Goal: Task Accomplishment & Management: Use online tool/utility

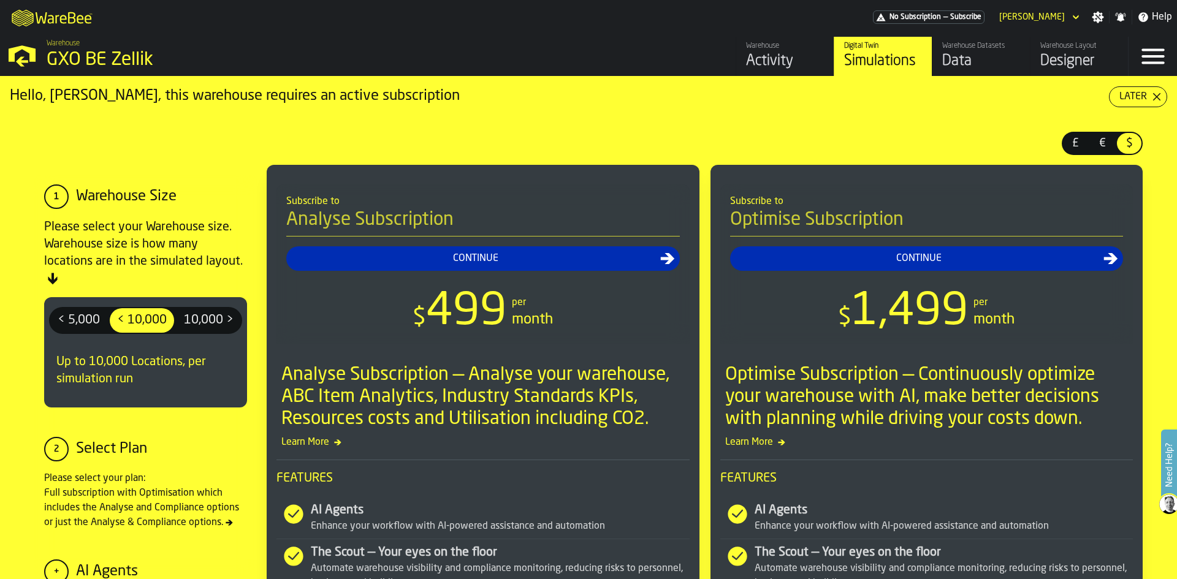
click at [1058, 60] on div "Designer" at bounding box center [1079, 61] width 78 height 20
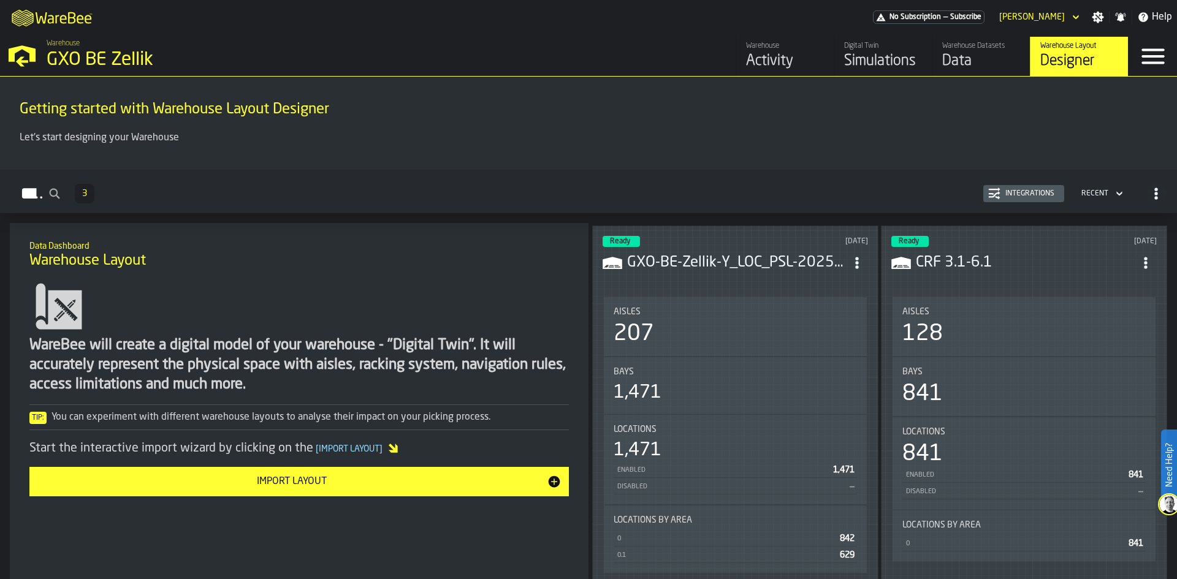
click at [701, 245] on header "Ready [DATE] GXO-BE-Zellik-Y_LOC_PSL-2025-09-25-001.CSV" at bounding box center [734, 260] width 265 height 49
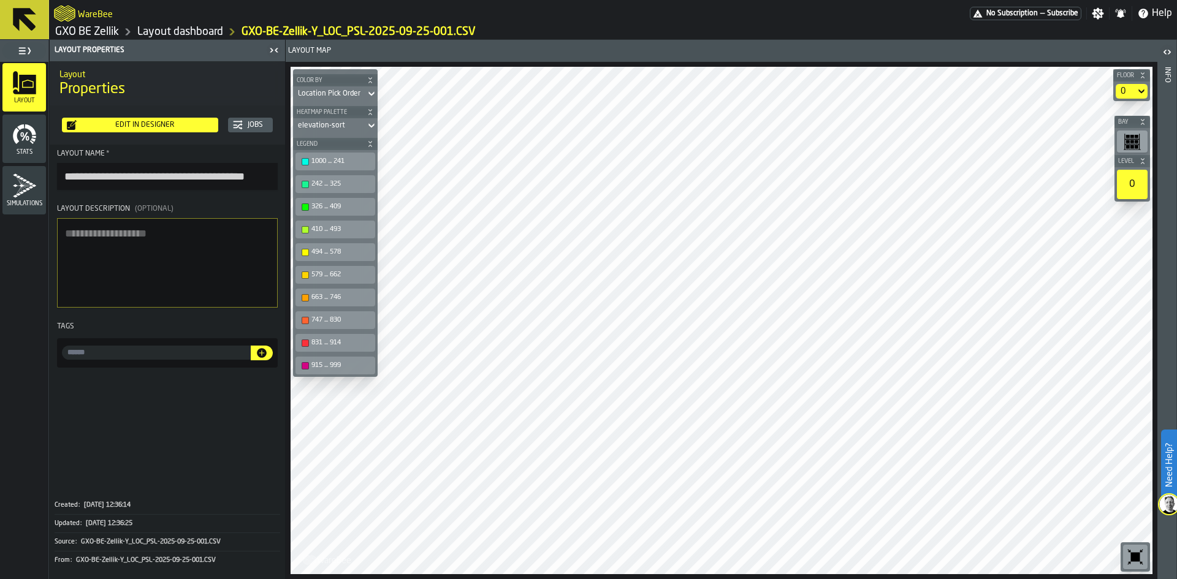
click at [162, 127] on div "Edit in Designer" at bounding box center [145, 125] width 137 height 9
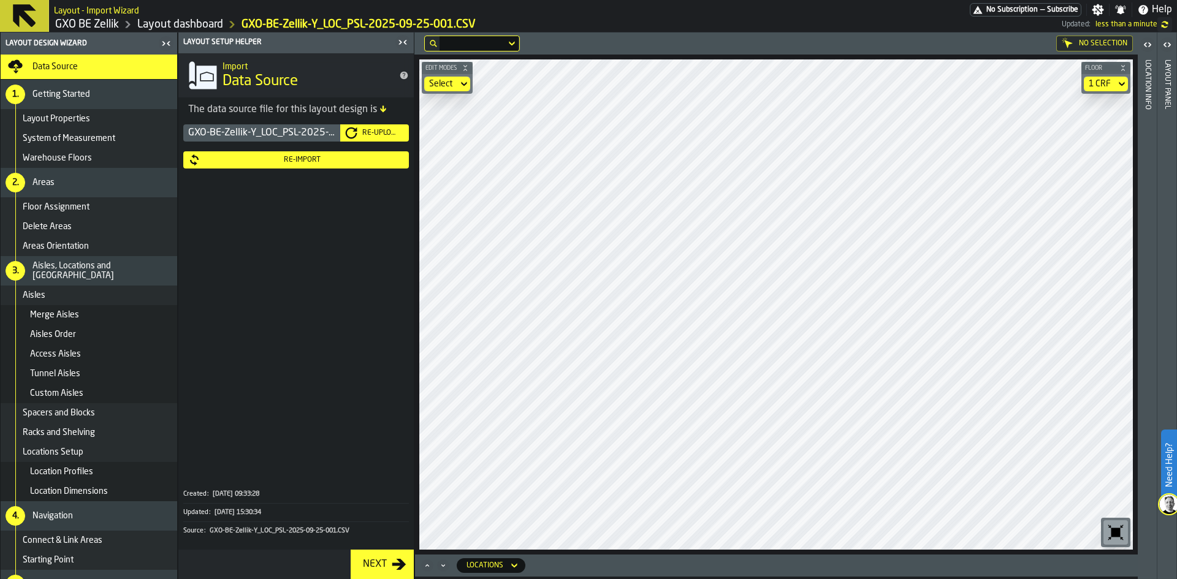
click at [399, 37] on icon "button-toggle-Close me" at bounding box center [402, 42] width 15 height 15
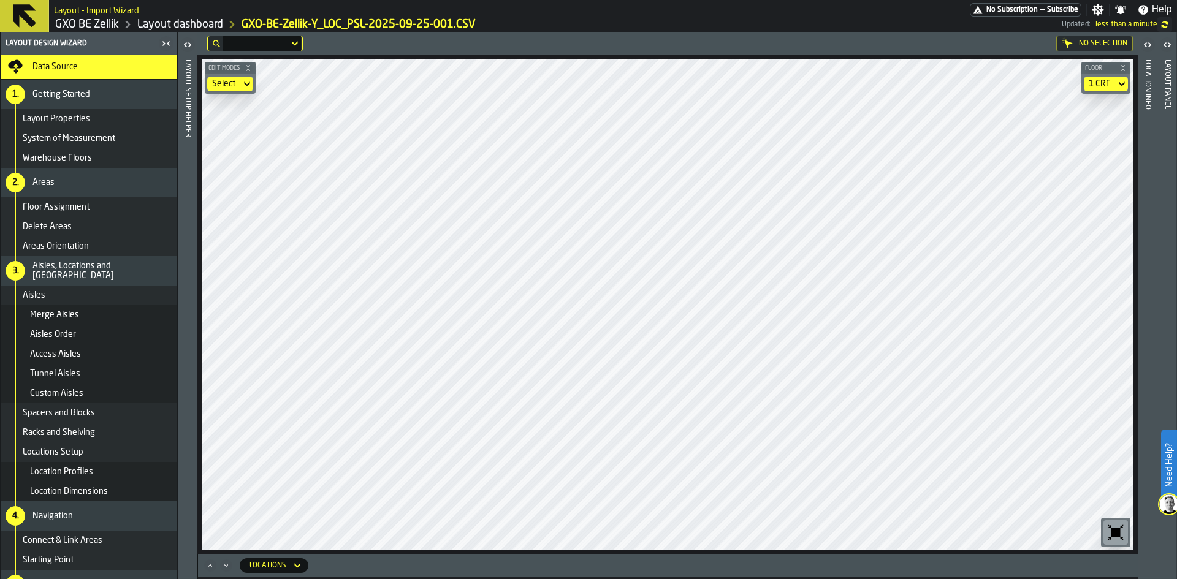
click at [235, 83] on div "Select" at bounding box center [224, 84] width 24 height 10
click at [252, 88] on icon at bounding box center [247, 84] width 12 height 15
click at [244, 82] on icon at bounding box center [247, 84] width 12 height 15
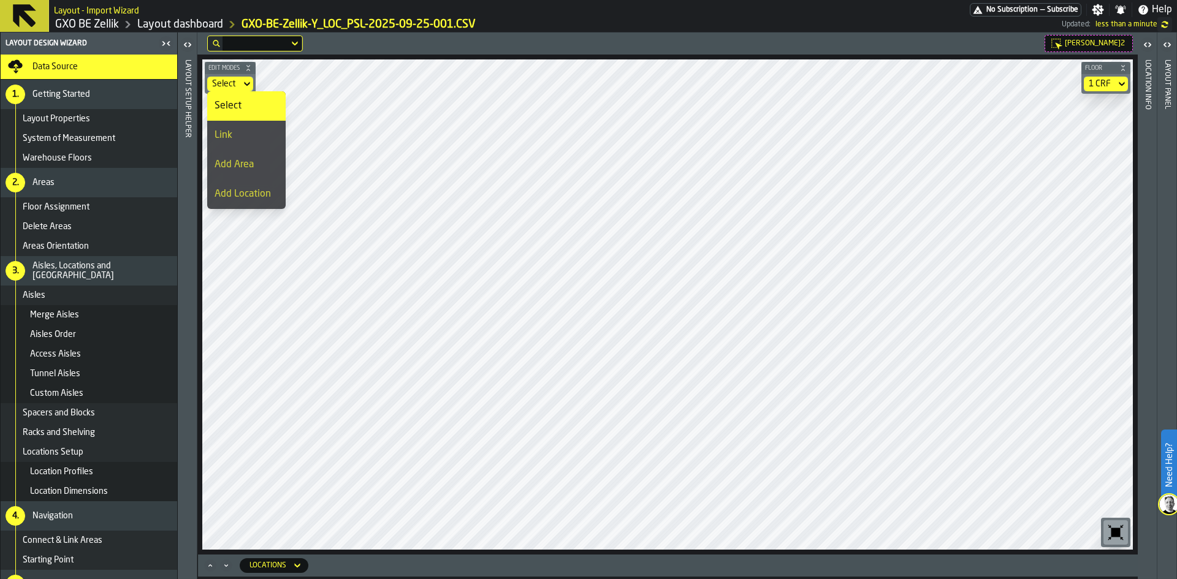
click at [239, 129] on div "Link" at bounding box center [247, 135] width 64 height 15
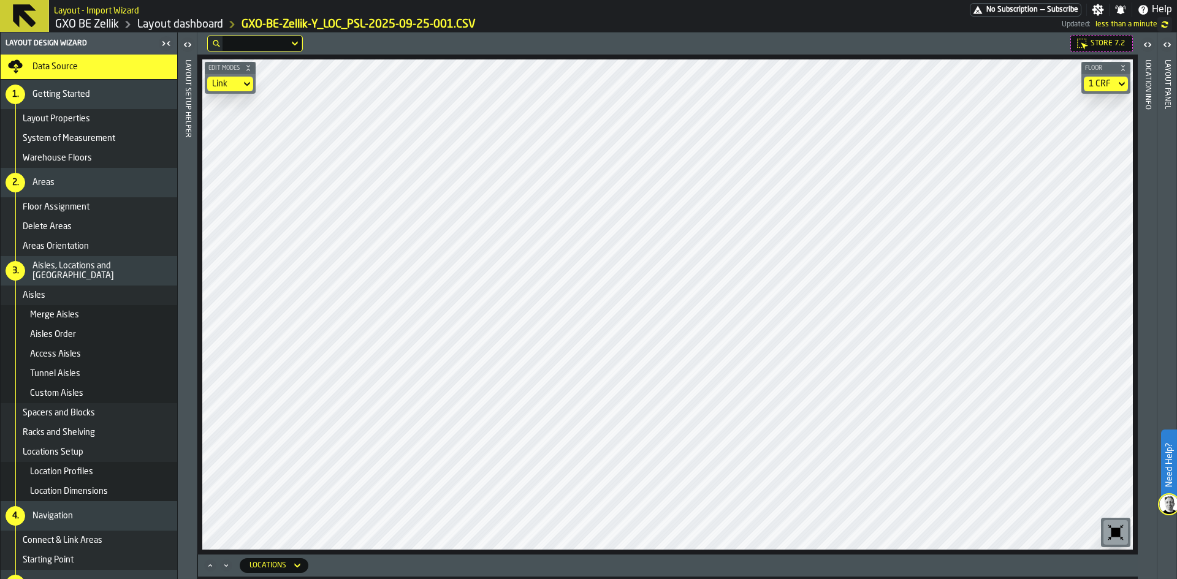
click at [1089, 43] on div "Store 7.2" at bounding box center [1101, 43] width 63 height 17
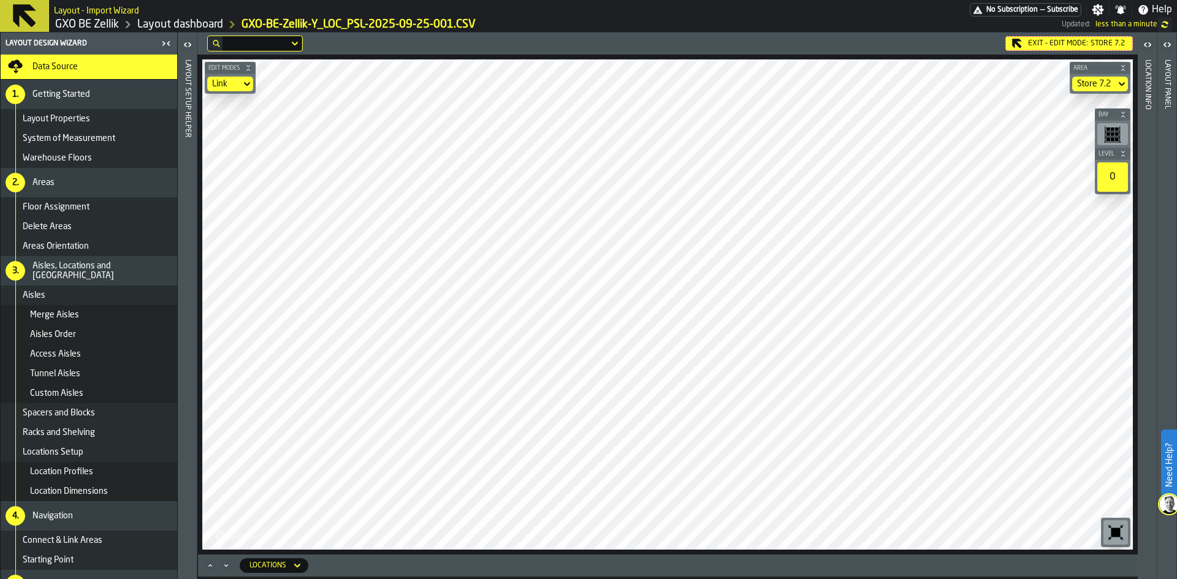
click at [0, 0] on icon at bounding box center [0, 0] width 0 height 0
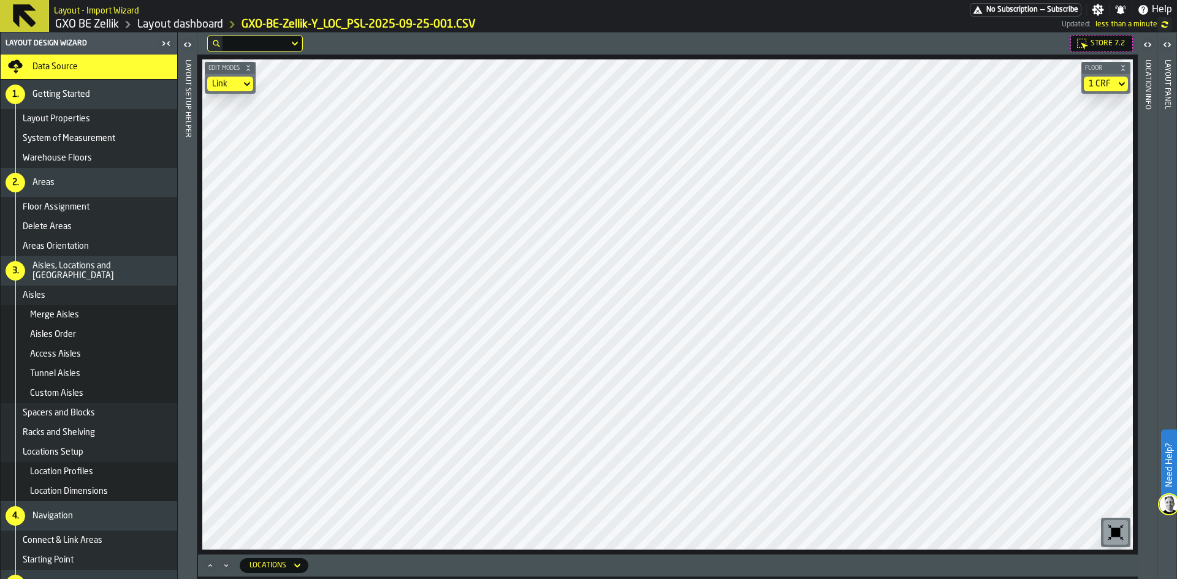
click at [218, 83] on div "Link" at bounding box center [224, 84] width 24 height 10
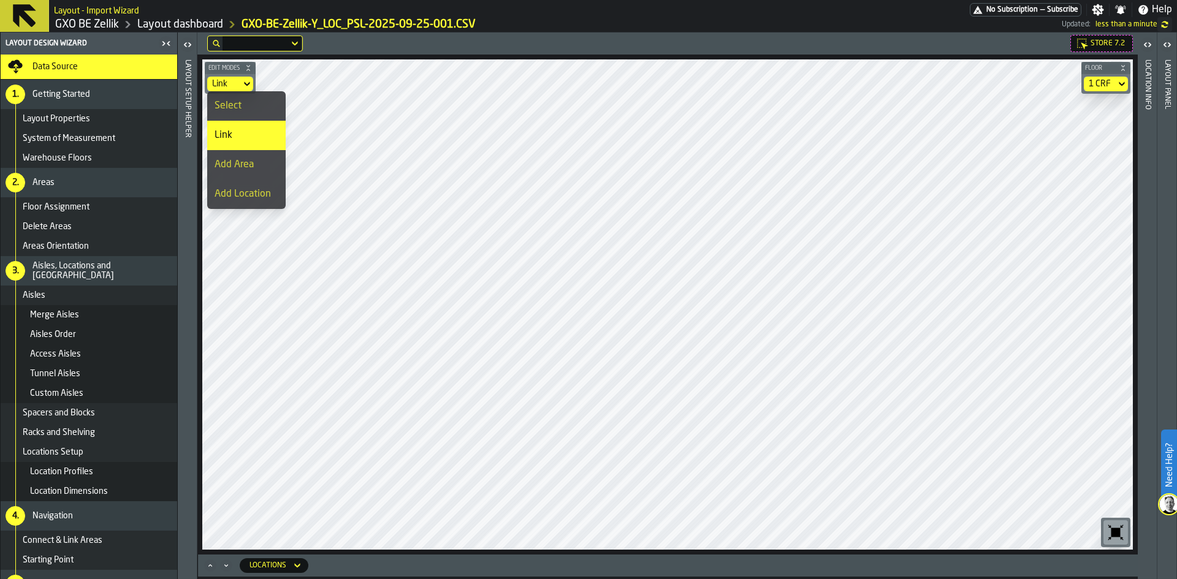
click at [225, 96] on li "Select" at bounding box center [246, 105] width 78 height 29
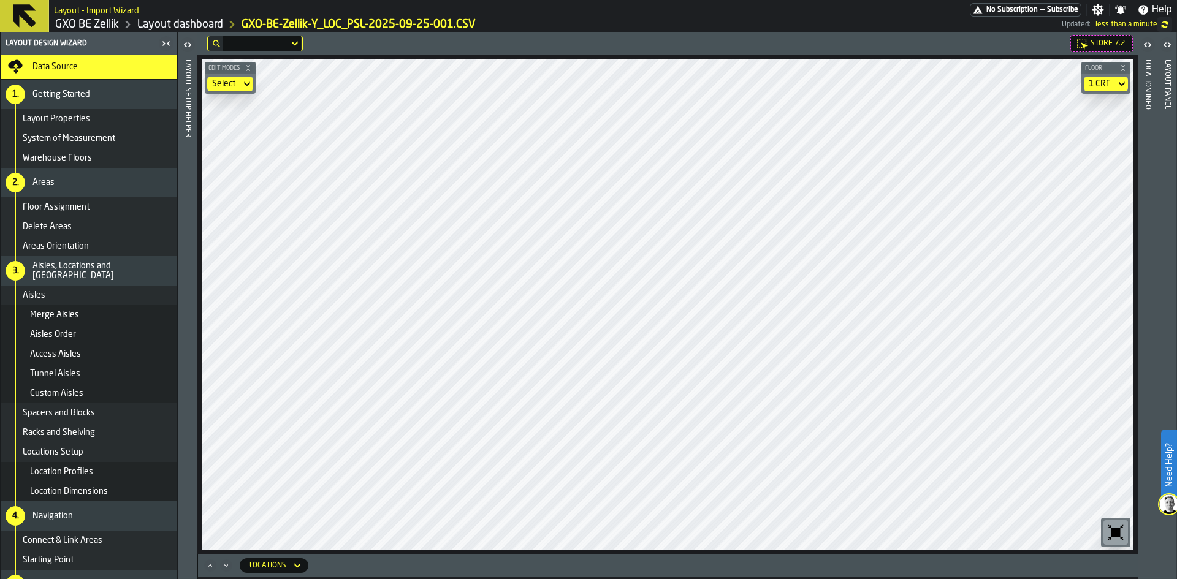
click at [1092, 47] on span "Store 7.2" at bounding box center [1107, 43] width 34 height 9
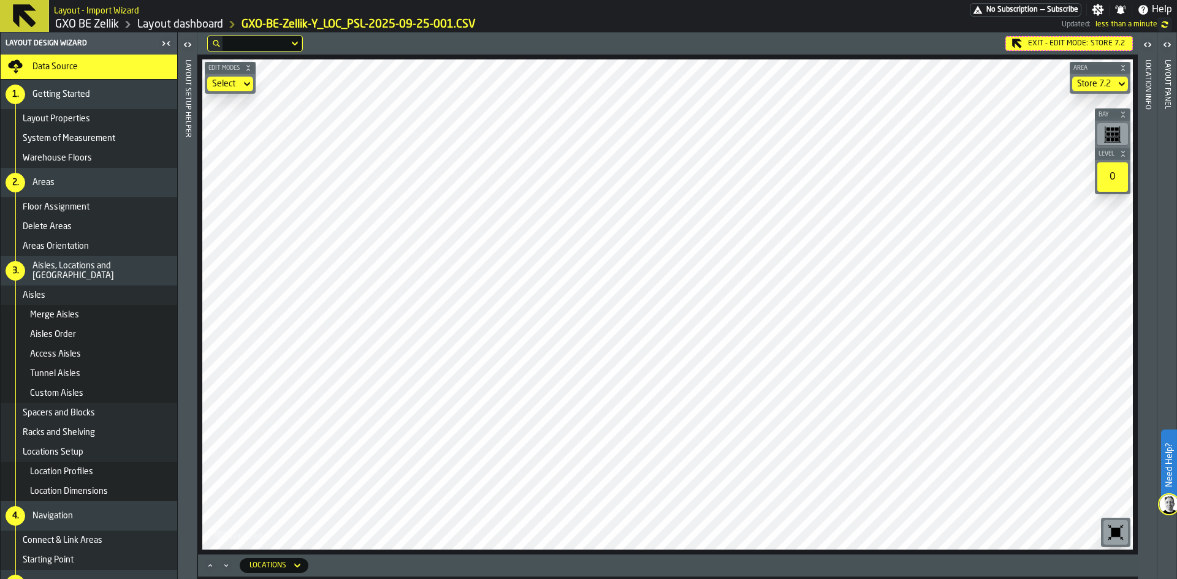
click at [0, 0] on icon at bounding box center [0, 0] width 0 height 0
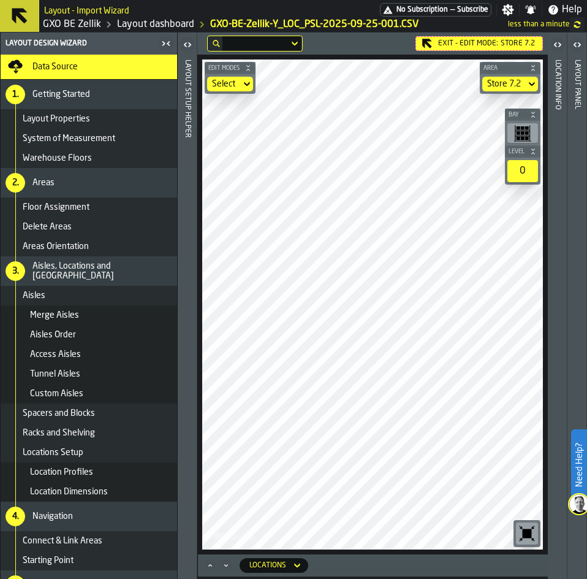
click at [168, 45] on icon "button-toggle-Close me" at bounding box center [166, 43] width 15 height 15
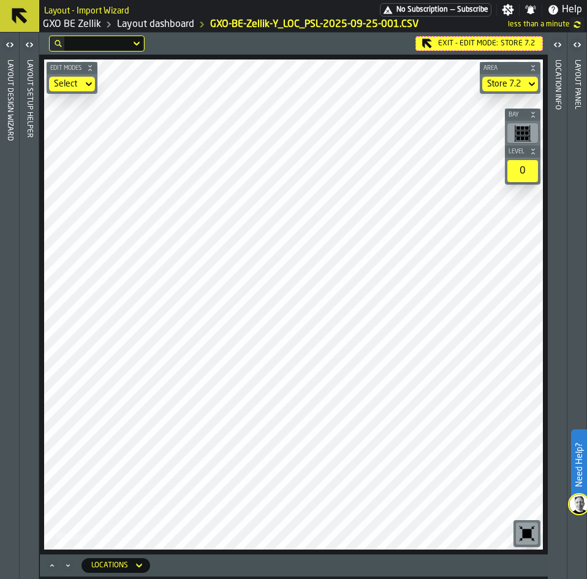
click at [83, 13] on h2 "Layout - Import Wizard" at bounding box center [86, 10] width 85 height 12
click at [81, 25] on link "GXO BE Zellik" at bounding box center [72, 24] width 58 height 15
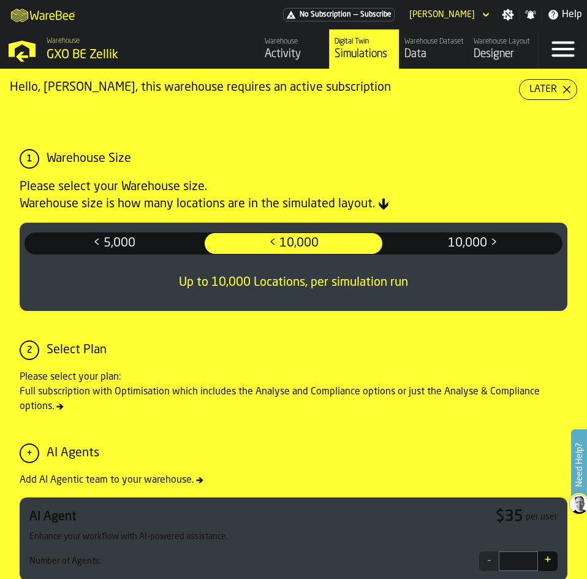
click at [501, 54] on div "Designer" at bounding box center [503, 53] width 59 height 13
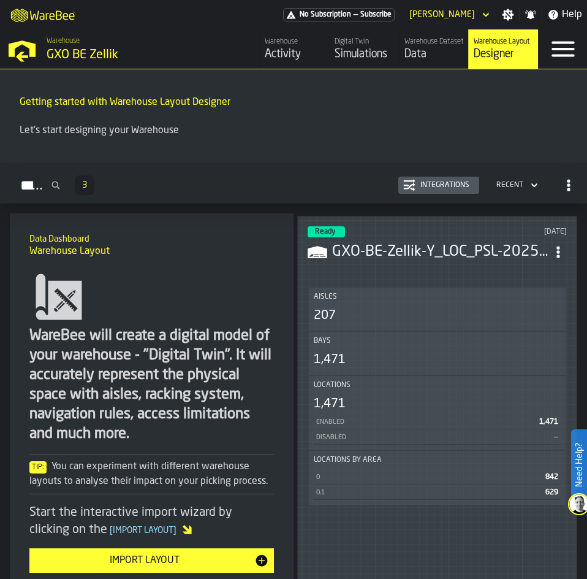
click at [406, 260] on header "Ready [DATE] GXO-BE-Zellik-Y_LOC_PSL-2025-09-25-001.CSV" at bounding box center [437, 250] width 259 height 49
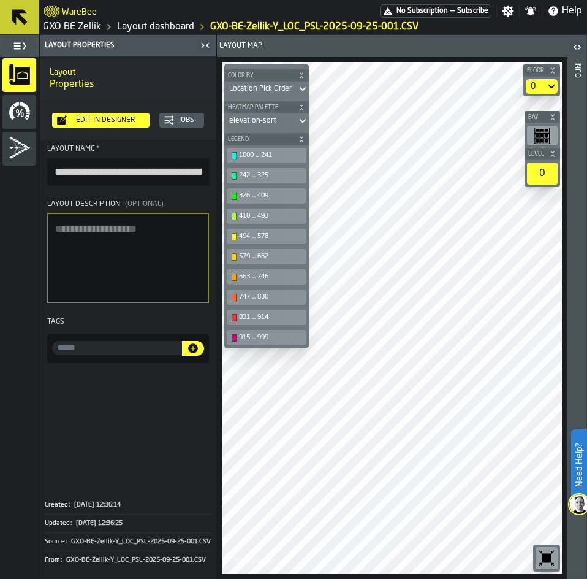
click at [120, 124] on div "Edit in Designer" at bounding box center [106, 120] width 78 height 9
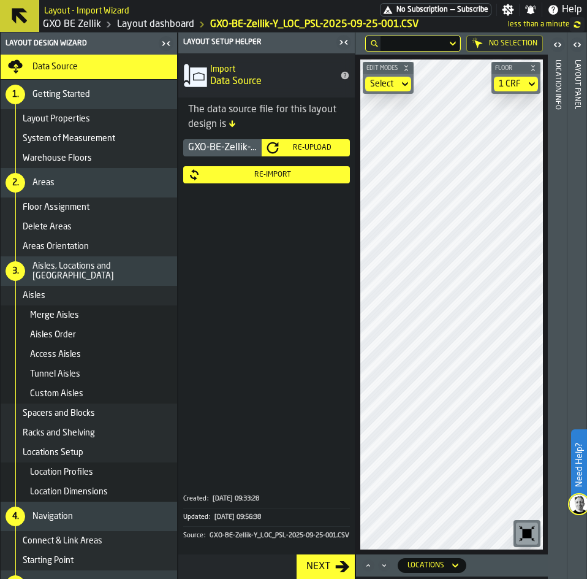
click at [276, 177] on div "Re-Import" at bounding box center [272, 174] width 145 height 9
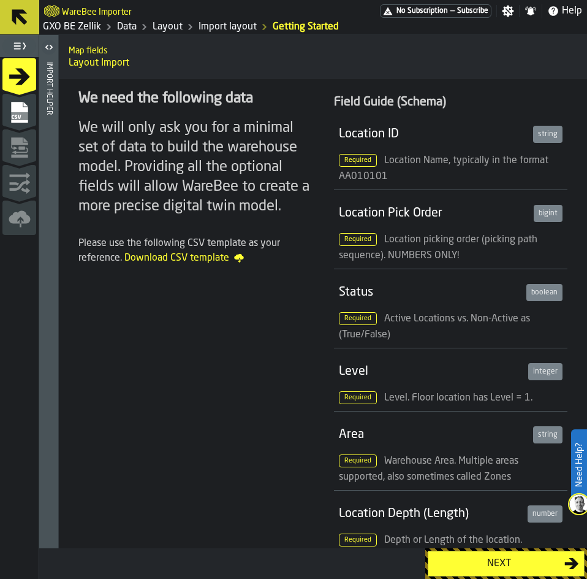
click at [485, 564] on div "Next" at bounding box center [498, 563] width 131 height 15
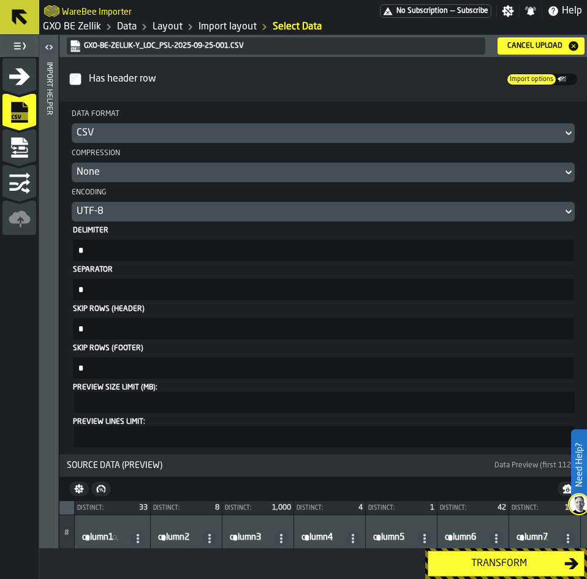
click at [500, 570] on div "Transform" at bounding box center [498, 563] width 131 height 15
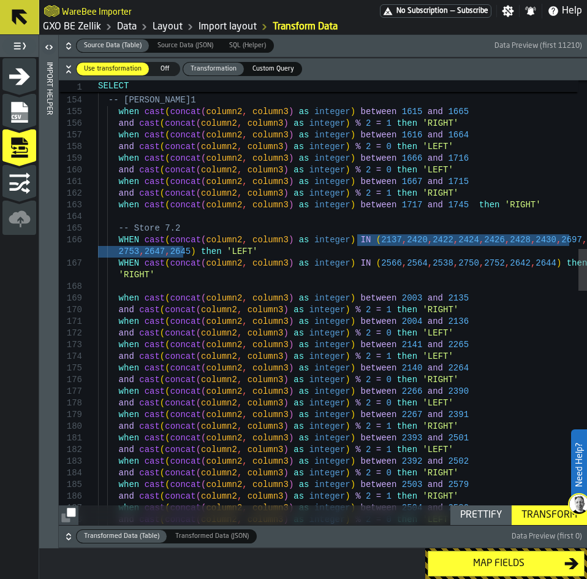
drag, startPoint x: 359, startPoint y: 240, endPoint x: 184, endPoint y: 252, distance: 175.1
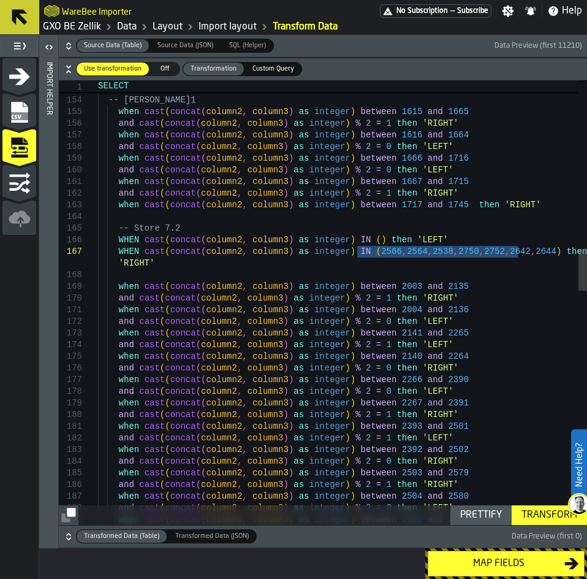
drag, startPoint x: 357, startPoint y: 253, endPoint x: 517, endPoint y: 250, distance: 160.0
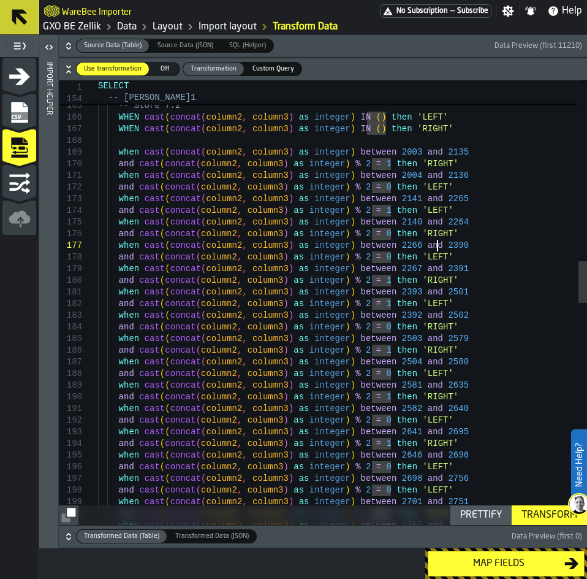
click at [438, 244] on div "when cast ( concat ( column2 , column3 ) as integer ) between 1717 and 1745 the…" at bounding box center [342, 517] width 489 height 4674
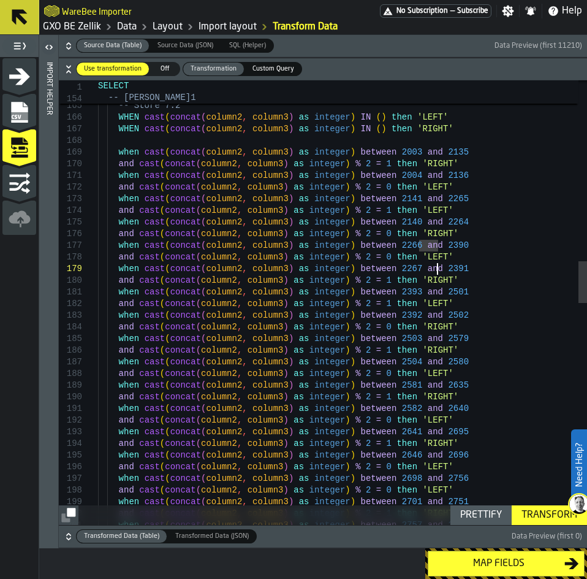
click at [438, 272] on div "when cast ( concat ( column2 , column3 ) as integer ) between 1717 and 1745 the…" at bounding box center [342, 517] width 489 height 4674
click at [393, 291] on div "when cast ( concat ( column2 , column3 ) as integer ) between 1717 and 1745 the…" at bounding box center [342, 517] width 489 height 4674
click at [428, 303] on div "when cast ( concat ( column2 , column3 ) as integer ) between 1717 and 1745 the…" at bounding box center [342, 517] width 489 height 4674
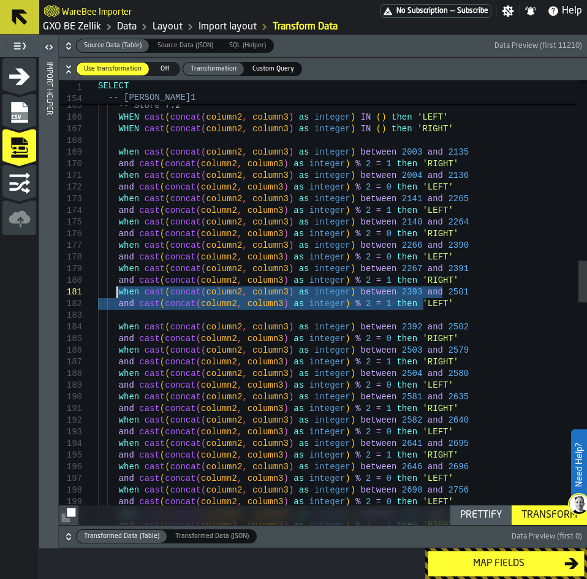
drag, startPoint x: 427, startPoint y: 304, endPoint x: 118, endPoint y: 295, distance: 309.0
click at [118, 295] on div "when cast ( concat ( column2 , column3 ) as integer ) between 1717 and 1745 the…" at bounding box center [342, 523] width 489 height 4686
click at [127, 317] on div "when cast ( concat ( column2 , column3 ) as integer ) between 1717 and 1745 the…" at bounding box center [342, 523] width 489 height 4686
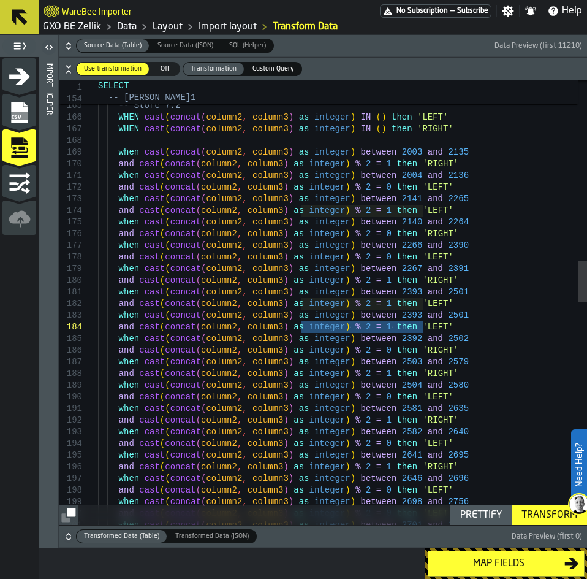
drag, startPoint x: 431, startPoint y: 329, endPoint x: 299, endPoint y: 332, distance: 132.4
click at [299, 332] on div "when cast ( concat ( column2 , column3 ) as integer ) between 1717 and 1745 the…" at bounding box center [342, 528] width 489 height 4697
click at [355, 335] on div "when cast ( concat ( column2 , column3 ) as integer ) between 1717 and 1745 the…" at bounding box center [342, 528] width 489 height 4697
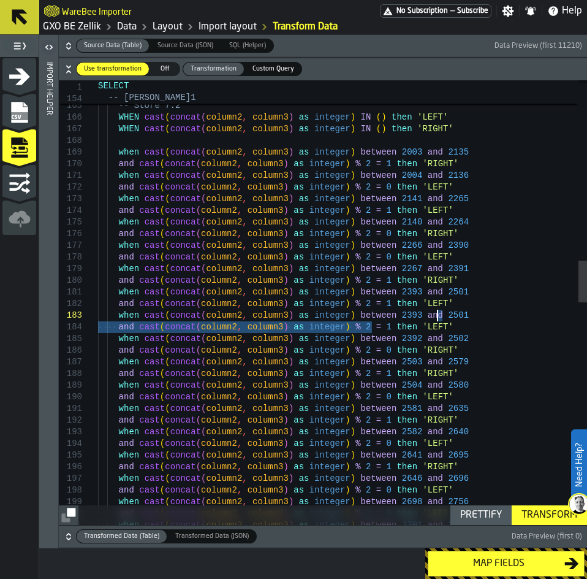
drag, startPoint x: 371, startPoint y: 326, endPoint x: 459, endPoint y: 314, distance: 88.5
click at [459, 314] on div "when cast ( concat ( column2 , column3 ) as integer ) between 1717 and 1745 the…" at bounding box center [342, 528] width 489 height 4697
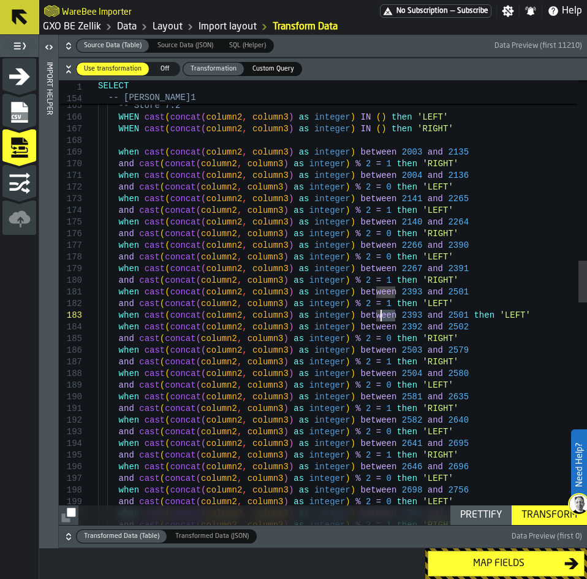
drag, startPoint x: 395, startPoint y: 315, endPoint x: 382, endPoint y: 315, distance: 12.3
click at [382, 315] on div "when cast ( concat ( column2 , column3 ) as integer ) between 1717 and 1745 the…" at bounding box center [342, 523] width 489 height 4686
drag, startPoint x: 439, startPoint y: 316, endPoint x: 424, endPoint y: 316, distance: 15.3
click at [424, 316] on div "when cast ( concat ( column2 , column3 ) as integer ) between 1717 and 1745 the…" at bounding box center [342, 523] width 489 height 4686
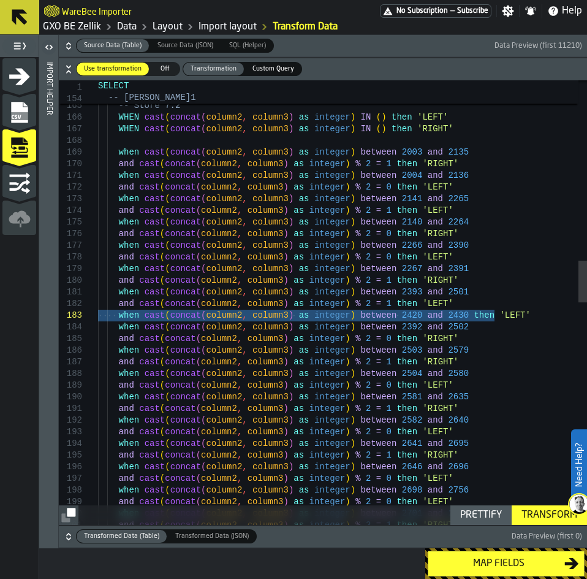
drag, startPoint x: 498, startPoint y: 317, endPoint x: 79, endPoint y: 313, distance: 419.2
click at [98, 313] on div "when cast ( concat ( column2 , column3 ) as integer ) between 1717 and 1745 the…" at bounding box center [342, 523] width 489 height 4686
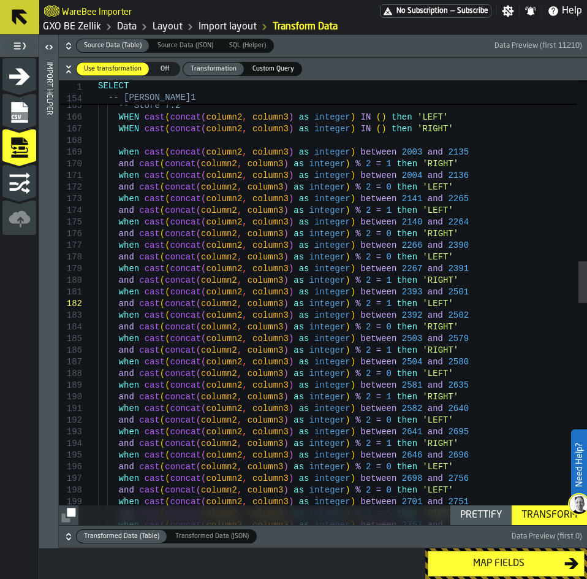
click at [457, 279] on div "when cast ( concat ( column2 , column3 ) as integer ) between 1717 and 1745 the…" at bounding box center [342, 517] width 489 height 4674
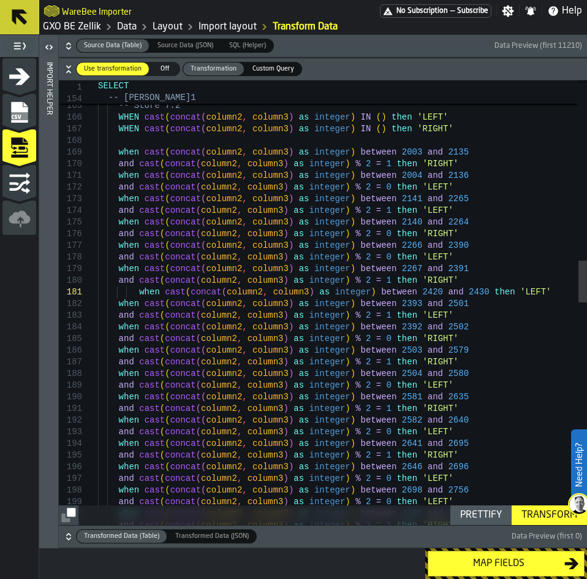
click at [137, 291] on div "when cast ( concat ( column2 , column3 ) as integer ) between 1717 and 1745 the…" at bounding box center [342, 523] width 489 height 4686
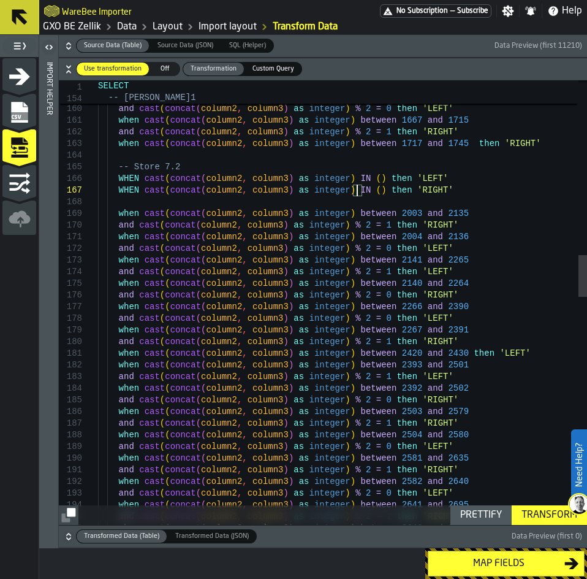
click at [358, 189] on div "when cast ( concat ( column2 , column3 ) as integer ) between 1717 and 1745 the…" at bounding box center [342, 585] width 489 height 4686
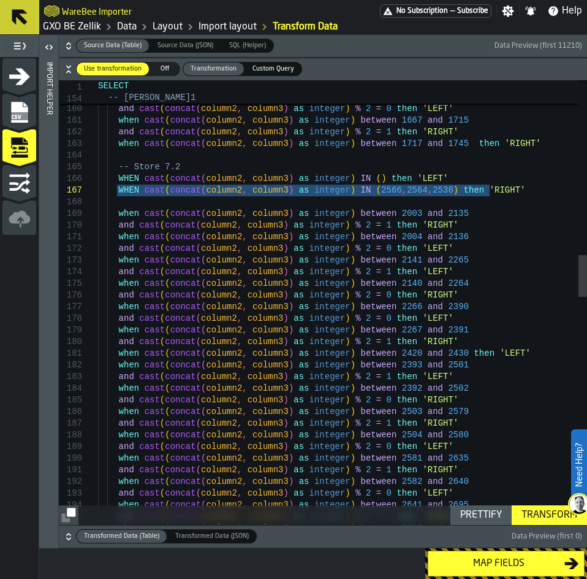
drag, startPoint x: 528, startPoint y: 194, endPoint x: 118, endPoint y: 186, distance: 410.1
click at [118, 186] on div "when cast ( concat ( column2 , column3 ) as integer ) between 1717 and 1745 the…" at bounding box center [342, 585] width 489 height 4686
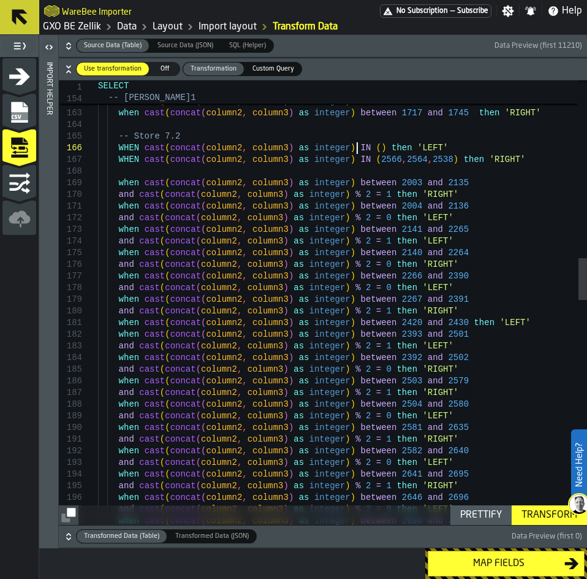
click at [358, 144] on div "when cast ( concat ( column2 , column3 ) as integer ) between 1717 and 1745 the…" at bounding box center [342, 554] width 489 height 4686
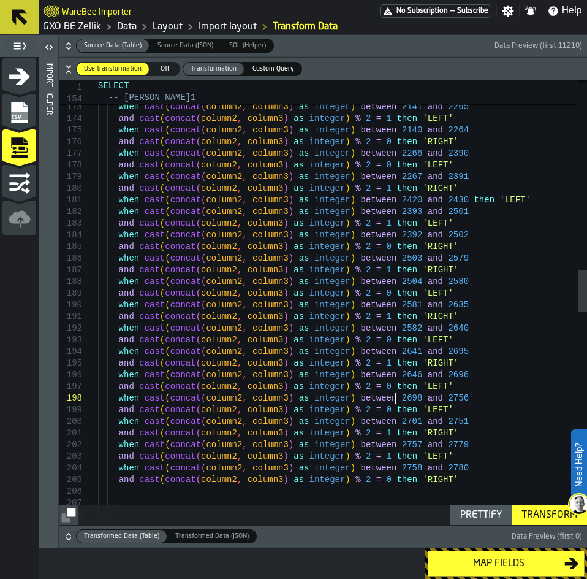
click at [397, 400] on div "when cast ( concat ( column2 , column3 ) as integer ) between 2004 and 2136 and…" at bounding box center [342, 431] width 489 height 4686
click at [438, 398] on div "when cast ( concat ( column2 , column3 ) as integer ) between 2004 and 2136 and…" at bounding box center [342, 431] width 489 height 4686
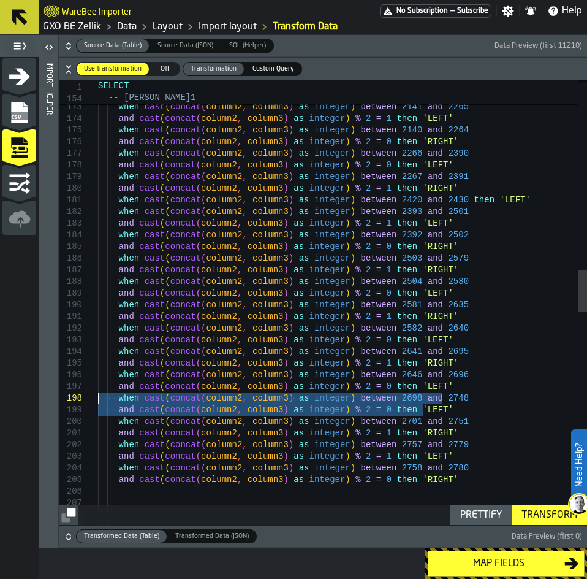
drag, startPoint x: 441, startPoint y: 411, endPoint x: 51, endPoint y: 400, distance: 389.9
click at [98, 400] on div "when cast ( concat ( column2 , column3 ) as integer ) between 2004 and 2136 and…" at bounding box center [342, 431] width 489 height 4686
click at [472, 413] on div "when cast ( concat ( column2 , column3 ) as integer ) between 2004 and 2136 and…" at bounding box center [342, 431] width 489 height 4686
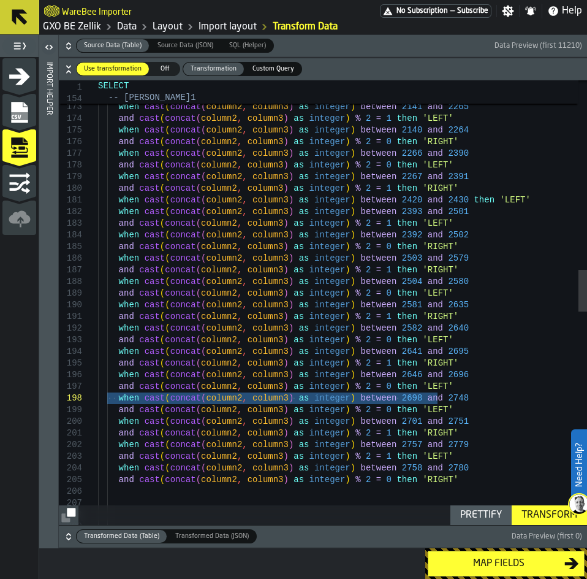
drag, startPoint x: 462, startPoint y: 400, endPoint x: 107, endPoint y: 402, distance: 354.3
click at [107, 402] on div "when cast ( concat ( column2 , column3 ) as integer ) between 2004 and 2136 and…" at bounding box center [342, 431] width 489 height 4686
click at [438, 412] on div "when cast ( concat ( column2 , column3 ) as integer ) between 2004 and 2136 and…" at bounding box center [342, 431] width 489 height 4686
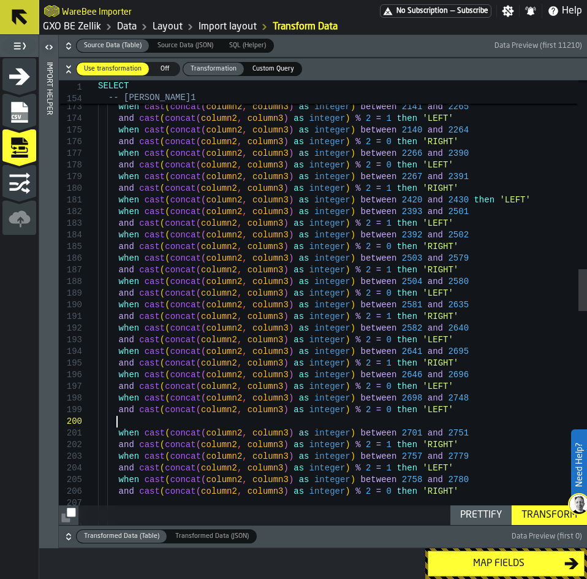
scroll to position [82, 0]
click at [125, 423] on div "when cast ( concat ( column2 , column3 ) as integer ) between 2004 and 2136 and…" at bounding box center [342, 436] width 489 height 4697
click at [394, 420] on div "when cast ( concat ( column2 , column3 ) as integer ) between 2004 and 2136 and…" at bounding box center [342, 436] width 489 height 4697
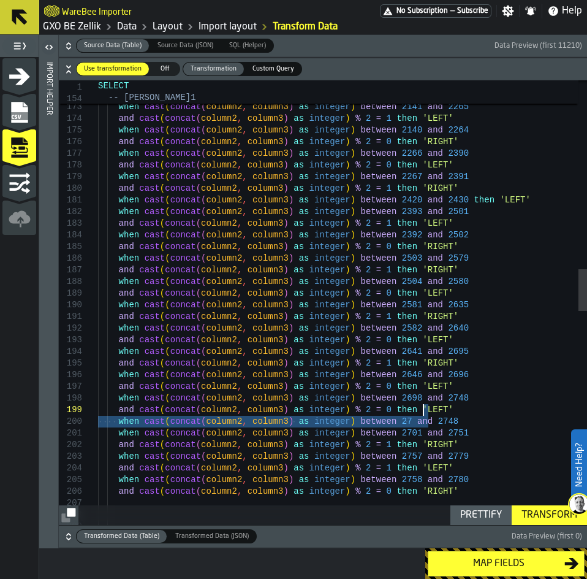
drag, startPoint x: 445, startPoint y: 419, endPoint x: 437, endPoint y: 409, distance: 12.2
click at [437, 409] on div "when cast ( concat ( column2 , column3 ) as integer ) between 2004 and 2136 and…" at bounding box center [342, 436] width 489 height 4697
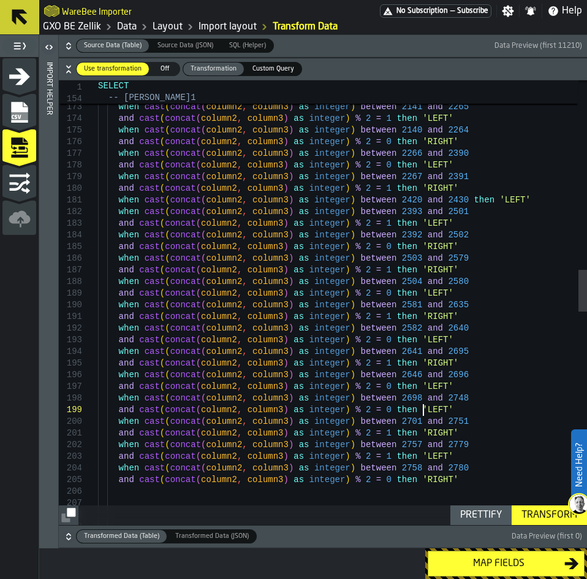
click at [443, 424] on div "when cast ( concat ( column2 , column3 ) as integer ) between 2004 and 2136 and…" at bounding box center [342, 431] width 489 height 4686
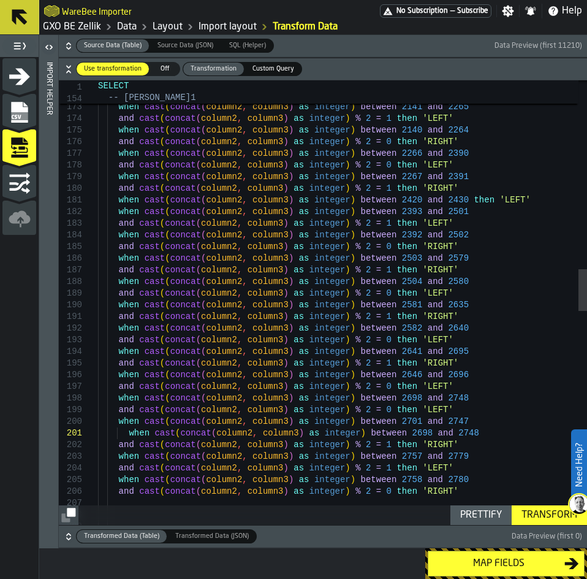
click at [127, 431] on div "when cast ( concat ( column2 , column3 ) as integer ) between 2004 and 2136 and…" at bounding box center [342, 436] width 489 height 4697
drag, startPoint x: 393, startPoint y: 435, endPoint x: 382, endPoint y: 435, distance: 11.0
click at [382, 435] on div "when cast ( concat ( column2 , column3 ) as integer ) between 2004 and 2136 and…" at bounding box center [342, 436] width 489 height 4697
click at [439, 433] on div "when cast ( concat ( column2 , column3 ) as integer ) between 2004 and 2136 and…" at bounding box center [342, 436] width 489 height 4697
click at [393, 433] on div "when cast ( concat ( column2 , column3 ) as integer ) between 2004 and 2136 and…" at bounding box center [342, 436] width 489 height 4697
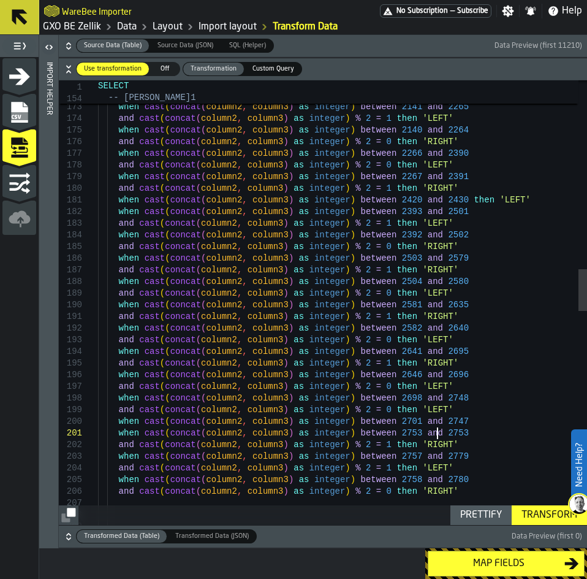
click at [436, 433] on div "when cast ( concat ( column2 , column3 ) as integer ) between 2004 and 2136 and…" at bounding box center [342, 436] width 489 height 4697
click at [508, 431] on div "when cast ( concat ( column2 , column3 ) as integer ) between 2004 and 2136 and…" at bounding box center [342, 436] width 489 height 4697
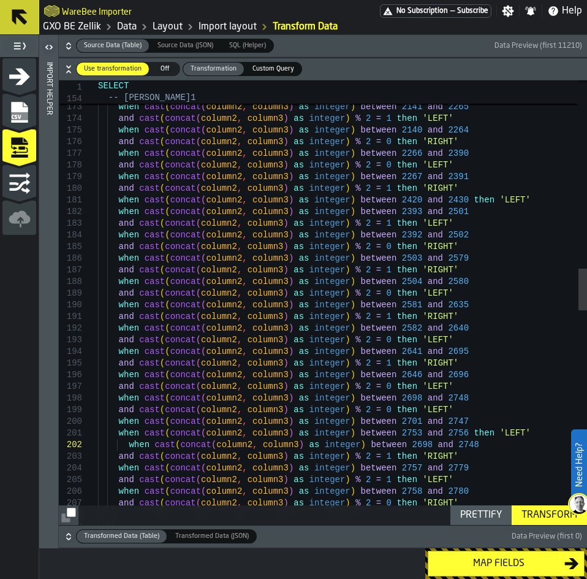
click at [123, 443] on div "when cast ( concat ( column2 , column3 ) as integer ) between 2004 and 2136 and…" at bounding box center [342, 442] width 489 height 4709
click at [127, 446] on div "when cast ( concat ( column2 , column3 ) as integer ) between 2004 and 2136 and…" at bounding box center [342, 442] width 489 height 4709
drag, startPoint x: 395, startPoint y: 444, endPoint x: 377, endPoint y: 444, distance: 17.8
click at [377, 444] on div "when cast ( concat ( column2 , column3 ) as integer ) between 2004 and 2136 and…" at bounding box center [342, 442] width 489 height 4709
click at [437, 444] on div "when cast ( concat ( column2 , column3 ) as integer ) between 2004 and 2136 and…" at bounding box center [342, 442] width 489 height 4709
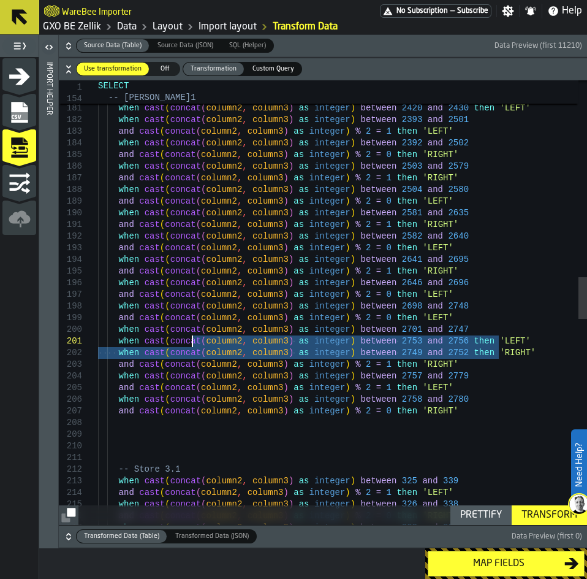
drag, startPoint x: 539, startPoint y: 355, endPoint x: 192, endPoint y: 346, distance: 347.0
click at [192, 346] on div "when cast ( concat ( column2 , column3 ) as integer ) between 2267 and 2391 and…" at bounding box center [342, 350] width 489 height 4709
click at [277, 359] on div "when cast ( concat ( column2 , column3 ) as integer ) between 2267 and 2391 and…" at bounding box center [342, 350] width 489 height 4709
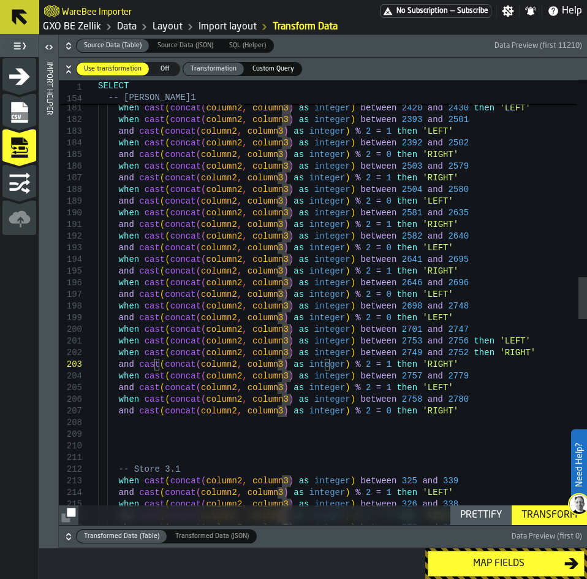
click at [475, 363] on div "when cast ( concat ( column2 , column3 ) as integer ) between 2267 and 2391 and…" at bounding box center [342, 350] width 489 height 4709
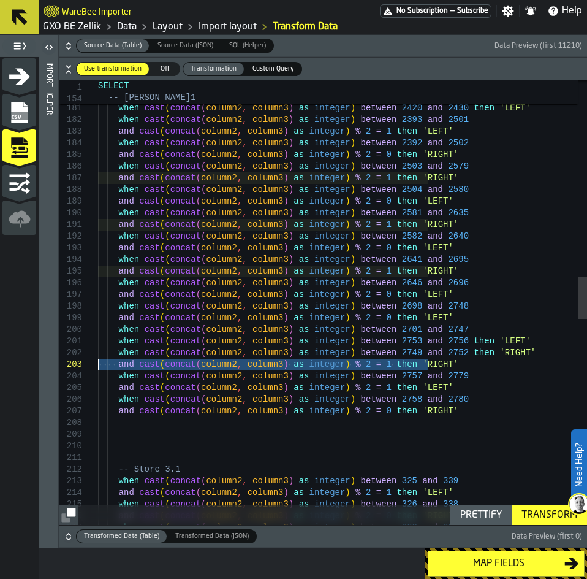
drag, startPoint x: 443, startPoint y: 364, endPoint x: 90, endPoint y: 364, distance: 353.0
click at [98, 364] on div "when cast ( concat ( column2 , column3 ) as integer ) between 2267 and 2391 and…" at bounding box center [342, 350] width 489 height 4709
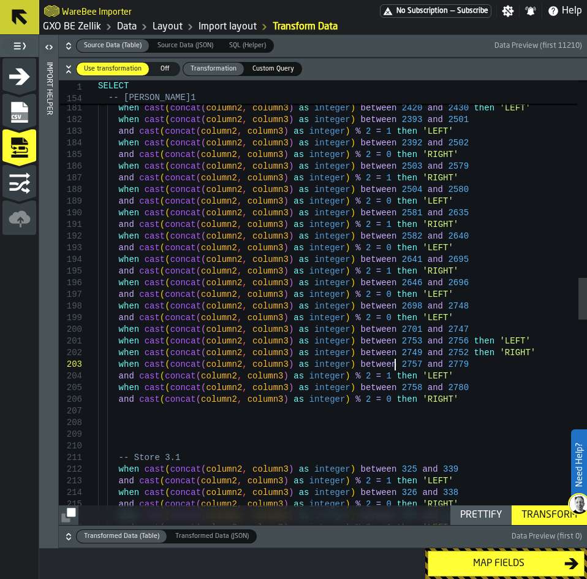
click at [395, 366] on div "when cast ( concat ( column2 , column3 ) as integer ) between 2267 and 2391 and…" at bounding box center [342, 344] width 489 height 4697
click at [520, 358] on div "when cast ( concat ( column2 , column3 ) as integer ) between 2267 and 2391 and…" at bounding box center [342, 344] width 489 height 4697
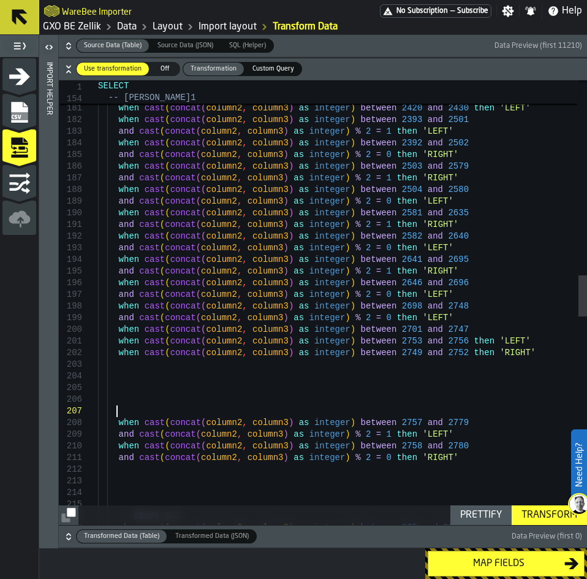
scroll to position [70, 0]
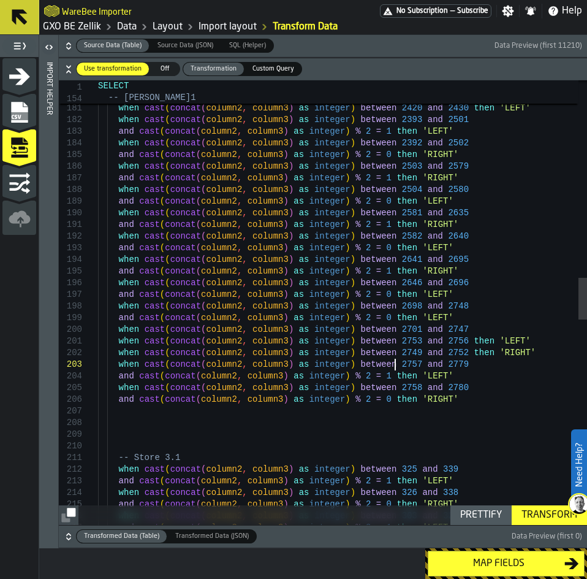
click at [393, 363] on div "when cast ( concat ( column2 , column3 ) as integer ) between 2267 and 2391 and…" at bounding box center [342, 344] width 489 height 4697
click at [446, 400] on div "when cast ( concat ( column2 , column3 ) as integer ) between 2267 and 2391 and…" at bounding box center [342, 344] width 489 height 4697
click at [393, 306] on div "when cast ( concat ( column2 , column3 ) as integer ) between 2267 and 2391 and…" at bounding box center [342, 344] width 489 height 4697
click at [434, 317] on div "when cast ( concat ( column2 , column3 ) as integer ) between 2267 and 2391 and…" at bounding box center [342, 344] width 489 height 4697
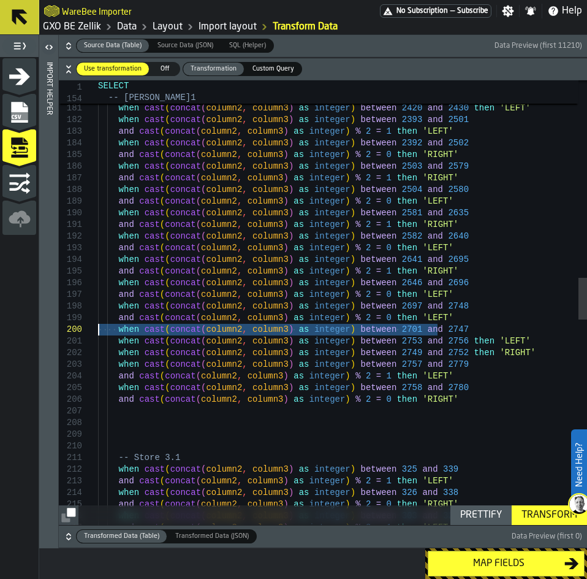
drag, startPoint x: 443, startPoint y: 328, endPoint x: 73, endPoint y: 329, distance: 370.2
click at [98, 329] on div "when cast ( concat ( column2 , column3 ) as integer ) between 2267 and 2391 and…" at bounding box center [342, 344] width 489 height 4697
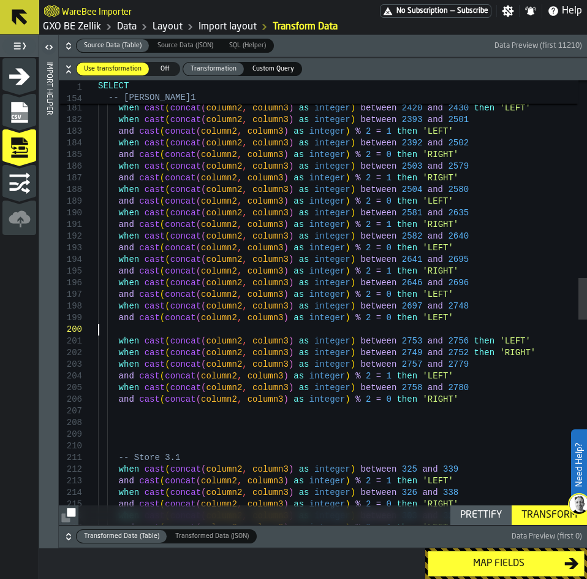
click at [443, 306] on div "when cast ( concat ( column2 , column3 ) as integer ) between 2267 and 2391 and…" at bounding box center [342, 344] width 489 height 4697
click at [428, 317] on div "when cast ( concat ( column2 , column3 ) as integer ) between 2267 and 2391 and…" at bounding box center [342, 344] width 489 height 4697
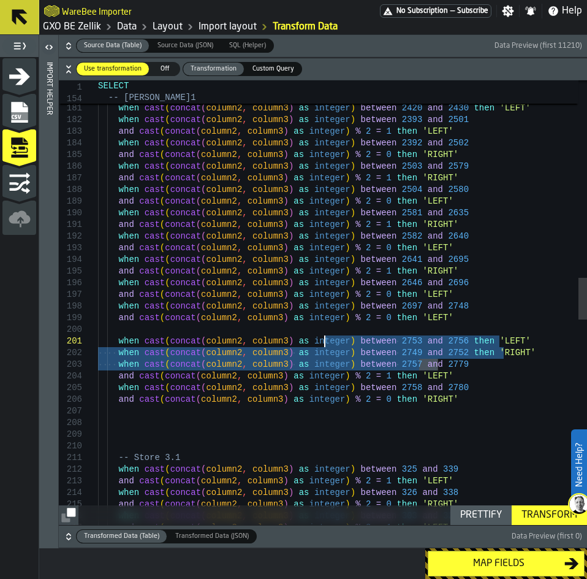
drag, startPoint x: 524, startPoint y: 359, endPoint x: 324, endPoint y: 338, distance: 201.5
click at [324, 338] on div "when cast ( concat ( column2 , column3 ) as integer ) between 2267 and 2391 and…" at bounding box center [342, 344] width 489 height 4697
click at [411, 343] on div "when cast ( concat ( column2 , column3 ) as integer ) between 2267 and 2391 and…" at bounding box center [342, 344] width 489 height 4697
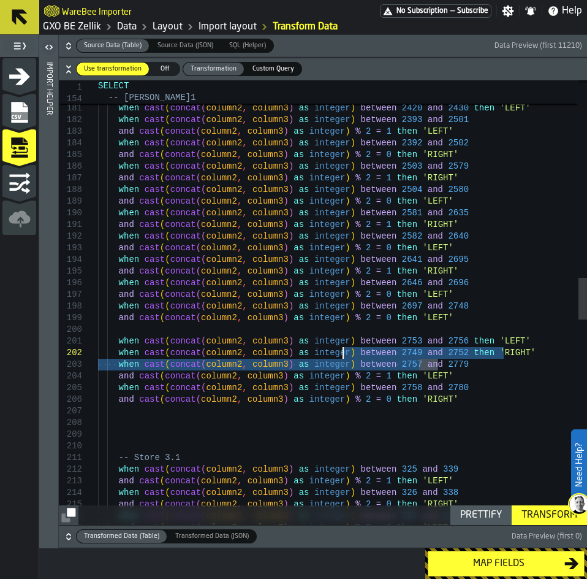
drag, startPoint x: 558, startPoint y: 359, endPoint x: 327, endPoint y: 346, distance: 231.5
click at [327, 346] on div "when cast ( concat ( column2 , column3 ) as integer ) between 2267 and 2391 and…" at bounding box center [342, 344] width 489 height 4697
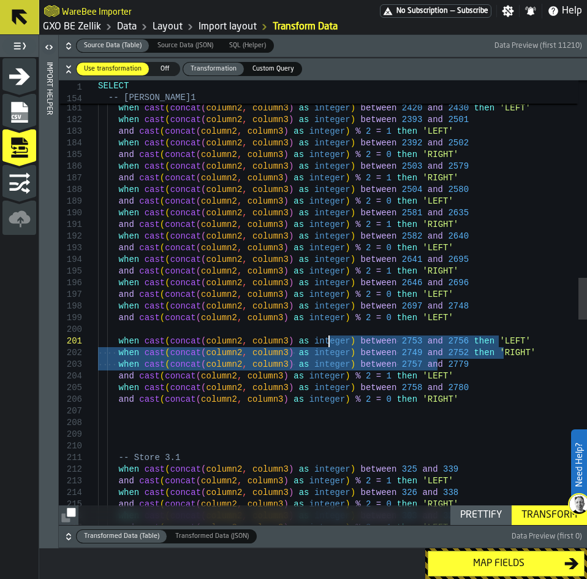
click at [338, 346] on div "when cast ( concat ( column2 , column3 ) as integer ) between 2267 and 2391 and…" at bounding box center [342, 344] width 489 height 4697
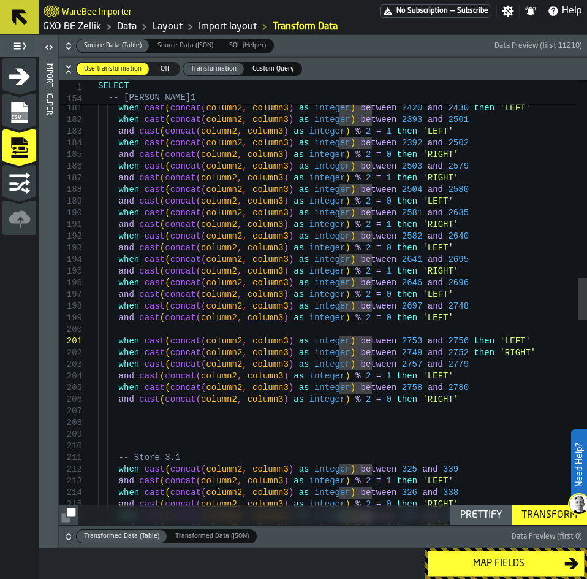
click at [514, 351] on div "when cast ( concat ( column2 , column3 ) as integer ) between 2267 and 2391 and…" at bounding box center [342, 344] width 489 height 4697
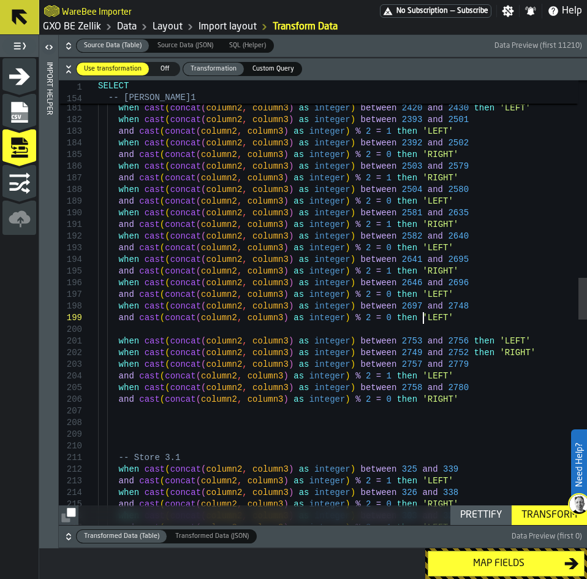
click at [427, 316] on div "when cast ( concat ( column2 , column3 ) as integer ) between 2267 and 2391 and…" at bounding box center [342, 344] width 489 height 4697
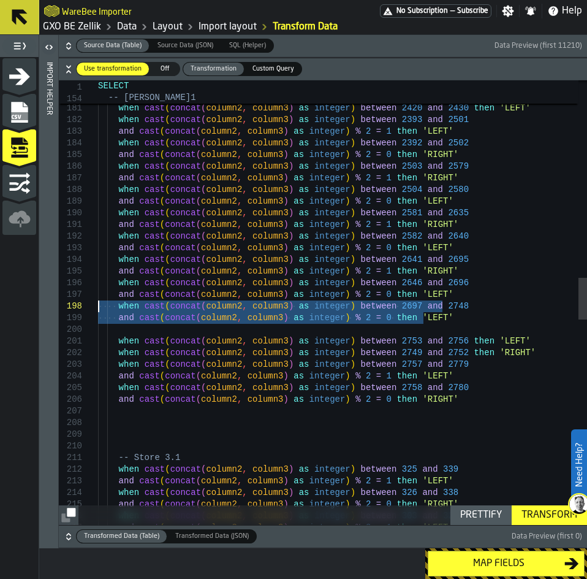
drag, startPoint x: 445, startPoint y: 318, endPoint x: 99, endPoint y: 302, distance: 346.6
click at [99, 302] on div "when cast ( concat ( column2 , column3 ) as integer ) between 2267 and 2391 and…" at bounding box center [342, 344] width 489 height 4697
click at [430, 319] on div "when cast ( concat ( column2 , column3 ) as integer ) between 2267 and 2391 and…" at bounding box center [342, 344] width 489 height 4697
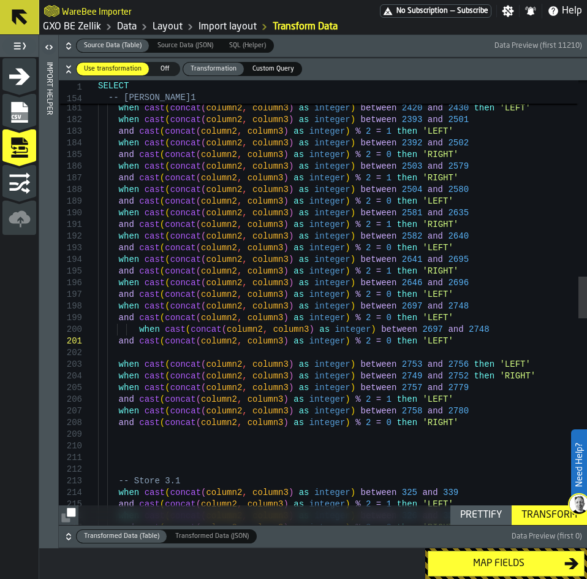
click at [137, 329] on div "when cast ( concat ( column2 , column3 ) as integer ) between 2267 and 2391 and…" at bounding box center [342, 356] width 489 height 4720
drag, startPoint x: 395, startPoint y: 329, endPoint x: 378, endPoint y: 331, distance: 17.9
click at [378, 331] on div "when cast ( concat ( column2 , column3 ) as integer ) between 2267 and 2391 and…" at bounding box center [342, 356] width 489 height 4720
click at [365, 342] on div "when cast ( concat ( column2 , column3 ) as integer ) between 2267 and 2391 and…" at bounding box center [342, 356] width 489 height 4720
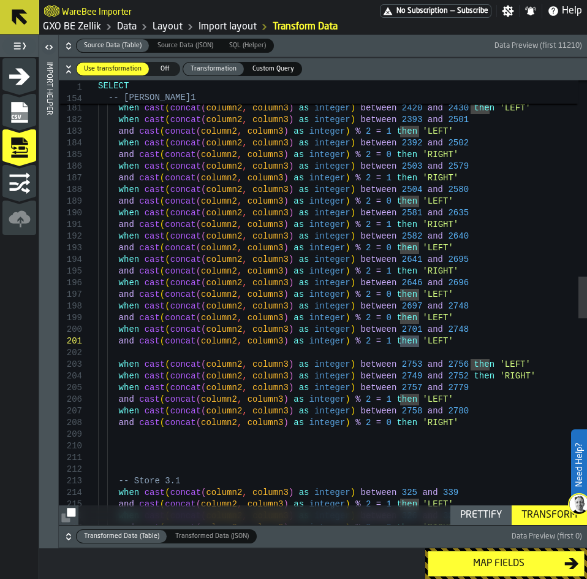
drag, startPoint x: 418, startPoint y: 340, endPoint x: 401, endPoint y: 341, distance: 16.6
click at [401, 341] on div "when cast ( concat ( column2 , column3 ) as integer ) between 2267 and 2391 and…" at bounding box center [342, 356] width 489 height 4720
click at [433, 331] on div "when cast ( concat ( column2 , column3 ) as integer ) between 2267 and 2391 and…" at bounding box center [342, 356] width 489 height 4720
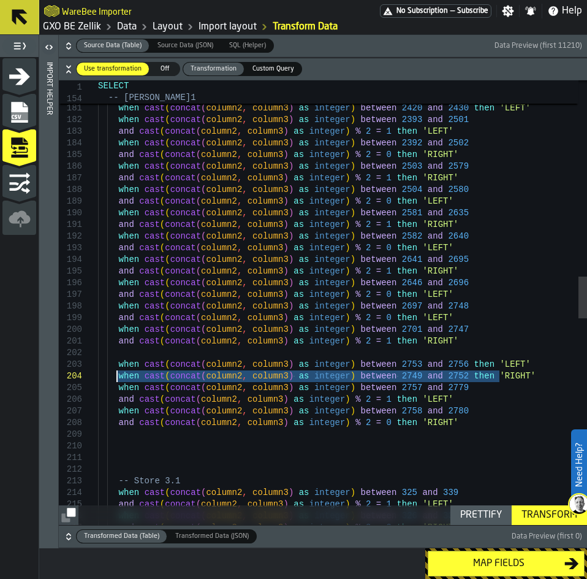
drag, startPoint x: 541, startPoint y: 373, endPoint x: 116, endPoint y: 378, distance: 424.1
click at [116, 378] on div "when cast ( concat ( column2 , column3 ) as integer ) between 2267 and 2391 and…" at bounding box center [342, 356] width 489 height 4720
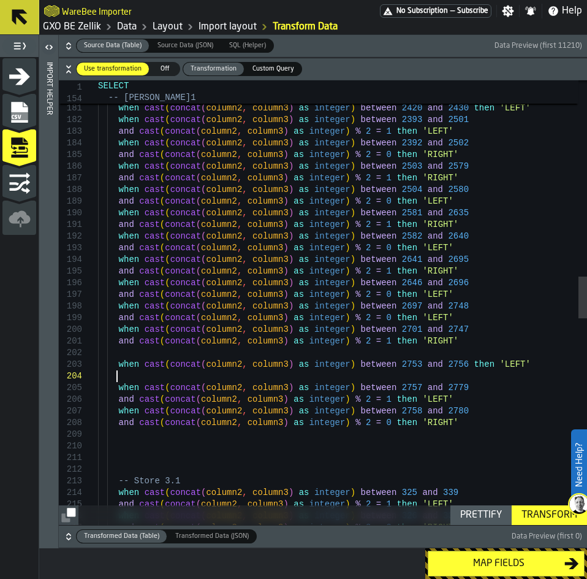
click at [124, 355] on div "when cast ( concat ( column2 , column3 ) as integer ) between 2267 and 2391 and…" at bounding box center [342, 356] width 489 height 4720
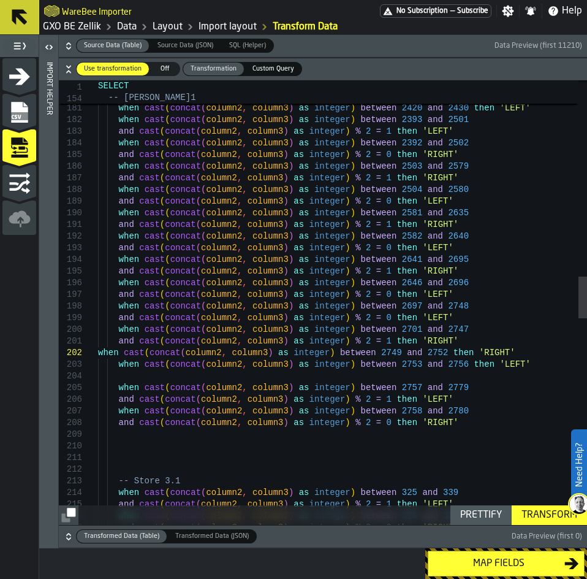
click at [99, 352] on div "when cast ( concat ( column2 , column3 ) as integer ) between 2267 and 2391 and…" at bounding box center [342, 356] width 489 height 4720
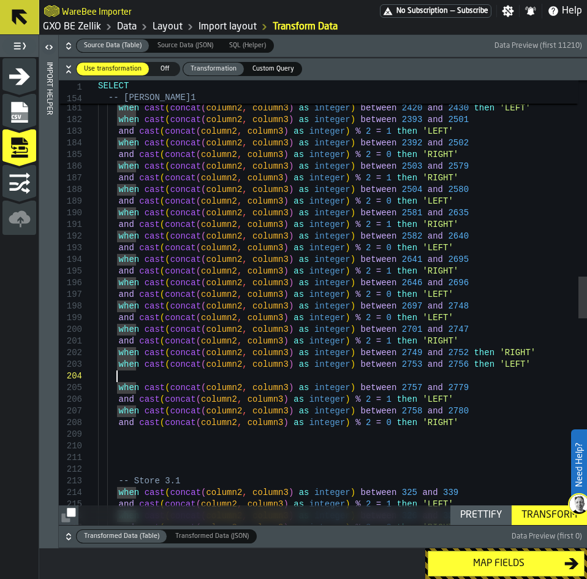
click at [448, 374] on div "when cast ( concat ( column2 , column3 ) as integer ) between 2267 and 2391 and…" at bounding box center [342, 356] width 489 height 4720
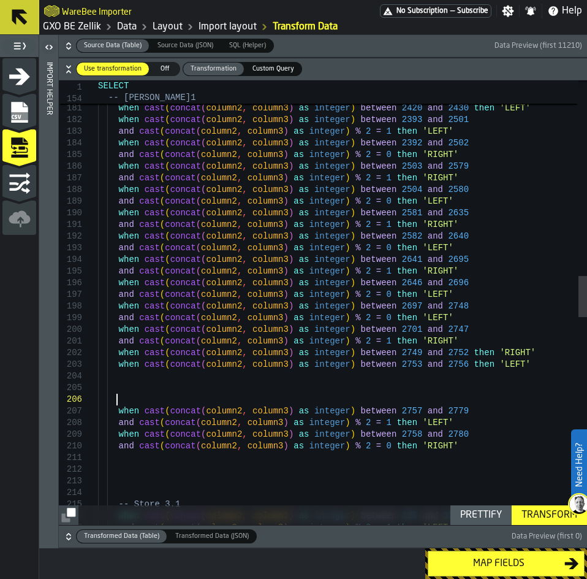
scroll to position [59, 0]
click at [481, 291] on div "when cast ( concat ( column2 , column3 ) as integer ) between 2267 and 2391 and…" at bounding box center [342, 368] width 489 height 4744
click at [477, 280] on div "when cast ( concat ( column2 , column3 ) as integer ) between 2267 and 2391 and…" at bounding box center [342, 368] width 489 height 4744
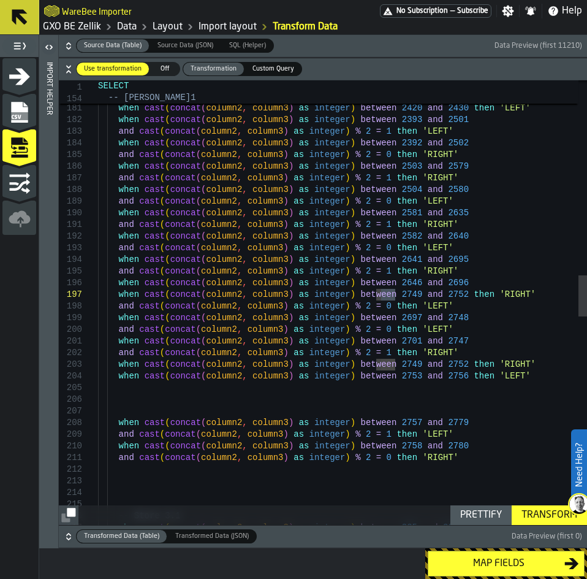
drag, startPoint x: 395, startPoint y: 295, endPoint x: 381, endPoint y: 296, distance: 14.1
click at [381, 296] on div "when cast ( concat ( column2 , column3 ) as integer ) between 2267 and 2391 and…" at bounding box center [342, 373] width 489 height 4755
drag, startPoint x: 437, startPoint y: 295, endPoint x: 422, endPoint y: 297, distance: 15.4
click at [422, 297] on div "when cast ( concat ( column2 , column3 ) as integer ) between 2267 and 2391 and…" at bounding box center [342, 373] width 489 height 4755
drag, startPoint x: 495, startPoint y: 293, endPoint x: 472, endPoint y: 294, distance: 22.7
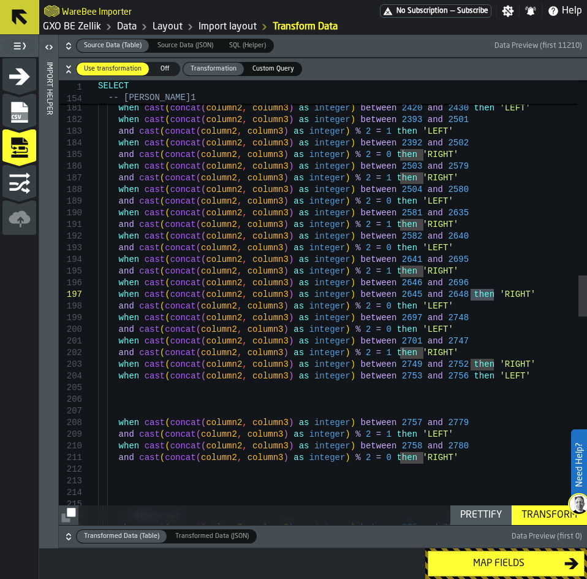
click at [472, 294] on div "when cast ( concat ( column2 , column3 ) as integer ) between 2267 and 2391 and…" at bounding box center [342, 373] width 489 height 4755
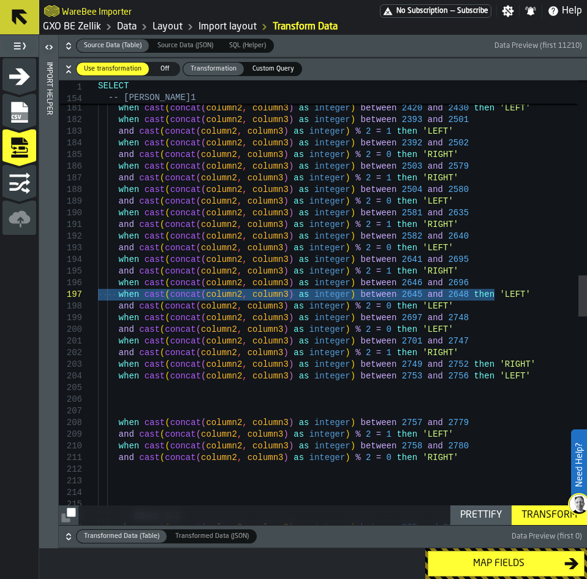
drag, startPoint x: 458, startPoint y: 298, endPoint x: 94, endPoint y: 296, distance: 364.1
click at [98, 296] on div "when cast ( concat ( column2 , column3 ) as integer ) between 2267 and 2391 and…" at bounding box center [342, 373] width 489 height 4755
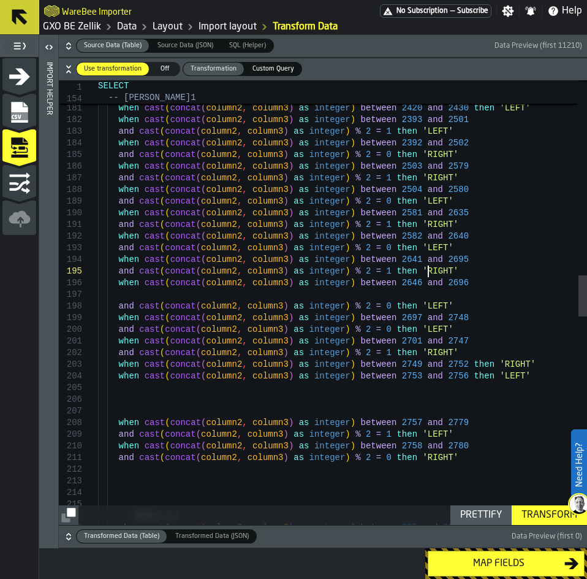
click at [444, 273] on div "when cast ( concat ( column2 , column3 ) as integer ) between 2267 and 2391 and…" at bounding box center [342, 373] width 489 height 4755
click at [428, 291] on div "when cast ( concat ( column2 , column3 ) as integer ) between 2267 and 2391 and…" at bounding box center [342, 373] width 489 height 4755
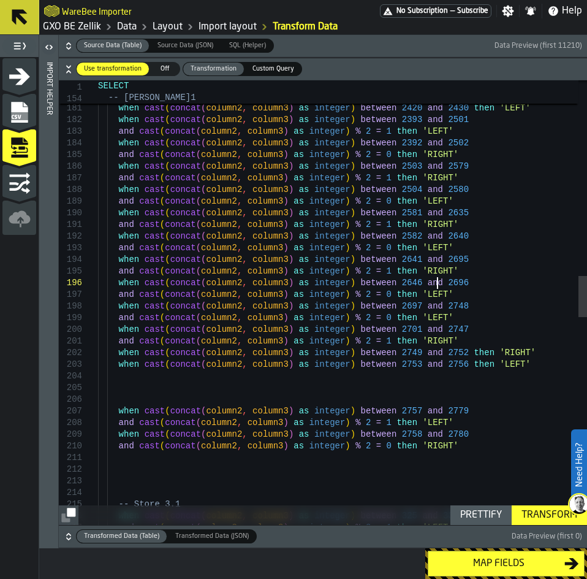
click at [439, 272] on div "when cast ( concat ( column2 , column3 ) as integer ) between 2267 and 2391 and…" at bounding box center [342, 368] width 489 height 4744
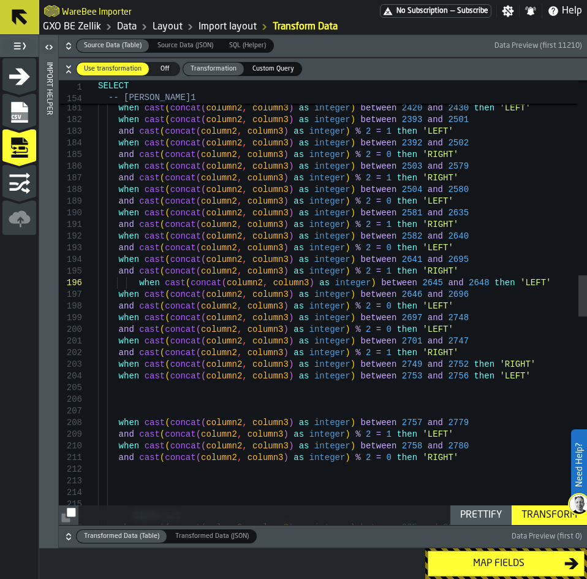
click at [135, 284] on div "when cast ( concat ( column2 , column3 ) as integer ) between 2267 and 2391 and…" at bounding box center [342, 373] width 489 height 4755
click at [393, 317] on div "when cast ( concat ( column2 , column3 ) as integer ) between 2267 and 2391 and…" at bounding box center [342, 373] width 489 height 4755
drag, startPoint x: 393, startPoint y: 446, endPoint x: 382, endPoint y: 448, distance: 11.8
click at [382, 448] on div "when cast ( concat ( column2 , column3 ) as integer ) between 2267 and 2391 and…" at bounding box center [342, 373] width 489 height 4755
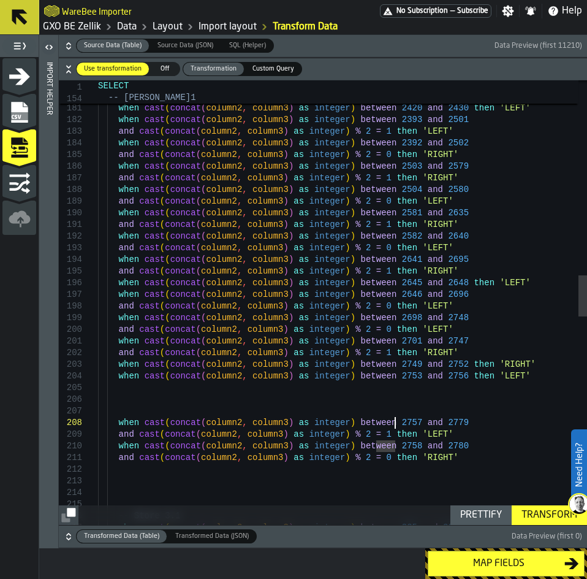
click at [393, 424] on div "when cast ( concat ( column2 , column3 ) as integer ) between 2267 and 2391 and…" at bounding box center [342, 373] width 489 height 4755
drag, startPoint x: 393, startPoint y: 422, endPoint x: 382, endPoint y: 424, distance: 11.9
click at [382, 424] on div "when cast ( concat ( column2 , column3 ) as integer ) between 2267 and 2391 and…" at bounding box center [342, 373] width 489 height 4755
drag, startPoint x: 384, startPoint y: 422, endPoint x: 395, endPoint y: 422, distance: 11.0
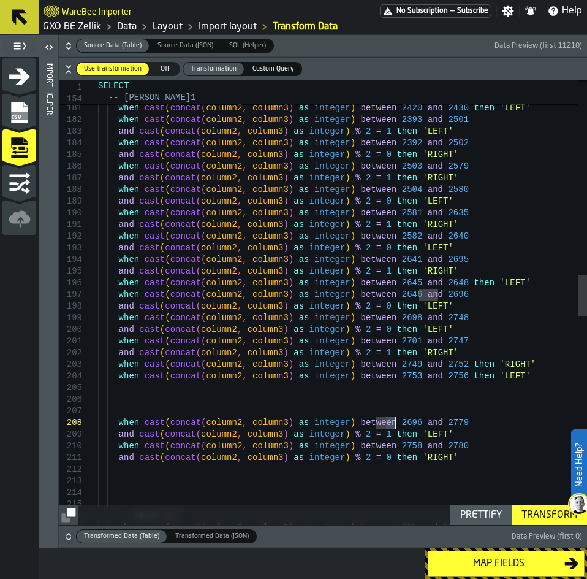
click at [395, 422] on div "when cast ( concat ( column2 , column3 ) as integer ) between 2267 and 2391 and…" at bounding box center [342, 373] width 489 height 4755
drag, startPoint x: 438, startPoint y: 425, endPoint x: 425, endPoint y: 424, distance: 12.3
click at [425, 424] on div "when cast ( concat ( column2 , column3 ) as integer ) between 2267 and 2391 and…" at bounding box center [342, 373] width 489 height 4755
click at [365, 431] on div "when cast ( concat ( column2 , column3 ) as integer ) between 2267 and 2391 and…" at bounding box center [342, 373] width 489 height 4755
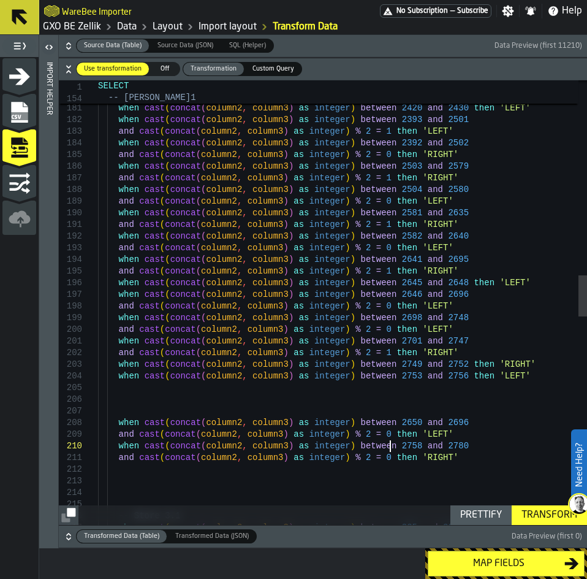
click at [392, 446] on div "when cast ( concat ( column2 , column3 ) as integer ) between 2267 and 2391 and…" at bounding box center [342, 373] width 489 height 4755
drag, startPoint x: 395, startPoint y: 446, endPoint x: 381, endPoint y: 446, distance: 13.5
click at [381, 446] on div "when cast ( concat ( column2 , column3 ) as integer ) between 2267 and 2391 and…" at bounding box center [342, 373] width 489 height 4755
drag, startPoint x: 438, startPoint y: 446, endPoint x: 424, endPoint y: 446, distance: 13.5
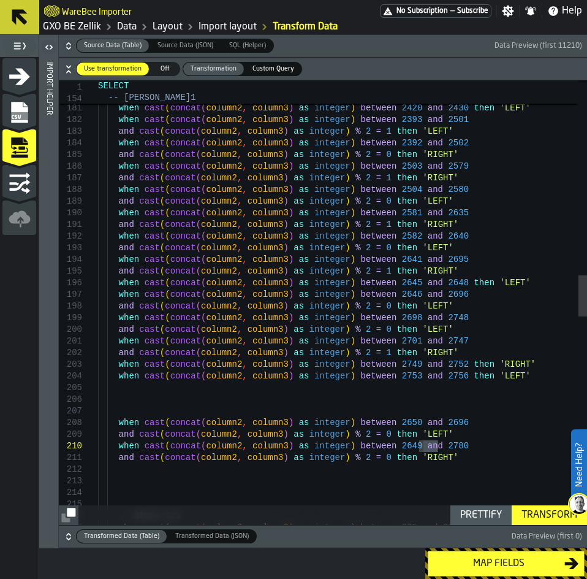
click at [424, 446] on div "when cast ( concat ( column2 , column3 ) as integer ) between 2267 and 2391 and…" at bounding box center [342, 373] width 489 height 4755
click at [366, 457] on div "when cast ( concat ( column2 , column3 ) as integer ) between 2267 and 2391 and…" at bounding box center [342, 373] width 489 height 4755
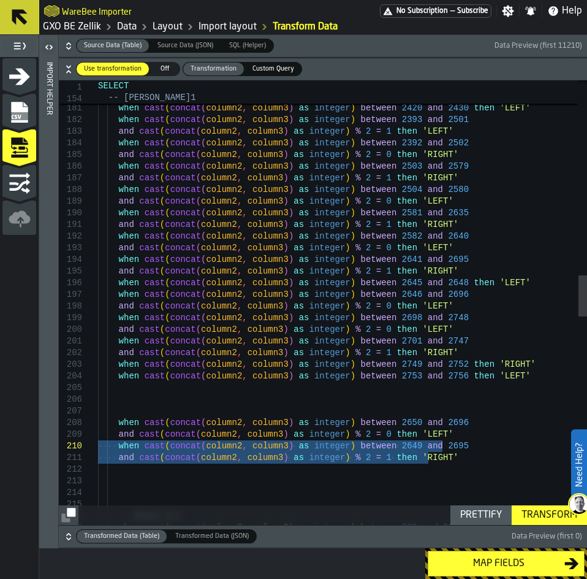
drag, startPoint x: 468, startPoint y: 460, endPoint x: 58, endPoint y: 444, distance: 410.3
click at [98, 444] on div "when cast ( concat ( column2 , column3 ) as integer ) between 2267 and 2391 and…" at bounding box center [342, 373] width 489 height 4755
drag, startPoint x: 116, startPoint y: 452, endPoint x: 108, endPoint y: 398, distance: 54.5
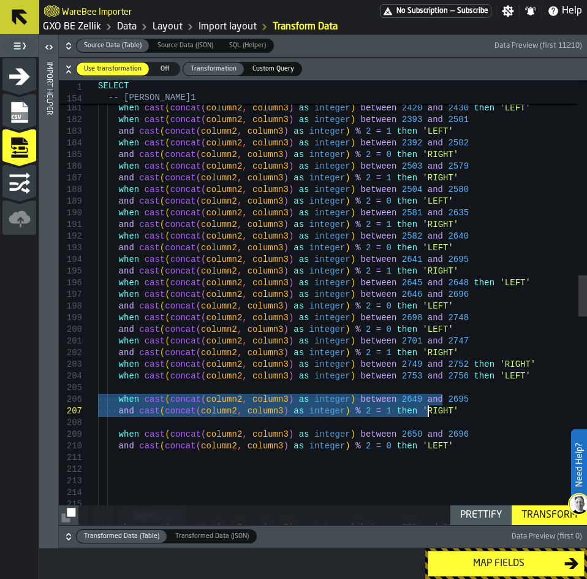
click at [118, 384] on div "when cast ( concat ( column2 , column3 ) as integer ) between 2267 and 2391 and…" at bounding box center [342, 373] width 489 height 4755
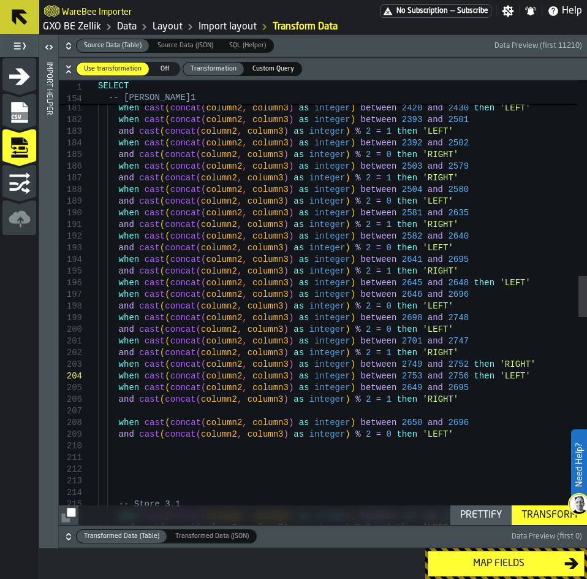
click at [133, 411] on div "when cast ( concat ( column2 , column3 ) as integer ) between 2267 and 2391 and…" at bounding box center [342, 368] width 489 height 4744
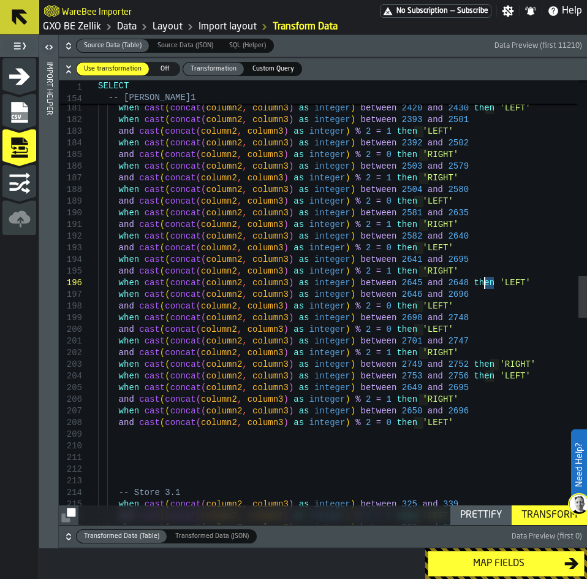
drag, startPoint x: 511, startPoint y: 284, endPoint x: 487, endPoint y: 284, distance: 23.9
click at [487, 284] on div "when cast ( concat ( column2 , column3 ) as integer ) between 2267 and 2391 and…" at bounding box center [342, 362] width 489 height 4732
click at [426, 260] on div "when cast ( concat ( column2 , column3 ) as integer ) between 2267 and 2391 and…" at bounding box center [342, 362] width 489 height 4732
click at [441, 256] on div "when cast ( concat ( column2 , column3 ) as integer ) between 2267 and 2391 and…" at bounding box center [342, 362] width 489 height 4732
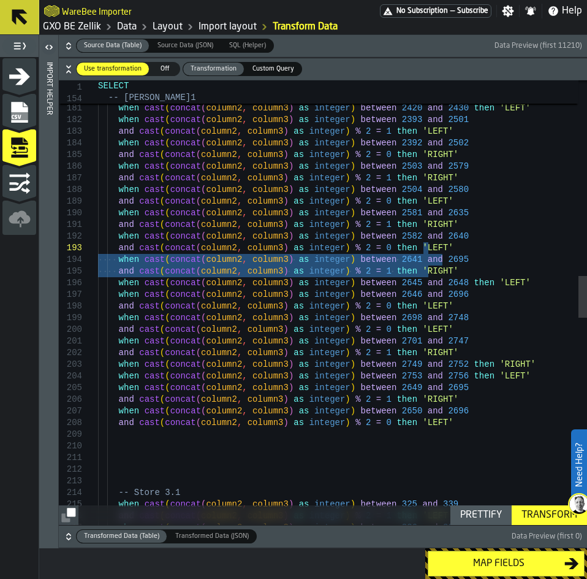
drag, startPoint x: 441, startPoint y: 272, endPoint x: 427, endPoint y: 250, distance: 26.2
click at [427, 250] on div "when cast ( concat ( column2 , column3 ) as integer ) between 2267 and 2391 and…" at bounding box center [342, 362] width 489 height 4732
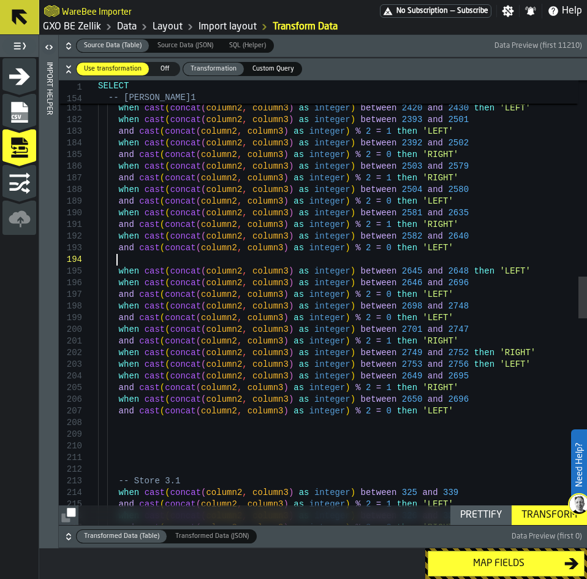
scroll to position [36, 0]
click at [137, 256] on div "when cast ( concat ( column2 , column3 ) as integer ) between 2267 and 2391 and…" at bounding box center [342, 356] width 489 height 4720
click at [394, 261] on div "when cast ( concat ( column2 , column3 ) as integer ) between 2267 and 2391 and…" at bounding box center [342, 356] width 489 height 4720
click at [438, 262] on div "when cast ( concat ( column2 , column3 ) as integer ) between 2267 and 2391 and…" at bounding box center [342, 356] width 489 height 4720
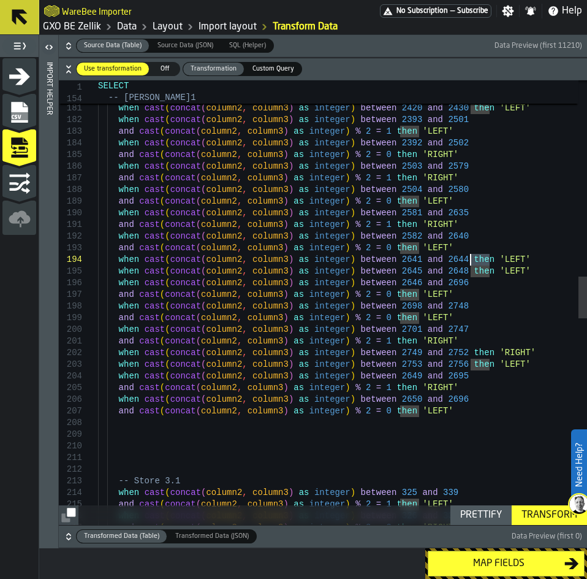
drag, startPoint x: 490, startPoint y: 260, endPoint x: 473, endPoint y: 259, distance: 17.8
click at [473, 259] on div "when cast ( concat ( column2 , column3 ) as integer ) between 2267 and 2391 and…" at bounding box center [342, 356] width 489 height 4720
click at [449, 243] on div "when cast ( concat ( column2 , column3 ) as integer ) between 2267 and 2391 and…" at bounding box center [342, 356] width 489 height 4720
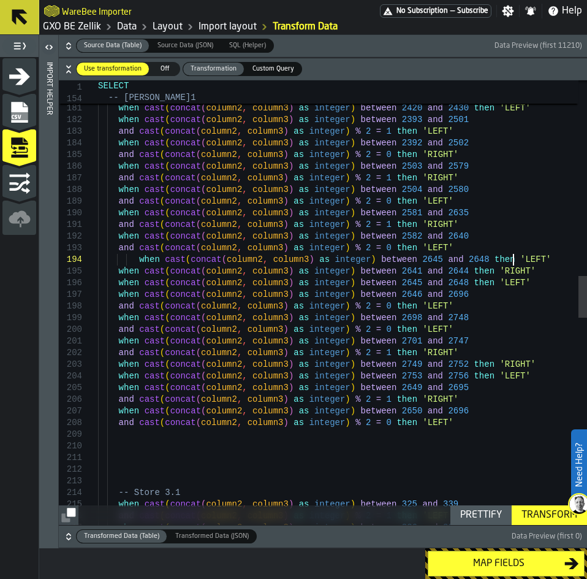
click at [134, 261] on div "when cast ( concat ( column2 , column3 ) as integer ) between 2267 and 2391 and…" at bounding box center [342, 362] width 489 height 4732
click at [393, 259] on div "when cast ( concat ( column2 , column3 ) as integer ) between 2267 and 2391 and…" at bounding box center [342, 362] width 489 height 4732
drag, startPoint x: 438, startPoint y: 260, endPoint x: 427, endPoint y: 260, distance: 10.4
click at [427, 260] on div "when cast ( concat ( column2 , column3 ) as integer ) between 2267 and 2391 and…" at bounding box center [342, 362] width 489 height 4732
click at [394, 259] on div "when cast ( concat ( column2 , column3 ) as integer ) between 2267 and 2391 and…" at bounding box center [342, 362] width 489 height 4732
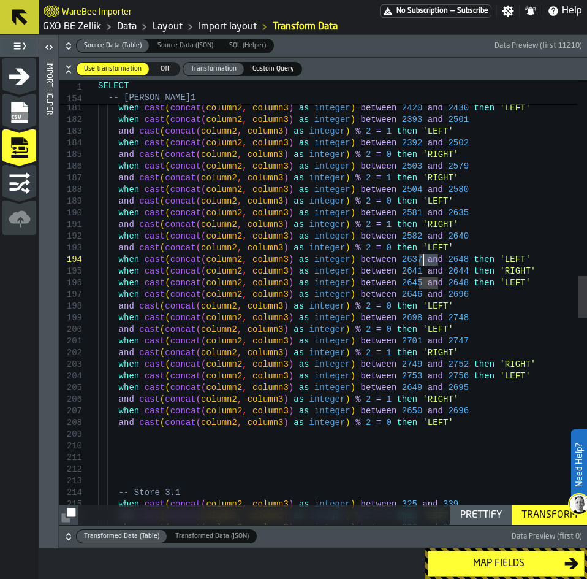
drag, startPoint x: 436, startPoint y: 259, endPoint x: 422, endPoint y: 257, distance: 14.3
click at [422, 257] on div "when cast ( concat ( column2 , column3 ) as integer ) between 2267 and 2391 and…" at bounding box center [342, 362] width 489 height 4732
click at [446, 422] on div "when cast ( concat ( column2 , column3 ) as integer ) between 2267 and 2391 and…" at bounding box center [342, 362] width 489 height 4732
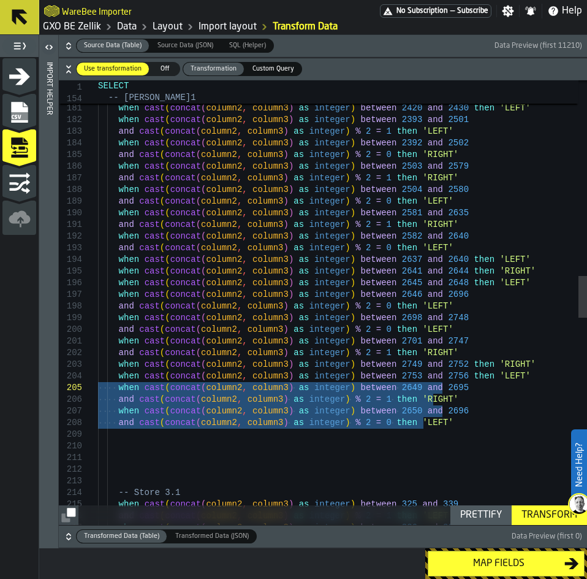
drag, startPoint x: 398, startPoint y: 422, endPoint x: 89, endPoint y: 386, distance: 310.4
click at [98, 386] on div "when cast ( concat ( column2 , column3 ) as integer ) between 2267 and 2391 and…" at bounding box center [342, 362] width 489 height 4732
click at [420, 421] on div "when cast ( concat ( column2 , column3 ) as integer ) between 2267 and 2391 and…" at bounding box center [342, 362] width 489 height 4732
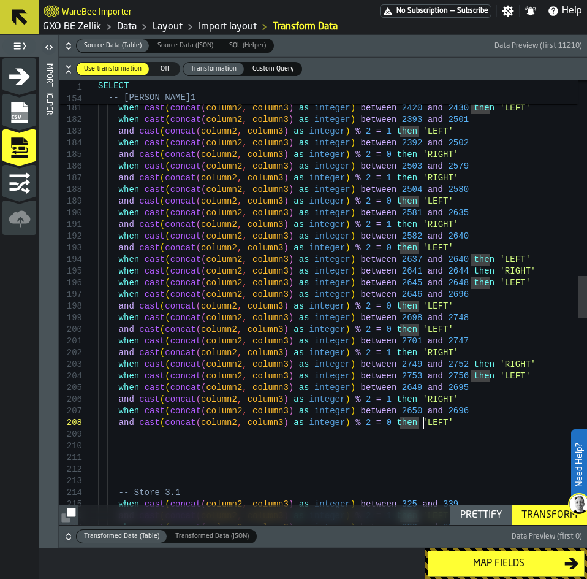
click at [431, 422] on div "when cast ( concat ( column2 , column3 ) as integer ) between 2267 and 2391 and…" at bounding box center [342, 362] width 489 height 4732
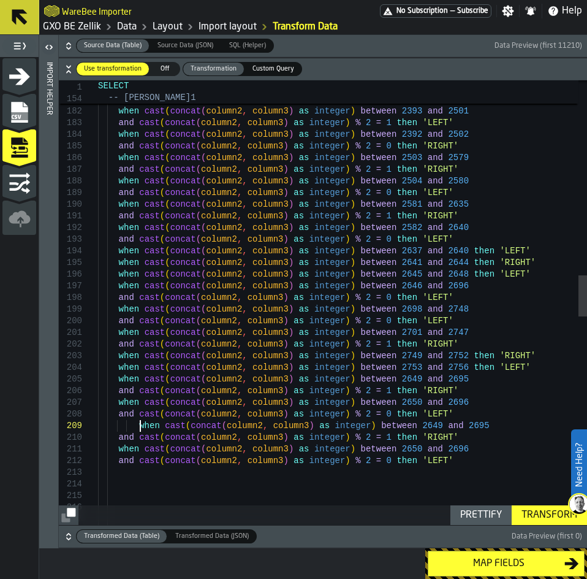
click at [139, 428] on div "when cast ( concat ( column2 , column3 ) as integer ) between 2267 and 2391 and…" at bounding box center [342, 377] width 489 height 4779
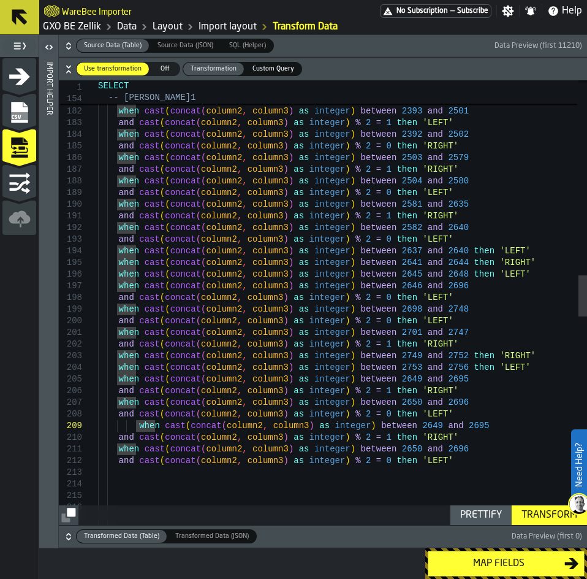
click at [135, 425] on div "when cast ( concat ( column2 , column3 ) as integer ) between 2267 and 2391 and…" at bounding box center [342, 377] width 489 height 4779
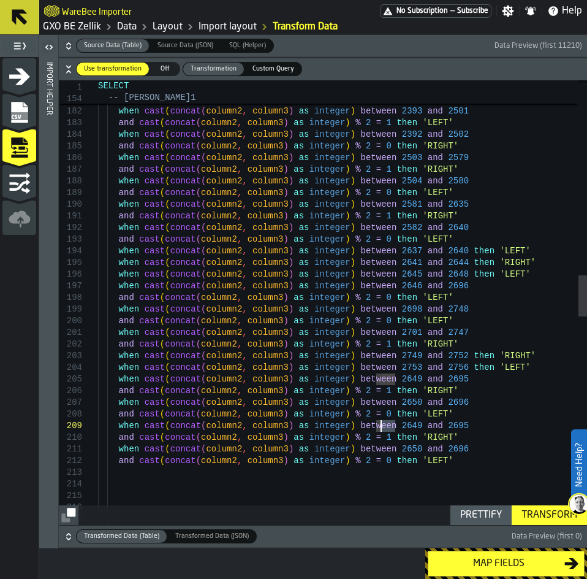
drag, startPoint x: 394, startPoint y: 428, endPoint x: 381, endPoint y: 426, distance: 13.0
click at [381, 426] on div "when cast ( concat ( column2 , column3 ) as integer ) between 2267 and 2391 and…" at bounding box center [342, 377] width 489 height 4779
drag, startPoint x: 436, startPoint y: 425, endPoint x: 425, endPoint y: 424, distance: 10.5
click at [425, 424] on div "when cast ( concat ( column2 , column3 ) as integer ) between 2267 and 2391 and…" at bounding box center [342, 377] width 489 height 4779
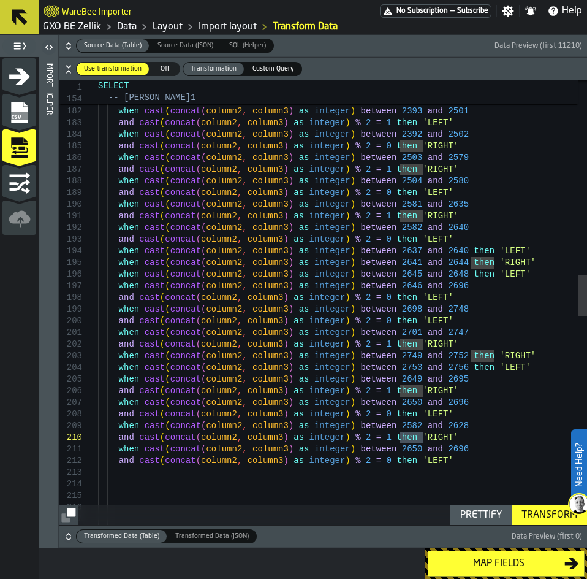
drag, startPoint x: 424, startPoint y: 438, endPoint x: 400, endPoint y: 438, distance: 23.9
click at [400, 438] on div "when cast ( concat ( column2 , column3 ) as integer ) between 2267 and 2391 and…" at bounding box center [342, 377] width 489 height 4779
click at [367, 437] on div "when cast ( concat ( column2 , column3 ) as integer ) between 2267 and 2391 and…" at bounding box center [342, 377] width 489 height 4779
drag, startPoint x: 393, startPoint y: 448, endPoint x: 382, endPoint y: 448, distance: 11.0
click at [382, 448] on div "when cast ( concat ( column2 , column3 ) as integer ) between 2267 and 2391 and…" at bounding box center [342, 377] width 489 height 4779
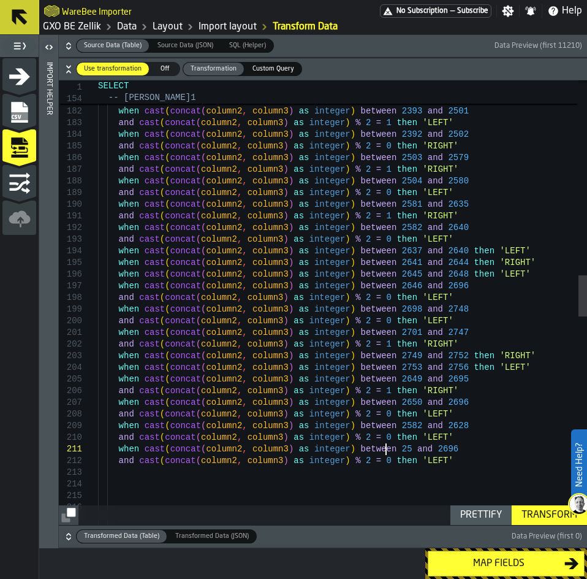
scroll to position [10, 0]
drag, startPoint x: 439, startPoint y: 451, endPoint x: 430, endPoint y: 449, distance: 10.0
click at [430, 449] on div "when cast ( concat ( column2 , column3 ) as integer ) between 2267 and 2391 and…" at bounding box center [342, 377] width 489 height 4779
drag, startPoint x: 419, startPoint y: 460, endPoint x: 400, endPoint y: 458, distance: 18.5
click at [400, 458] on div "when cast ( concat ( column2 , column3 ) as integer ) between 2267 and 2391 and…" at bounding box center [342, 377] width 489 height 4779
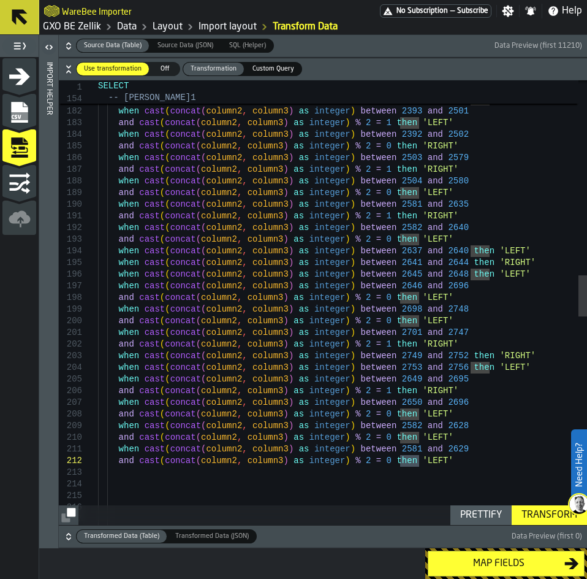
scroll to position [12, 0]
click at [367, 461] on div "when cast ( concat ( column2 , column3 ) as integer ) between 2267 and 2391 and…" at bounding box center [342, 377] width 489 height 4779
click at [446, 460] on div "when cast ( concat ( column2 , column3 ) as integer ) between 2267 and 2391 and…" at bounding box center [342, 377] width 489 height 4779
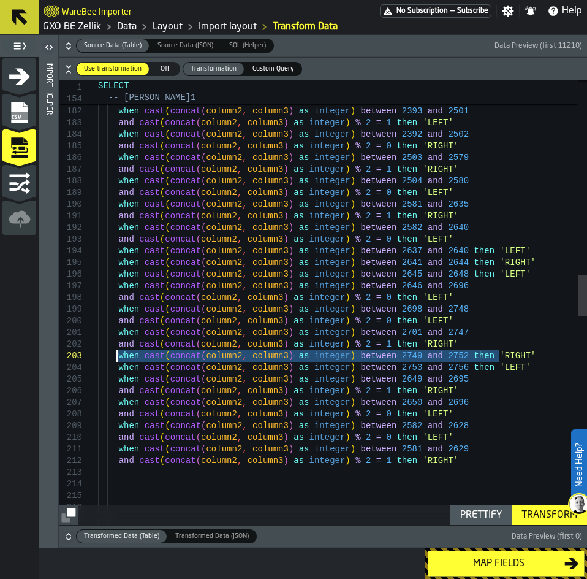
drag, startPoint x: 510, startPoint y: 350, endPoint x: 115, endPoint y: 357, distance: 394.8
click at [115, 357] on div "when cast ( concat ( column2 , column3 ) as integer ) between 2267 and 2391 and…" at bounding box center [342, 377] width 489 height 4779
click at [447, 457] on div "when cast ( concat ( column2 , column3 ) as integer ) between 2267 and 2391 and…" at bounding box center [342, 377] width 489 height 4779
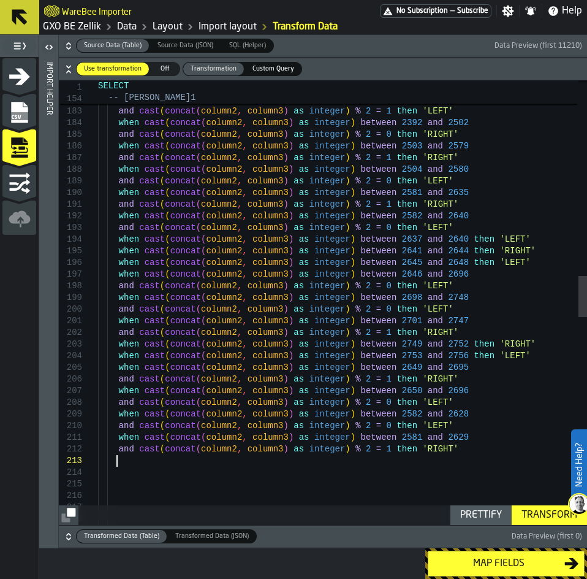
scroll to position [24, 0]
drag, startPoint x: 394, startPoint y: 461, endPoint x: 383, endPoint y: 461, distance: 11.0
click at [383, 461] on div "and cast ( concat ( column2 , column3 ) as integer ) % 2 = 1 then 'RIGHT' when …" at bounding box center [342, 371] width 489 height 4790
drag, startPoint x: 438, startPoint y: 462, endPoint x: 422, endPoint y: 460, distance: 15.4
click at [422, 460] on div "and cast ( concat ( column2 , column3 ) as integer ) % 2 = 1 then 'RIGHT' when …" at bounding box center [342, 371] width 489 height 4790
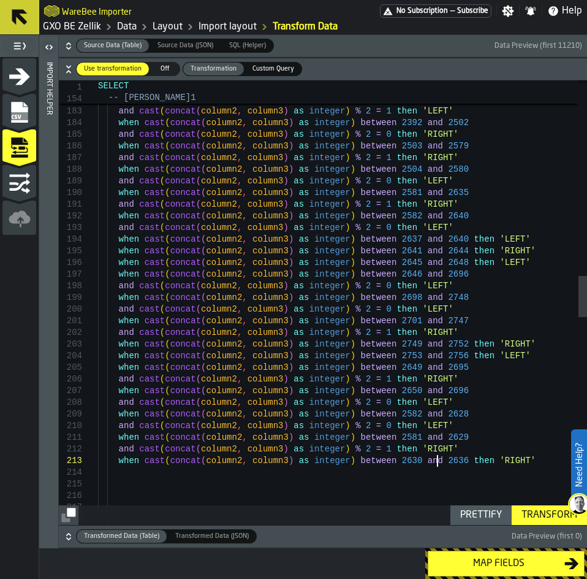
click at [507, 460] on div "and cast ( concat ( column2 , column3 ) as integer ) % 2 = 1 then 'RIGHT' when …" at bounding box center [342, 371] width 489 height 4790
click at [539, 515] on div "Transform" at bounding box center [550, 514] width 66 height 15
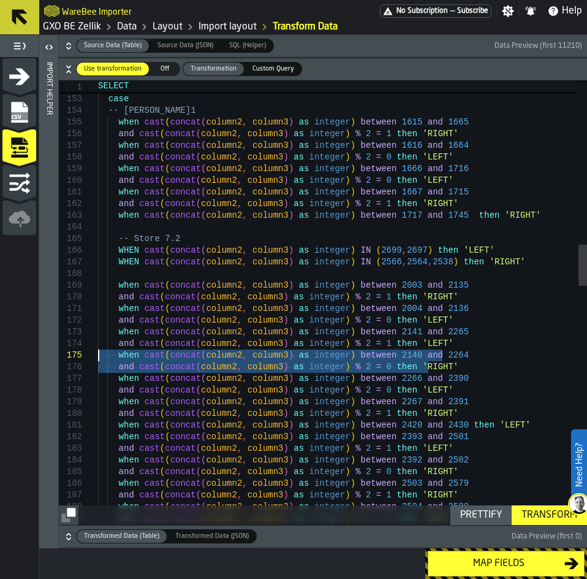
drag, startPoint x: 526, startPoint y: 370, endPoint x: 93, endPoint y: 359, distance: 434.1
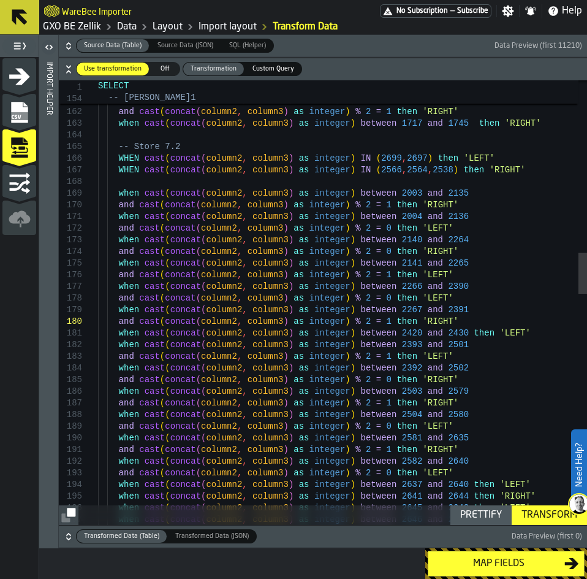
scroll to position [10, 0]
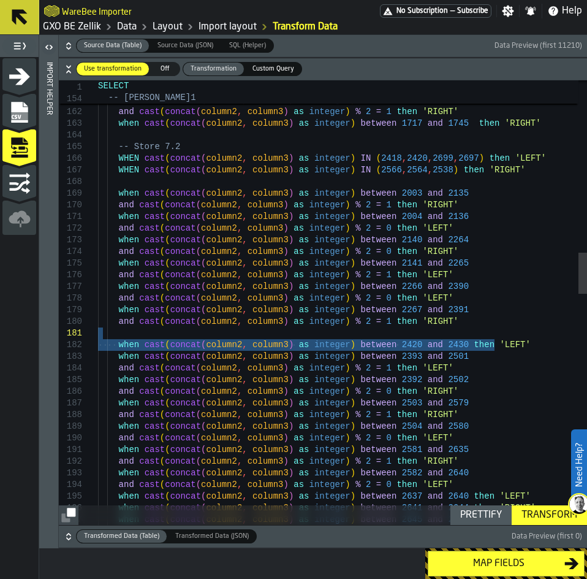
drag, startPoint x: 511, startPoint y: 348, endPoint x: 38, endPoint y: 331, distance: 472.8
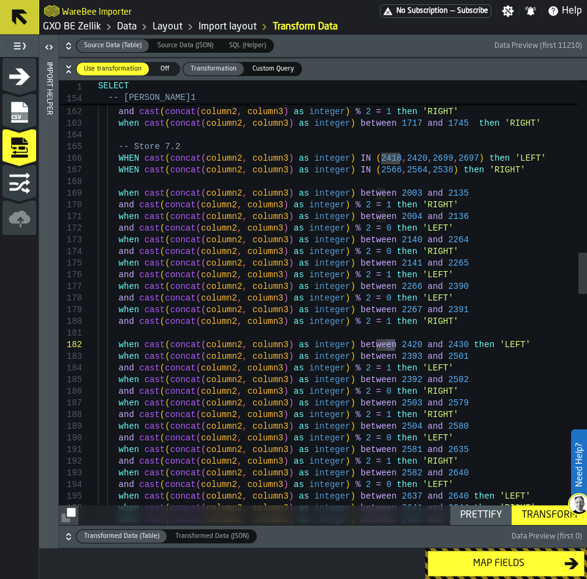
drag, startPoint x: 356, startPoint y: 160, endPoint x: 405, endPoint y: 162, distance: 48.5
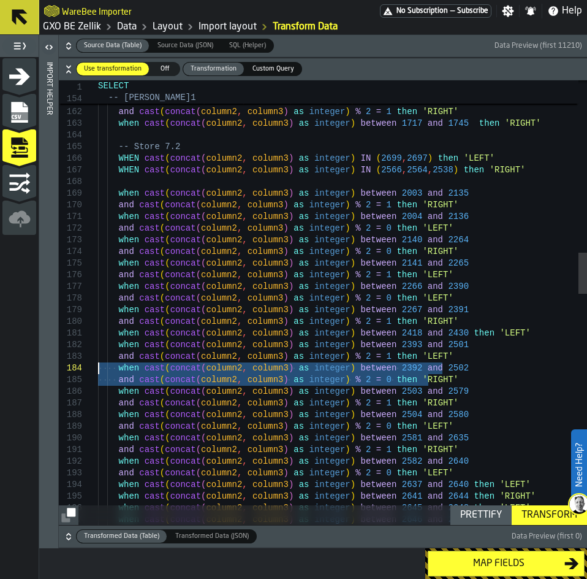
drag, startPoint x: 468, startPoint y: 381, endPoint x: 70, endPoint y: 370, distance: 398.5
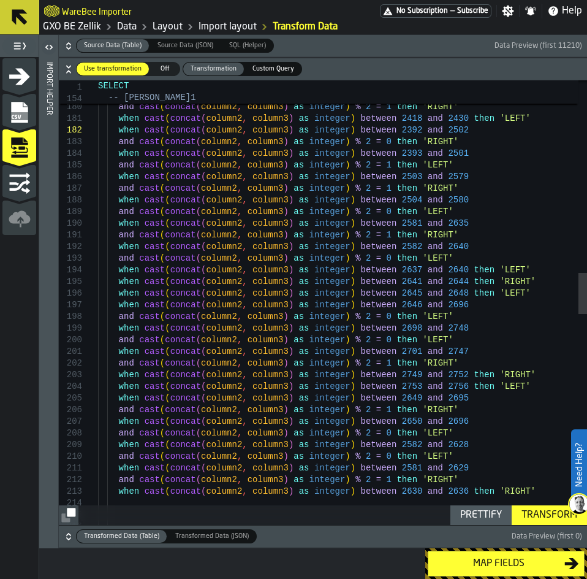
click at [450, 311] on div "and cast ( concat ( column2 , column3 ) as integer ) % 2 = 1 then 'RIGHT' when …" at bounding box center [342, 402] width 489 height 4790
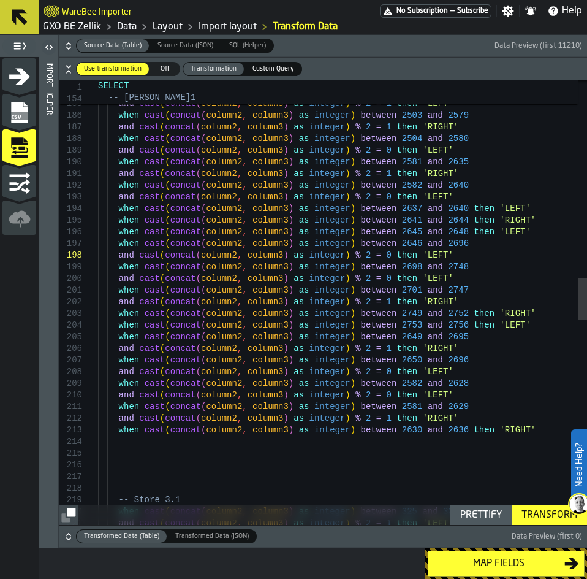
type textarea "**********"
click at [393, 384] on div "when cast ( concat ( column2 , column3 ) as integer ) between 2393 and 2501 and…" at bounding box center [342, 341] width 489 height 4790
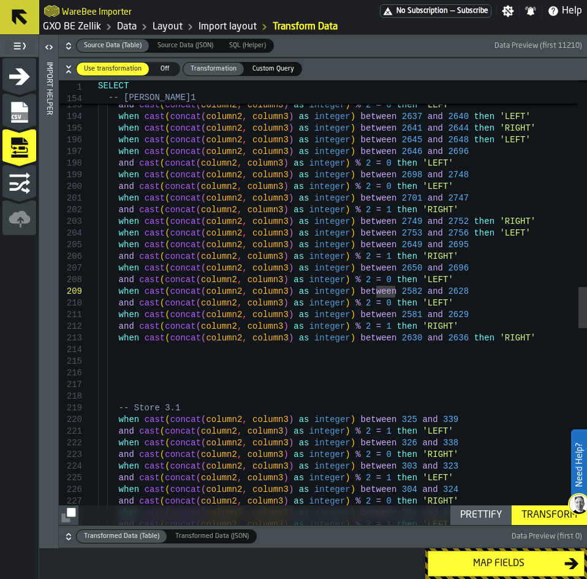
click at [533, 511] on div "Transform" at bounding box center [550, 514] width 66 height 15
click at [509, 561] on div "Map fields" at bounding box center [498, 563] width 131 height 15
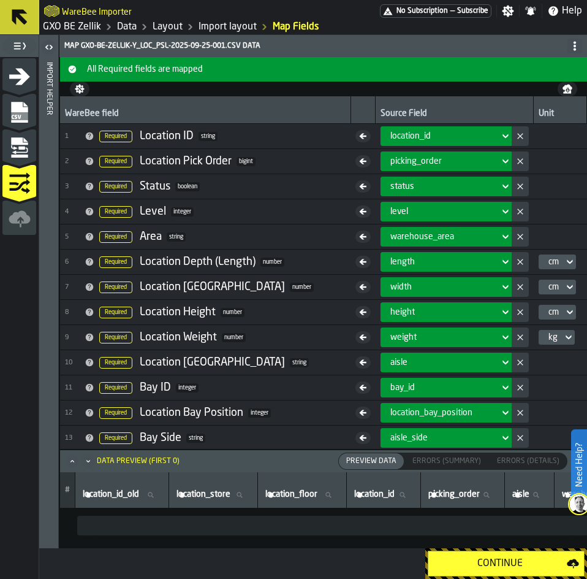
click at [509, 561] on div "Continue" at bounding box center [500, 563] width 134 height 15
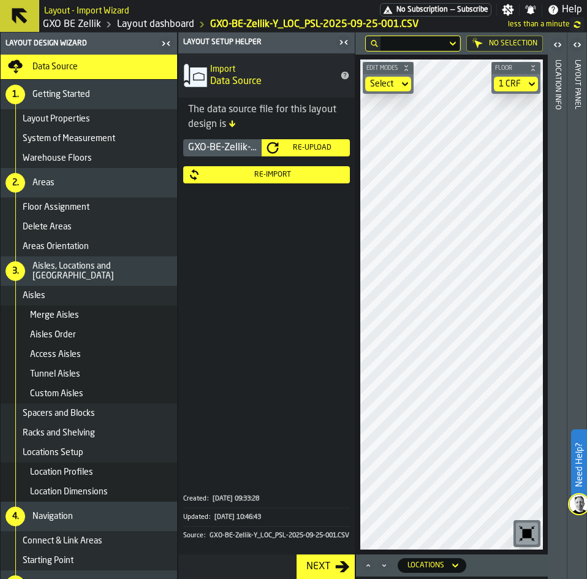
click at [341, 44] on icon "button-toggle-Close me" at bounding box center [341, 42] width 3 height 4
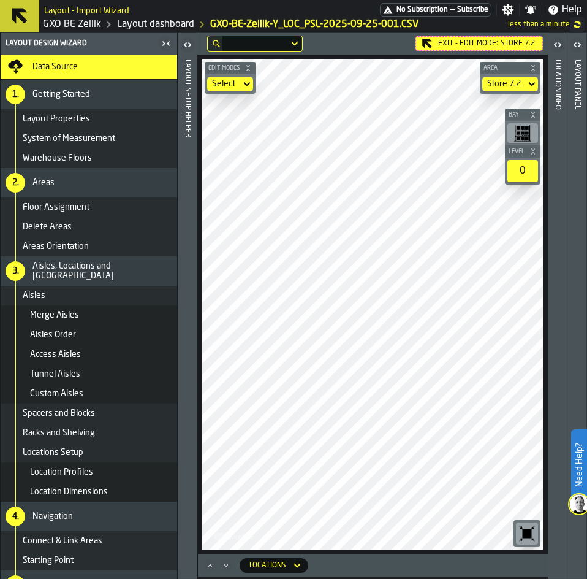
click at [169, 44] on icon "button-toggle-Close me" at bounding box center [166, 43] width 15 height 15
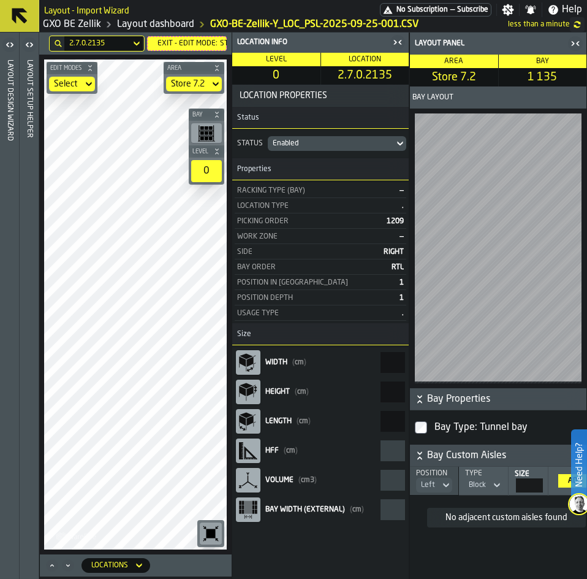
click at [474, 485] on div "Block" at bounding box center [477, 485] width 17 height 9
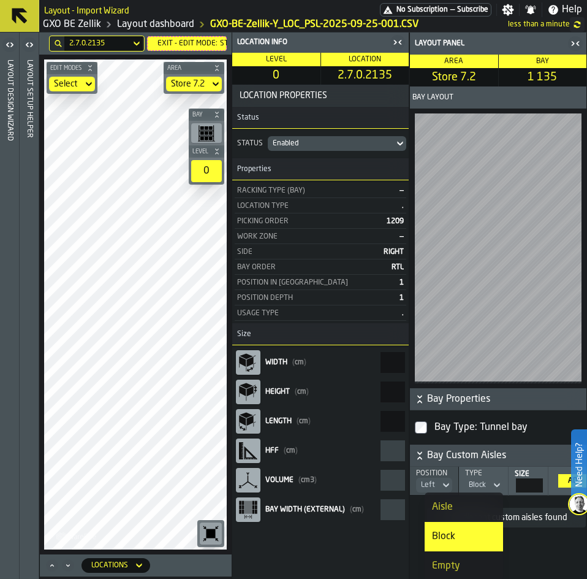
click at [465, 507] on div "Aisle" at bounding box center [464, 507] width 64 height 15
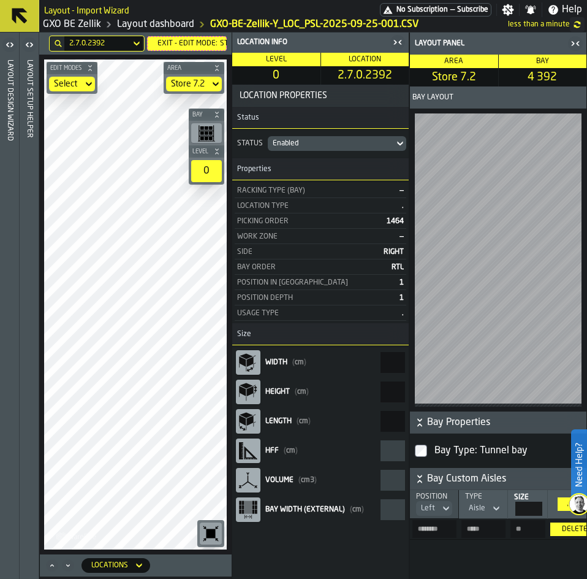
drag, startPoint x: 403, startPoint y: 42, endPoint x: 416, endPoint y: 42, distance: 12.9
click at [403, 42] on icon "button-toggle-Close me" at bounding box center [397, 42] width 15 height 15
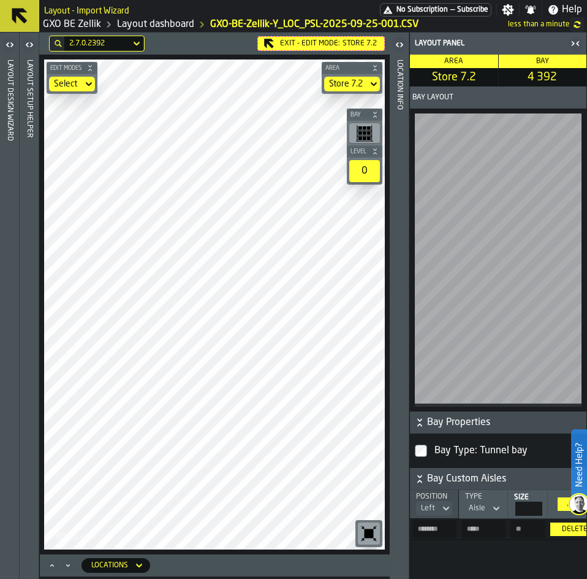
click at [572, 44] on icon "button-toggle-Close me" at bounding box center [575, 43] width 15 height 15
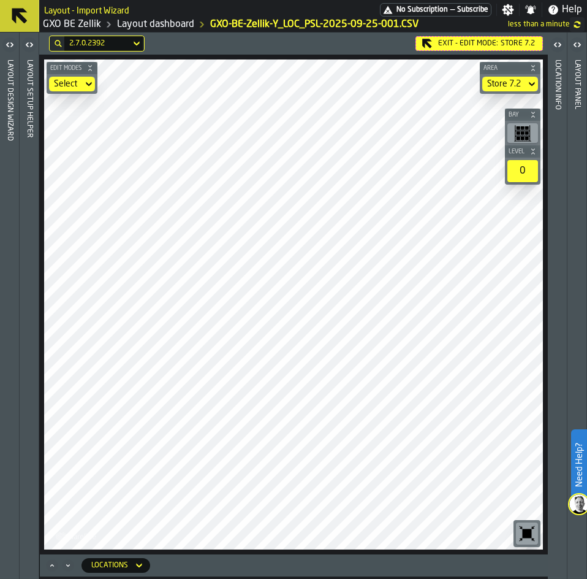
click at [97, 568] on div "Locations" at bounding box center [109, 565] width 37 height 9
click at [205, 574] on header "Locations" at bounding box center [294, 565] width 508 height 22
click at [53, 564] on icon "Maximize" at bounding box center [52, 565] width 12 height 12
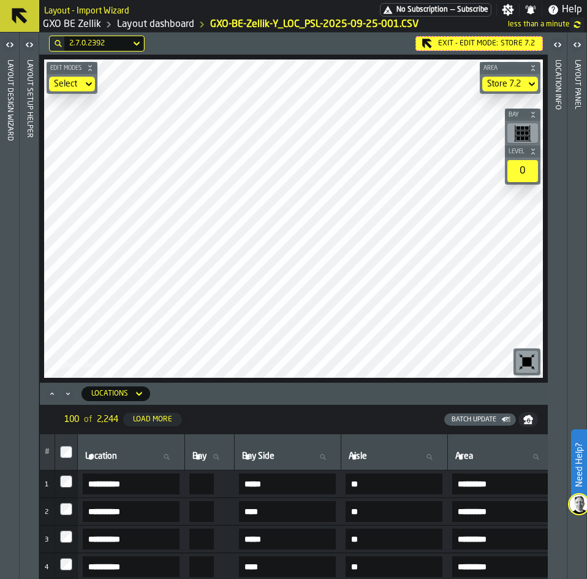
click at [170, 458] on icon at bounding box center [165, 456] width 7 height 7
click at [180, 458] on input "Location Location" at bounding box center [131, 457] width 97 height 16
type input "*"
click at [180, 458] on input "*" at bounding box center [131, 457] width 97 height 16
type input "***"
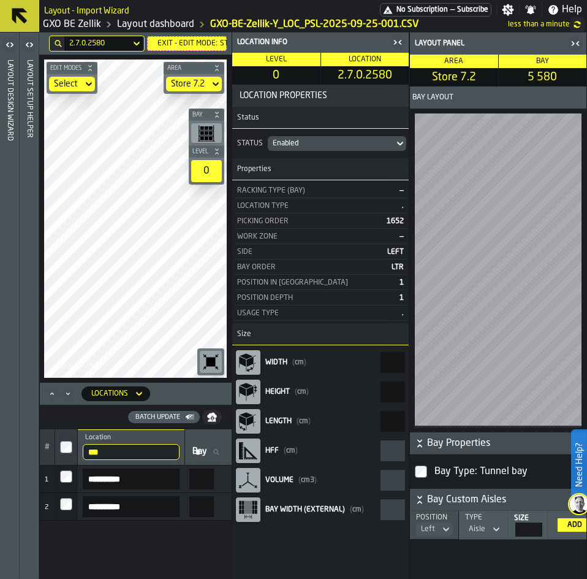
click at [573, 40] on icon "button-toggle-Close me" at bounding box center [575, 43] width 15 height 15
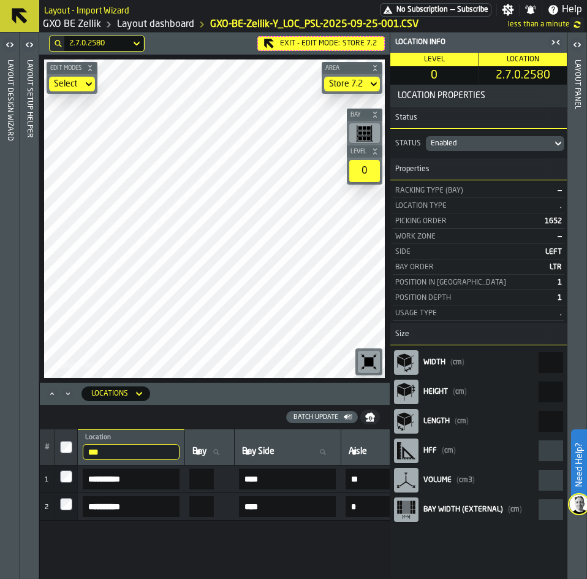
click at [559, 43] on icon "button-toggle-Close me" at bounding box center [556, 42] width 15 height 15
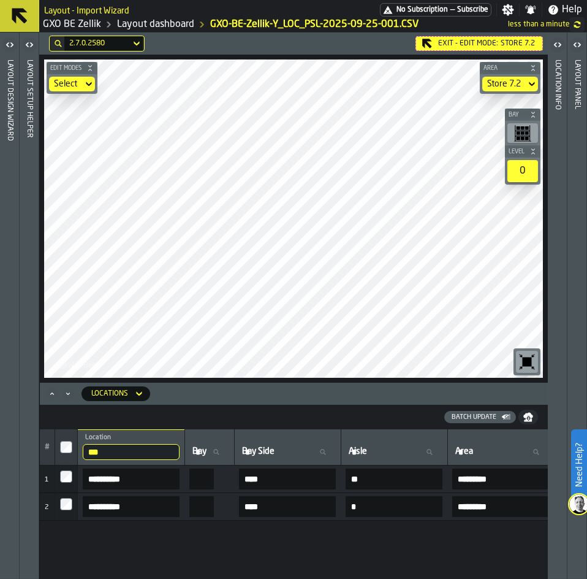
click at [31, 48] on icon "button-toggle-Open" at bounding box center [29, 44] width 15 height 15
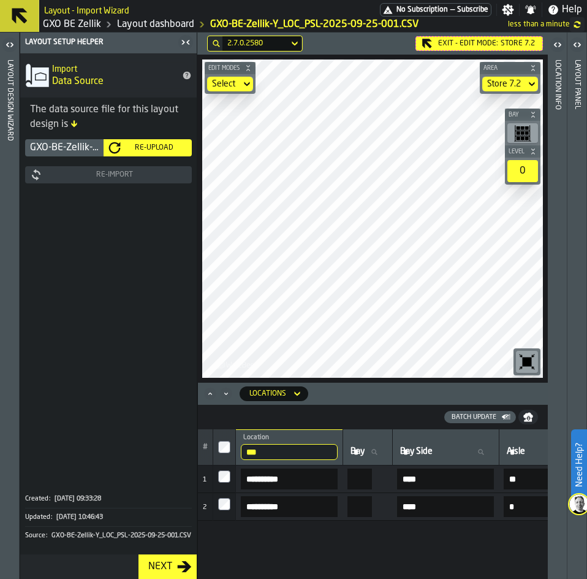
click at [104, 195] on div "GXO-BE-Zellik-Y_LOC_PSL-2025-09-25-001.CSV Re-Upload Re-Import" at bounding box center [108, 308] width 177 height 343
click at [103, 181] on button "Re-Import" at bounding box center [108, 174] width 167 height 17
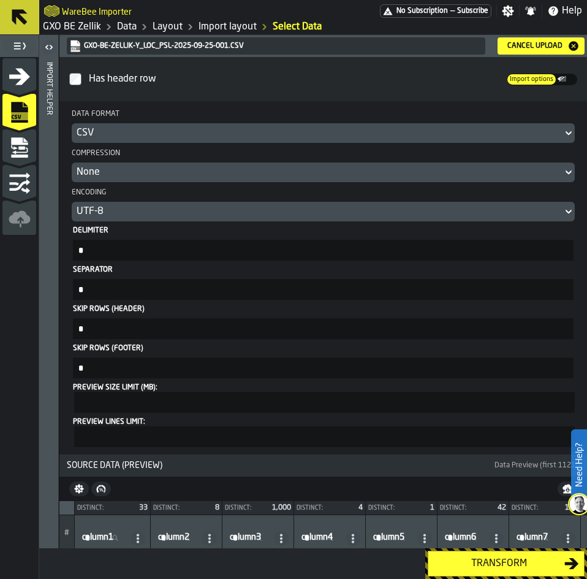
click at [497, 567] on div "Transform" at bounding box center [498, 563] width 131 height 15
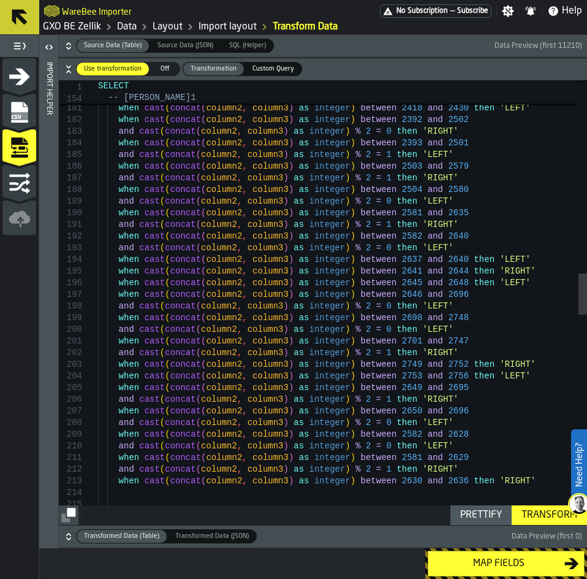
click at [388, 412] on div "when cast ( concat ( column2 , column3 ) as integer ) between 2267 and 2391 and…" at bounding box center [342, 391] width 489 height 4790
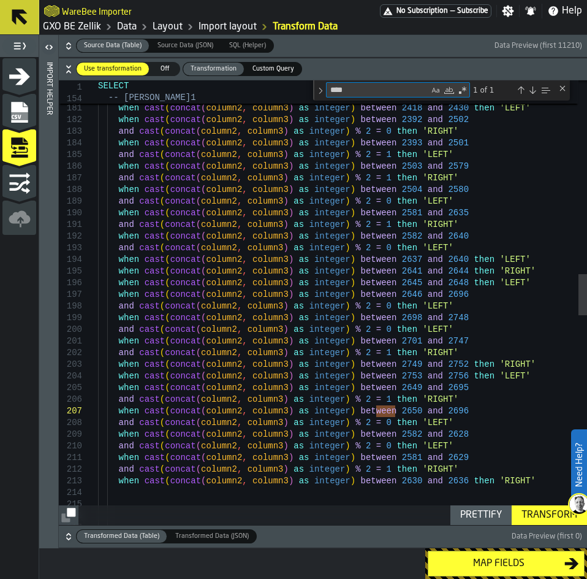
type textarea "**********"
type textarea "*"
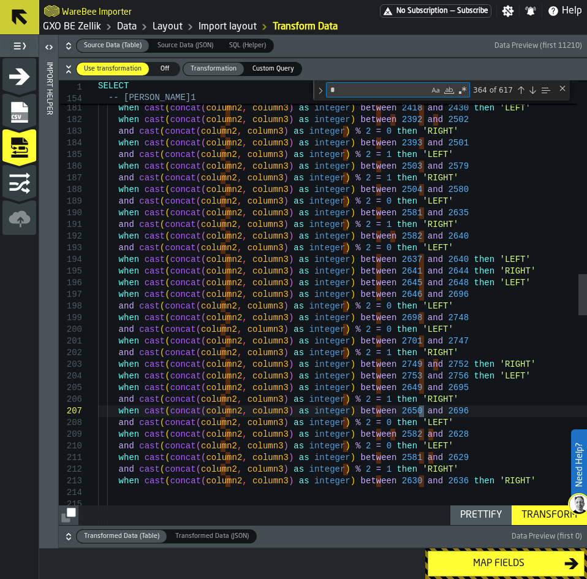
type textarea "**********"
type textarea "**"
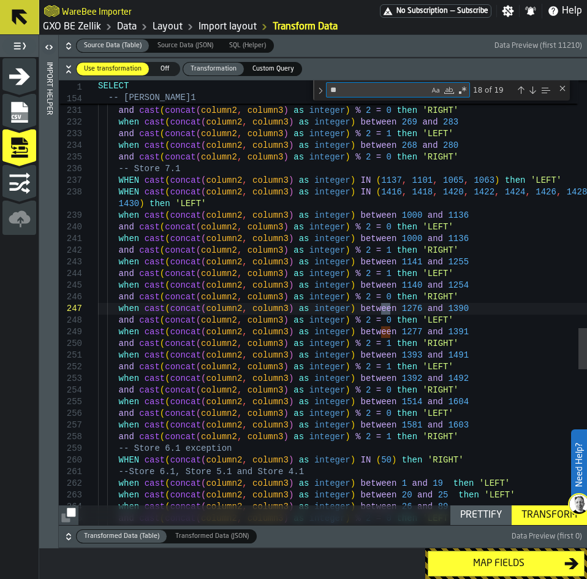
type textarea "**********"
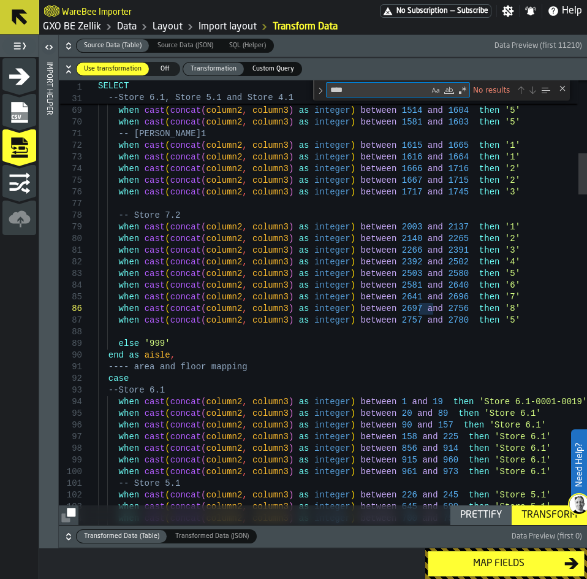
type textarea "***"
type textarea "**********"
type textarea "**"
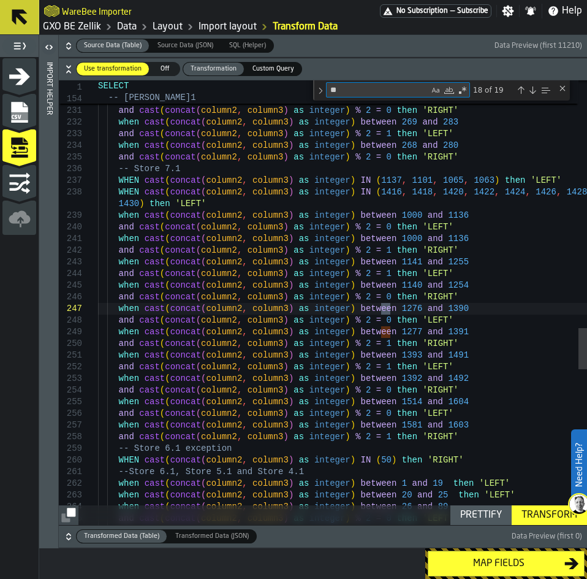
type textarea "**********"
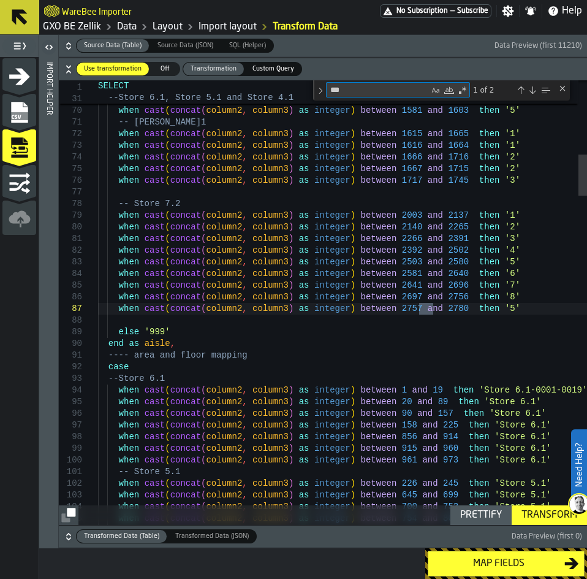
type textarea "****"
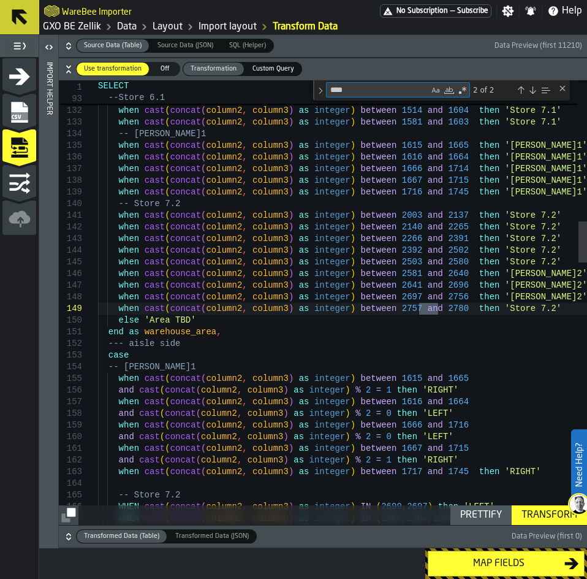
type textarea "**********"
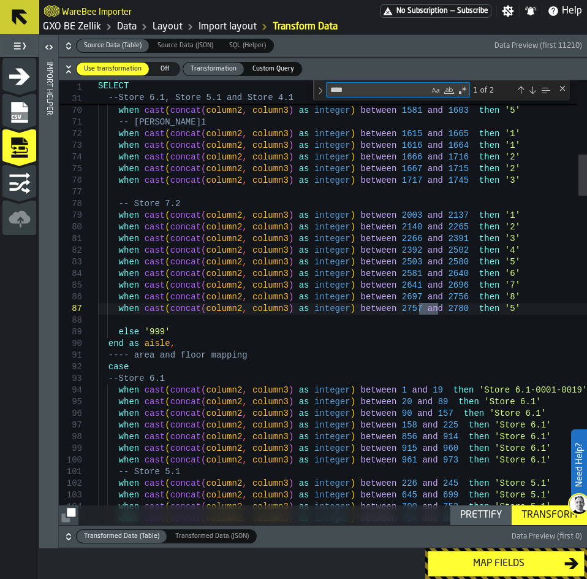
type textarea "****"
click at [566, 86] on div "Close (Escape)" at bounding box center [563, 88] width 10 height 10
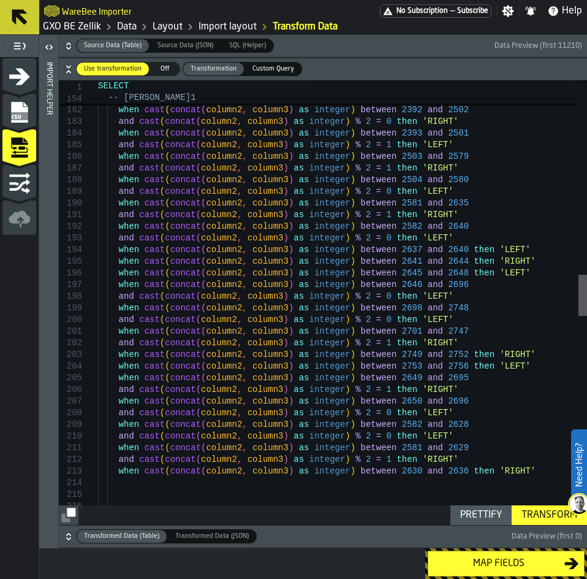
click at [586, 291] on div at bounding box center [583, 295] width 9 height 41
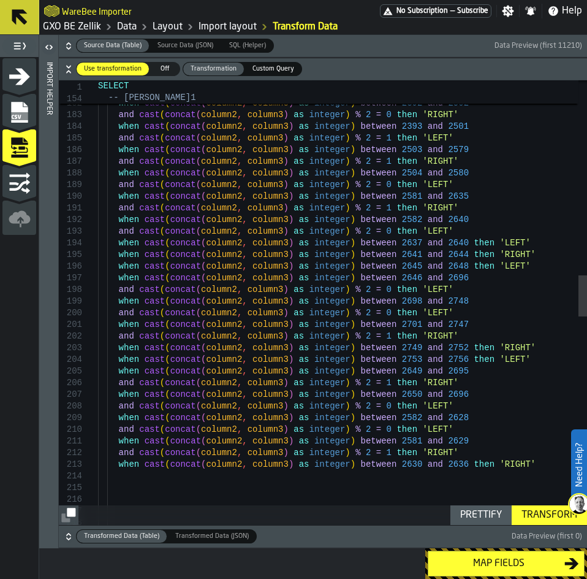
click at [500, 359] on div "when cast ( concat ( column2 , column3 ) as integer ) between 2637 and 2640 the…" at bounding box center [342, 375] width 489 height 4790
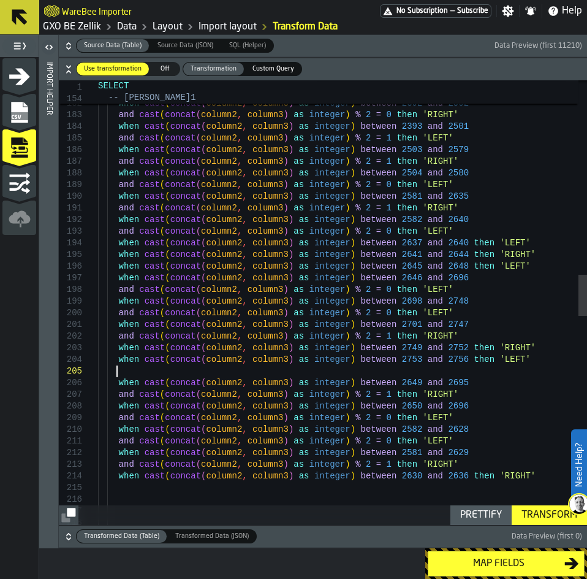
scroll to position [47, 0]
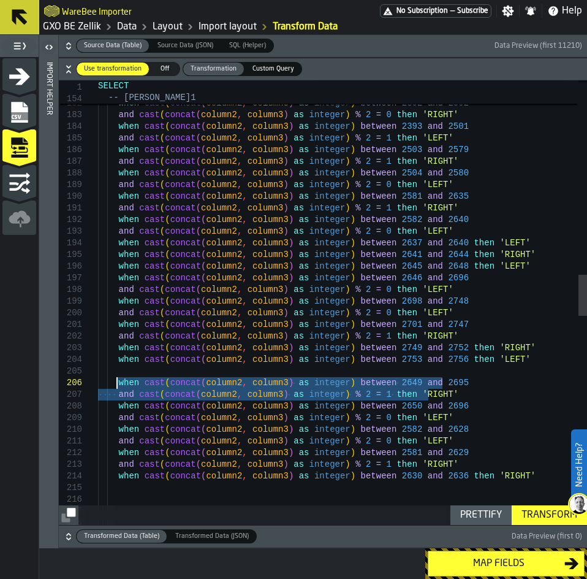
drag, startPoint x: 444, startPoint y: 395, endPoint x: 117, endPoint y: 384, distance: 326.8
click at [117, 384] on div "when cast ( concat ( column2 , column3 ) as integer ) between 2637 and 2640 the…" at bounding box center [342, 381] width 489 height 4802
click at [127, 363] on div "when cast ( concat ( column2 , column3 ) as integer ) between 2637 and 2640 the…" at bounding box center [342, 381] width 489 height 4802
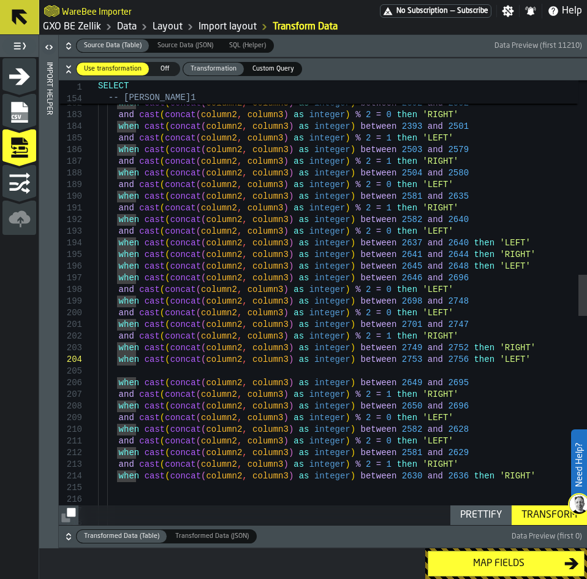
click at [123, 369] on div "when cast ( concat ( column2 , column3 ) as integer ) between 2637 and 2640 the…" at bounding box center [342, 381] width 489 height 4802
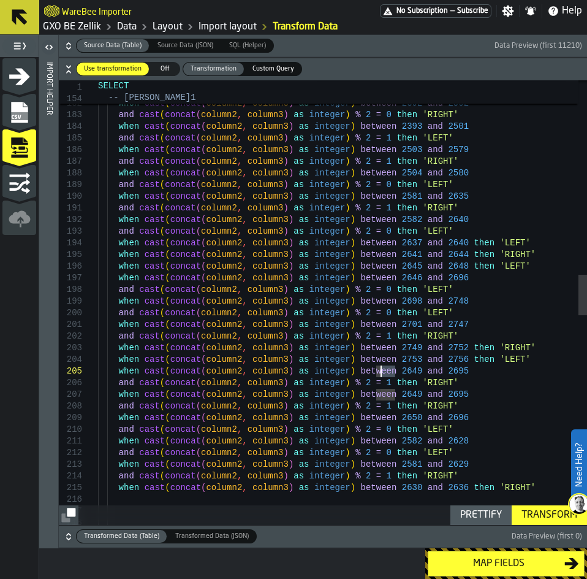
drag, startPoint x: 395, startPoint y: 373, endPoint x: 383, endPoint y: 373, distance: 11.6
click at [383, 373] on div "when cast ( concat ( column2 , column3 ) as integer ) between 2637 and 2640 the…" at bounding box center [342, 387] width 489 height 4814
drag, startPoint x: 438, startPoint y: 373, endPoint x: 425, endPoint y: 373, distance: 12.9
click at [425, 373] on div "when cast ( concat ( column2 , column3 ) as integer ) between 2637 and 2640 the…" at bounding box center [342, 387] width 489 height 4814
click at [366, 383] on div "when cast ( concat ( column2 , column3 ) as integer ) between 2637 and 2640 the…" at bounding box center [342, 387] width 489 height 4814
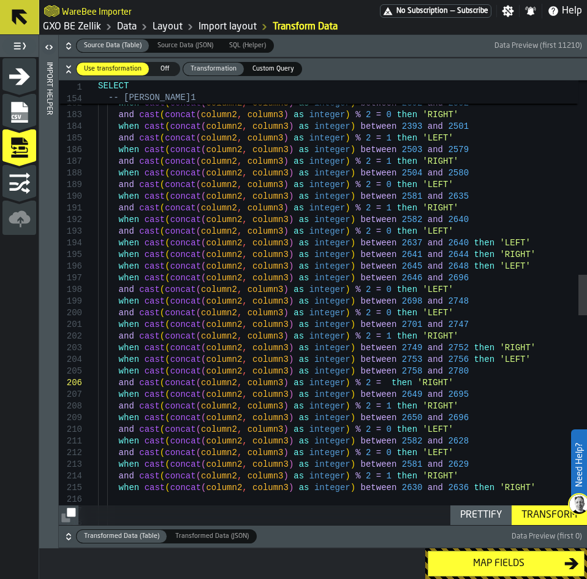
scroll to position [59, 0]
type textarea "**********"
click at [527, 514] on div "Transform" at bounding box center [550, 514] width 66 height 15
click at [514, 553] on button "Map fields" at bounding box center [506, 563] width 157 height 26
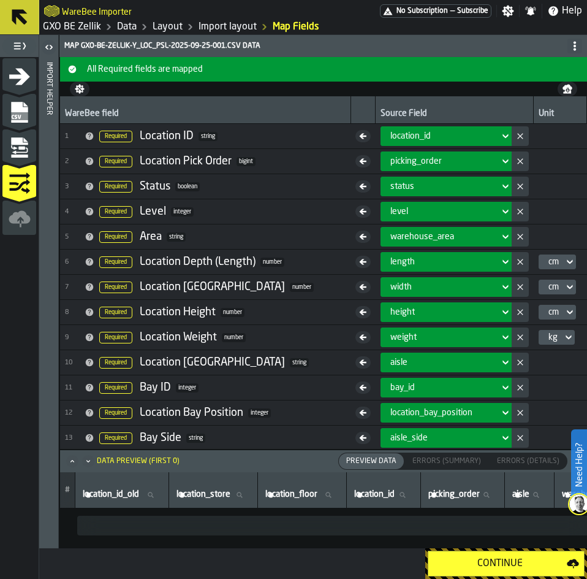
click at [510, 566] on div "Continue" at bounding box center [500, 563] width 134 height 15
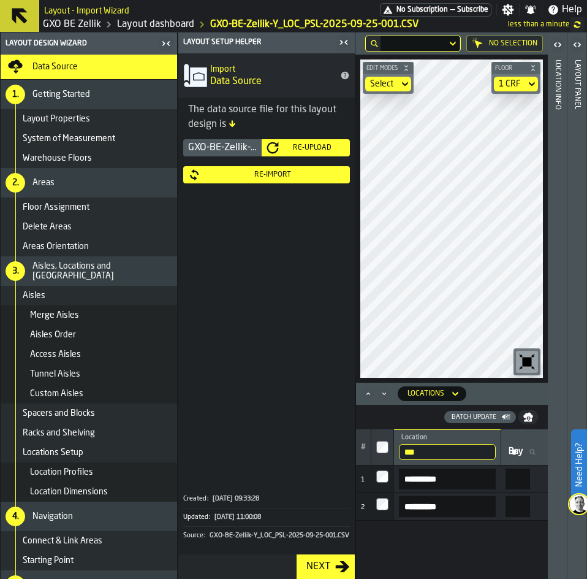
click at [171, 45] on icon "button-toggle-Close me" at bounding box center [166, 43] width 15 height 15
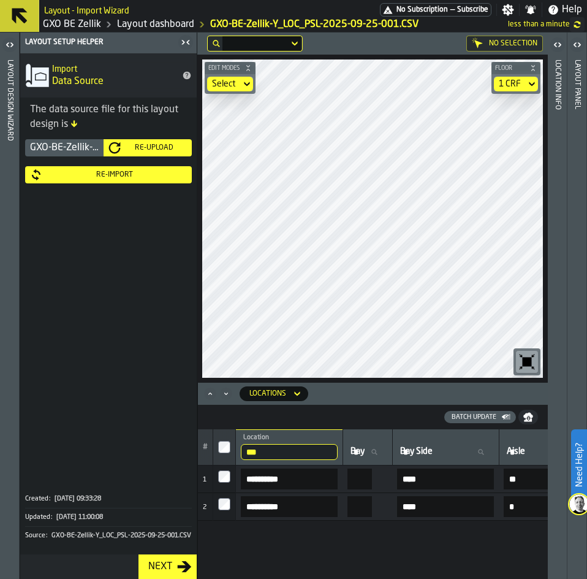
click at [188, 42] on icon "button-toggle-Close me" at bounding box center [187, 42] width 3 height 4
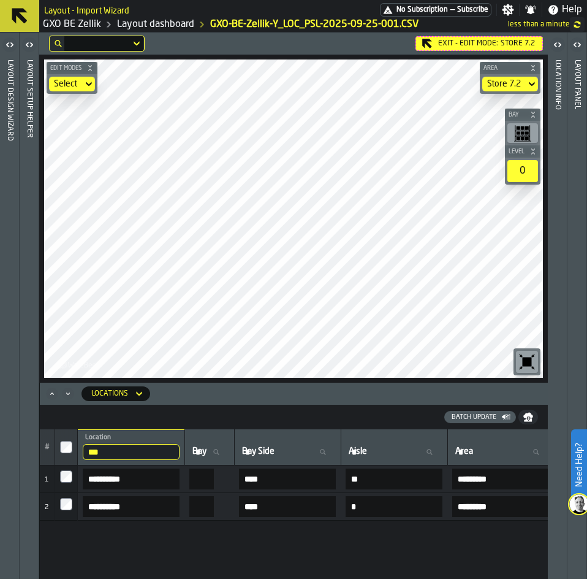
click at [121, 454] on input "***" at bounding box center [131, 452] width 97 height 16
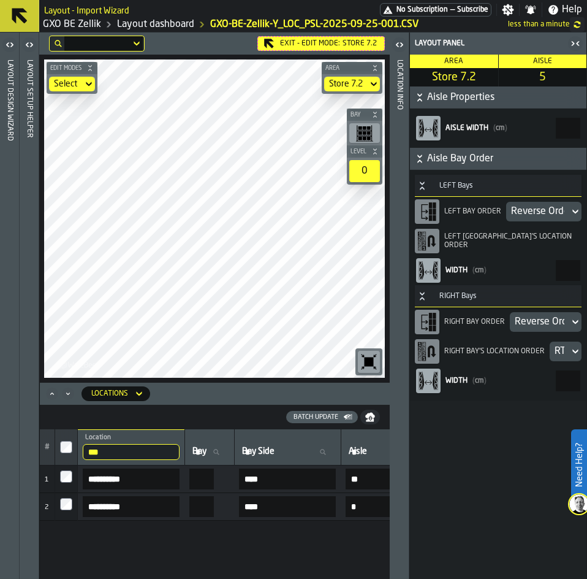
click at [530, 213] on div "Reverse Order" at bounding box center [537, 211] width 53 height 15
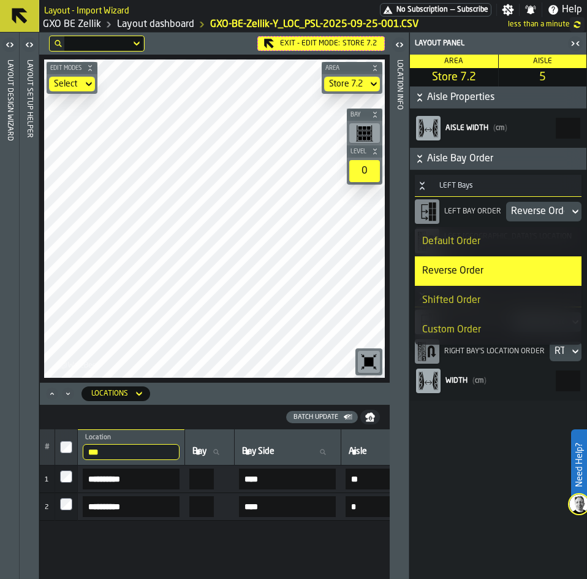
click at [524, 236] on div "Default Order" at bounding box center [498, 241] width 152 height 15
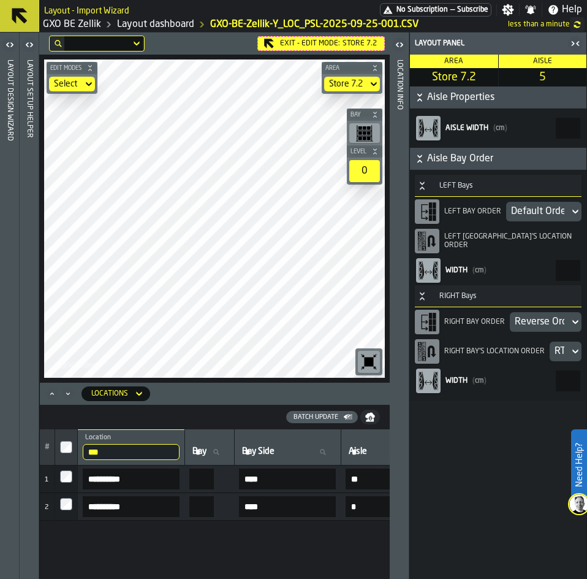
click at [525, 213] on div "Default Order" at bounding box center [537, 211] width 53 height 15
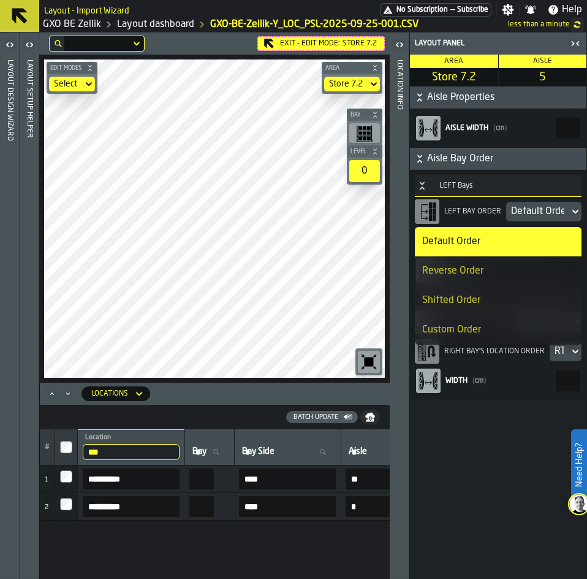
click at [519, 271] on div "Reverse Order" at bounding box center [498, 271] width 152 height 15
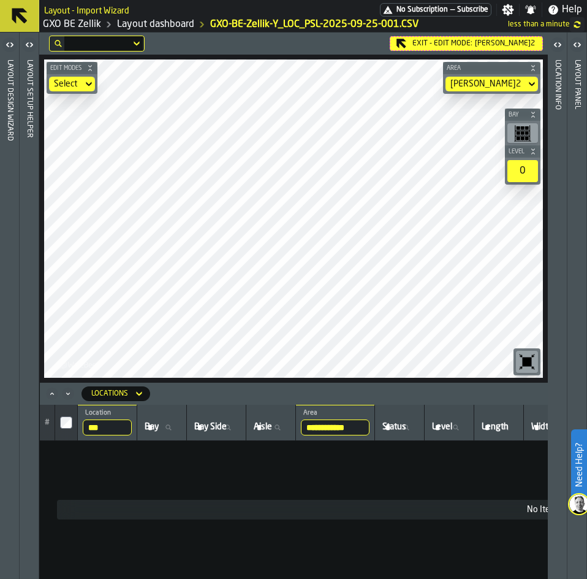
click at [29, 58] on div "Layout Setup Helper" at bounding box center [29, 316] width 9 height 519
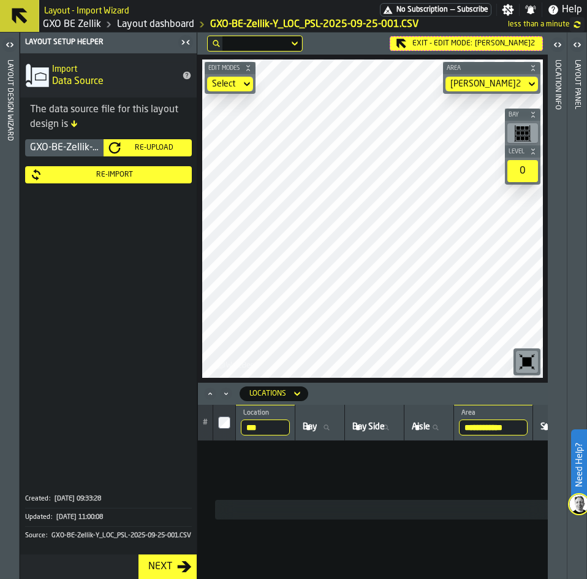
click at [121, 175] on div "Re-Import" at bounding box center [114, 174] width 145 height 9
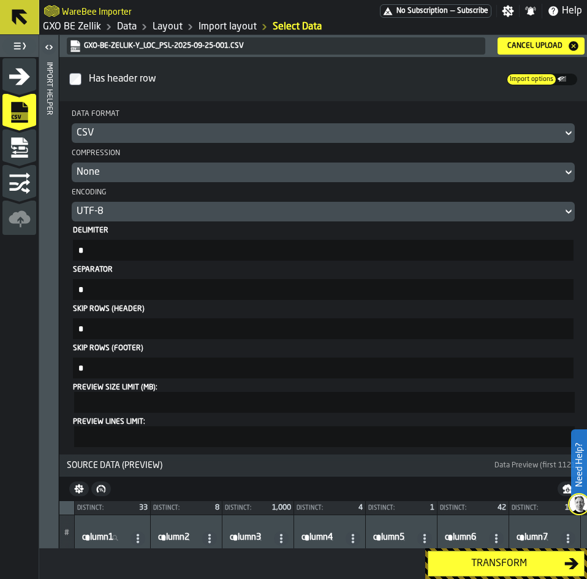
click at [488, 567] on div "Transform" at bounding box center [498, 563] width 131 height 15
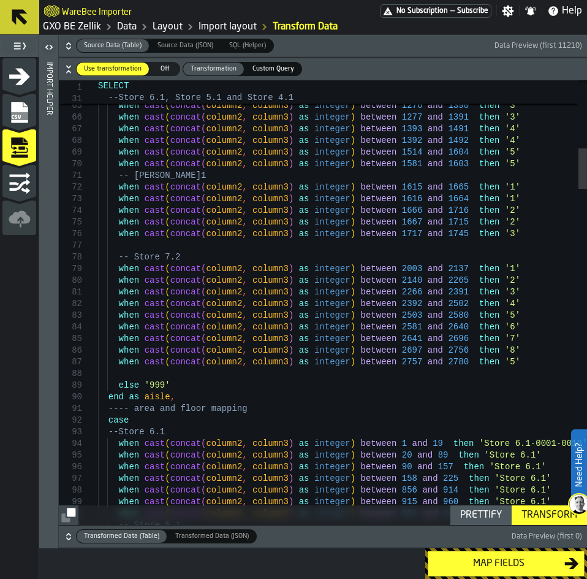
type textarea "**********"
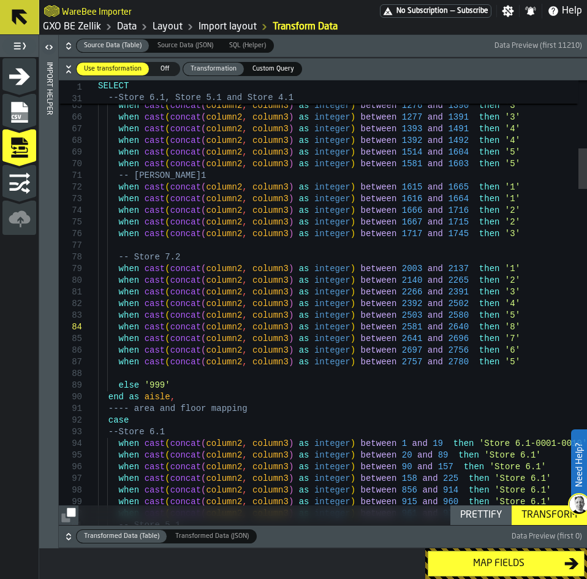
click at [545, 514] on div "Transform" at bounding box center [550, 514] width 66 height 15
click at [519, 560] on div "Map fields" at bounding box center [498, 563] width 131 height 15
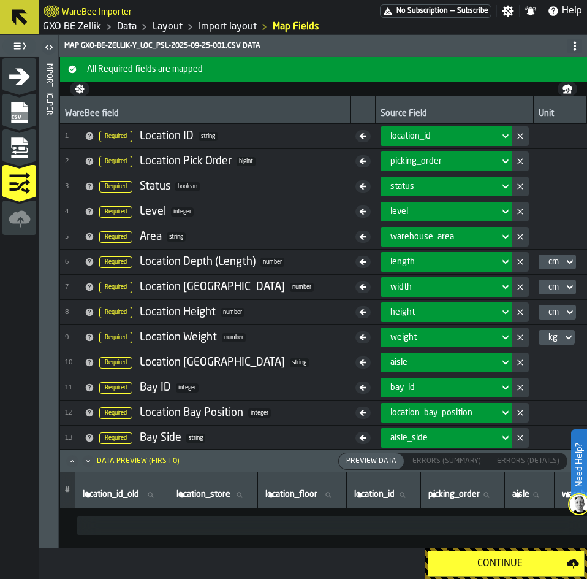
click at [519, 560] on div "Continue" at bounding box center [500, 563] width 134 height 15
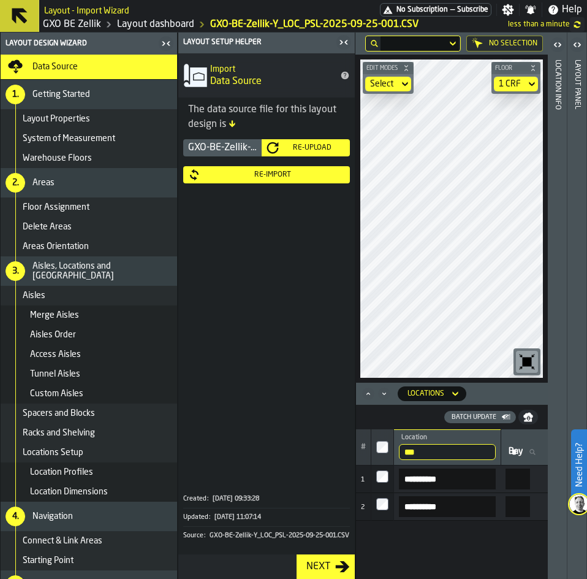
drag, startPoint x: 348, startPoint y: 42, endPoint x: 335, endPoint y: 42, distance: 12.9
click at [348, 42] on icon "button-toggle-Close me" at bounding box center [343, 42] width 15 height 15
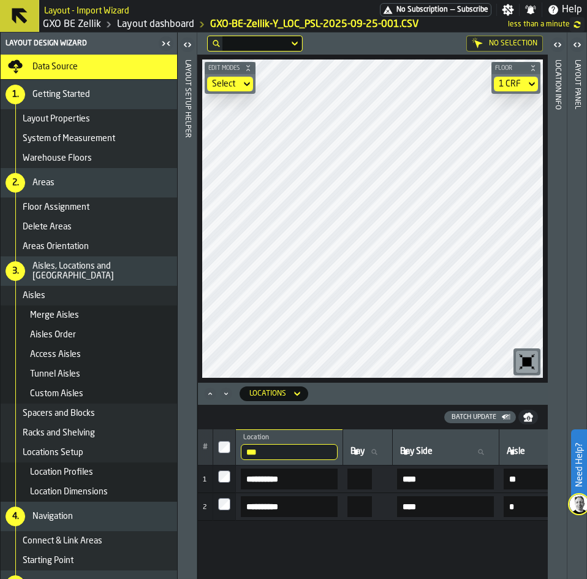
click at [170, 38] on icon "button-toggle-Close me" at bounding box center [166, 43] width 15 height 15
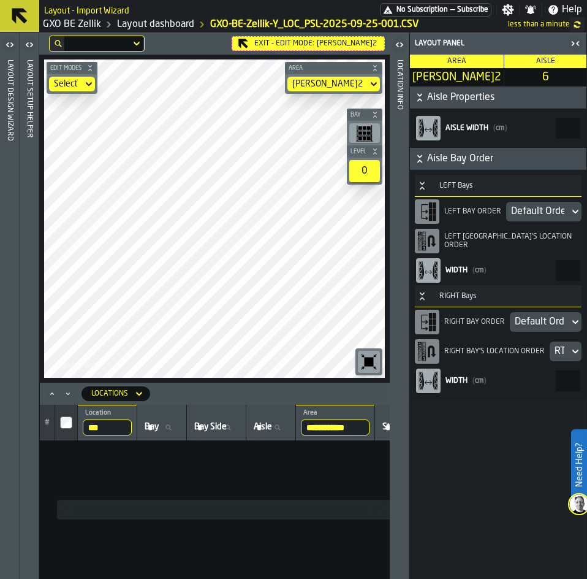
click at [517, 213] on div "Default Order" at bounding box center [537, 211] width 53 height 15
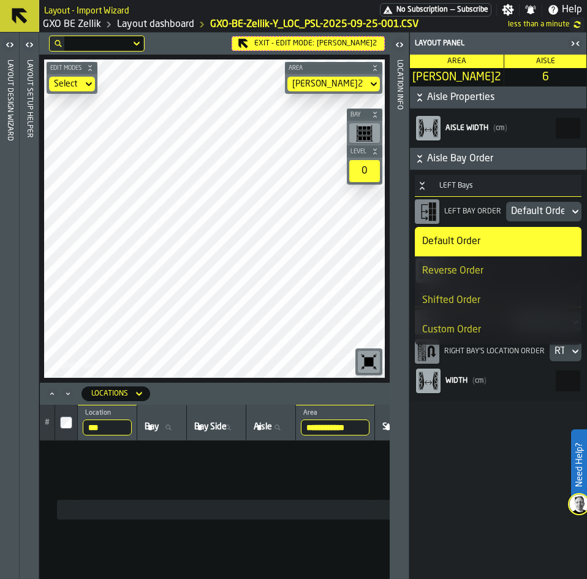
click at [499, 265] on div "Reverse Order" at bounding box center [498, 271] width 152 height 15
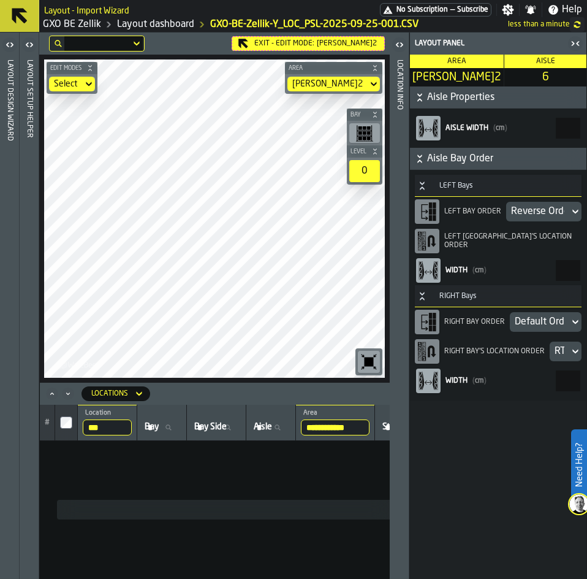
click at [544, 324] on div "Default Order" at bounding box center [540, 321] width 50 height 15
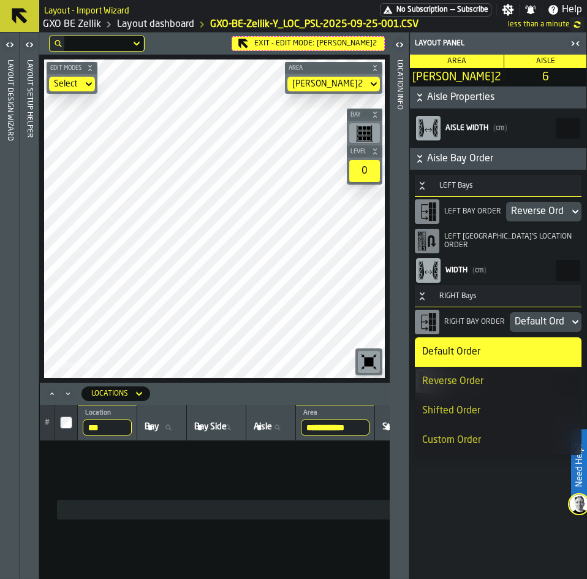
click at [506, 382] on div "Reverse Order" at bounding box center [498, 381] width 152 height 15
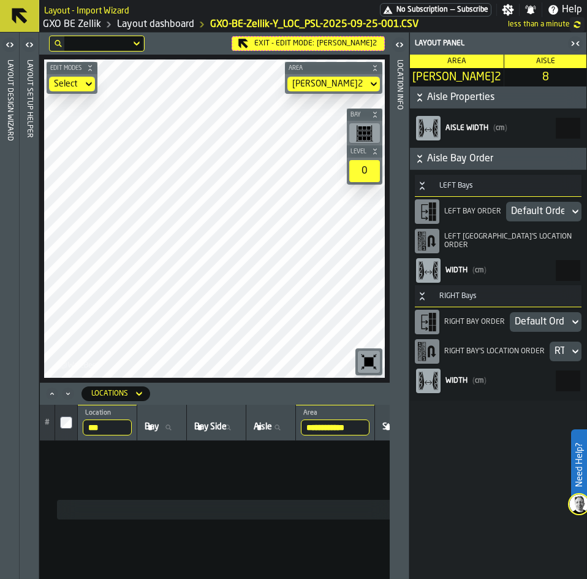
click at [550, 205] on div "Default Order" at bounding box center [537, 211] width 53 height 15
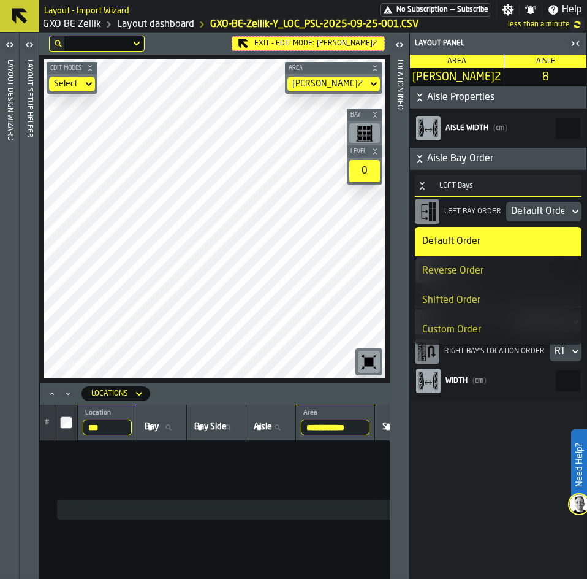
click at [516, 270] on div "Reverse Order" at bounding box center [498, 271] width 152 height 15
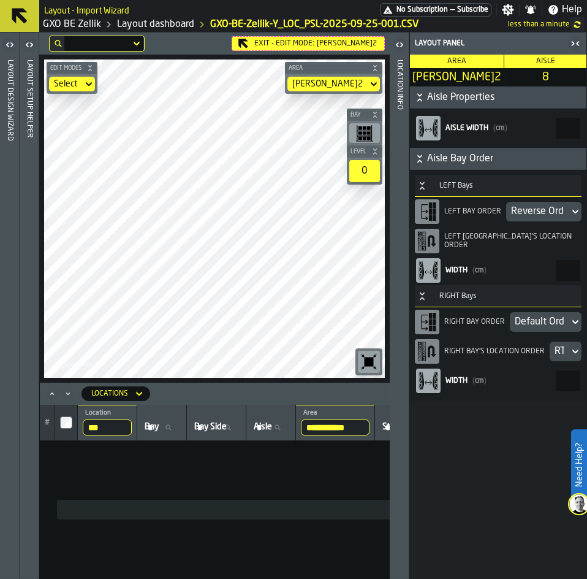
click at [538, 329] on div "Default Order" at bounding box center [540, 321] width 50 height 15
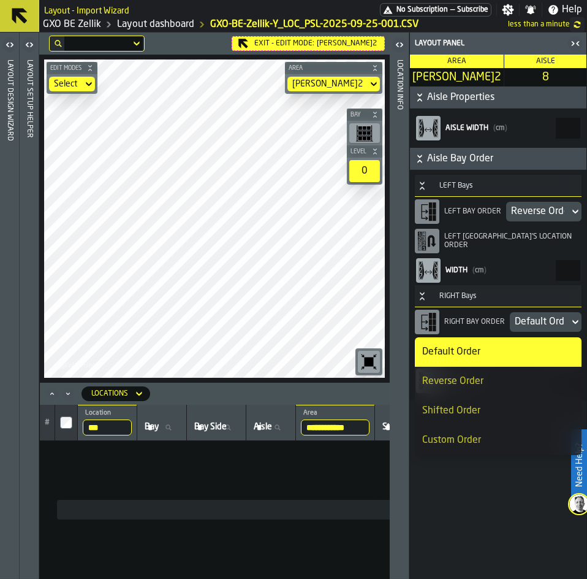
click at [509, 382] on div "Reverse Order" at bounding box center [498, 381] width 152 height 15
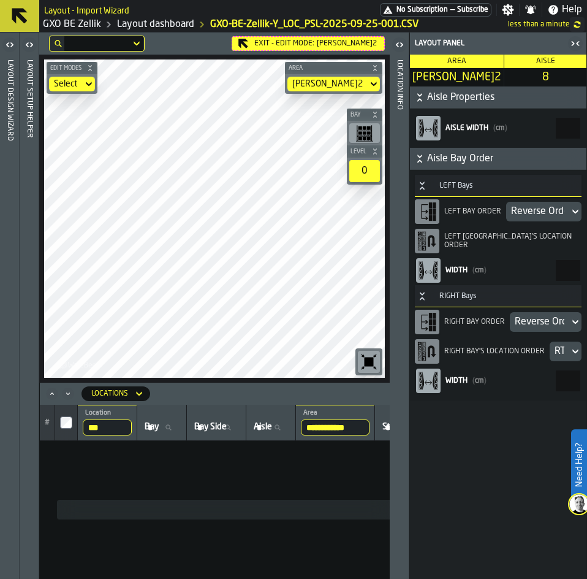
click at [36, 90] on header "Layout Setup Helper" at bounding box center [29, 305] width 19 height 546
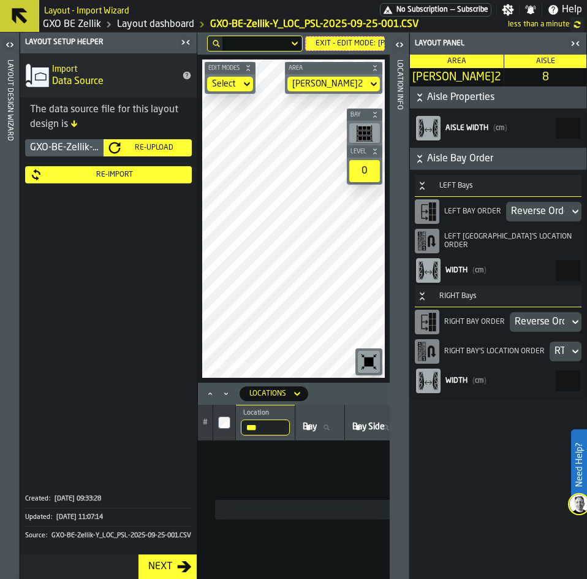
click at [118, 174] on div "Re-Import" at bounding box center [114, 174] width 145 height 9
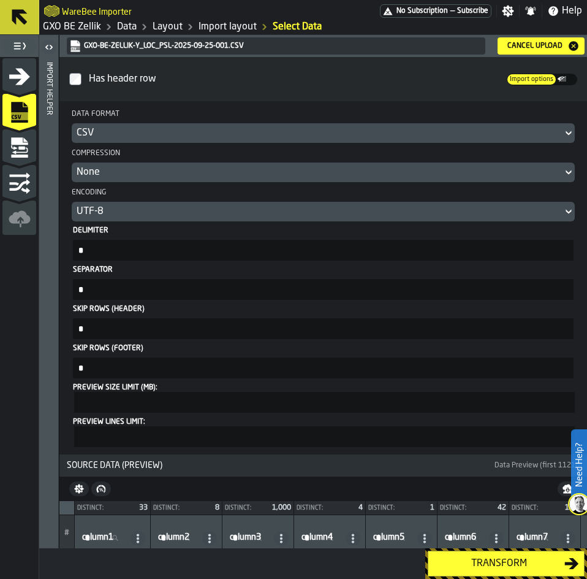
click at [515, 557] on div "Transform" at bounding box center [498, 563] width 131 height 15
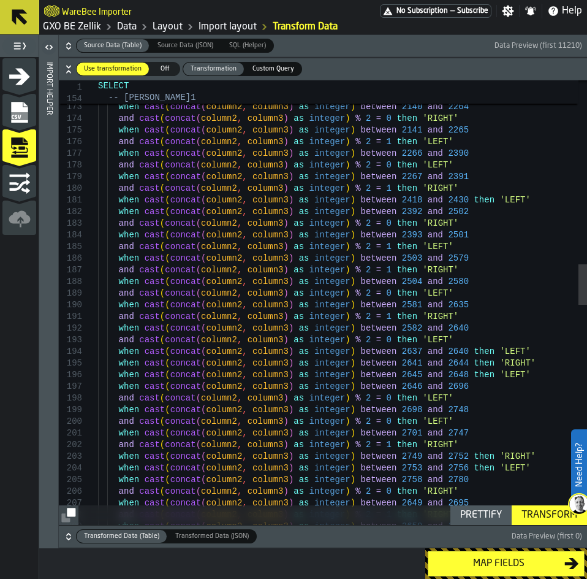
click at [481, 423] on div "and cast ( concat ( column2 , column3 ) as integer ) % 2 = 1 then 'LEFT' when c…" at bounding box center [342, 495] width 489 height 4814
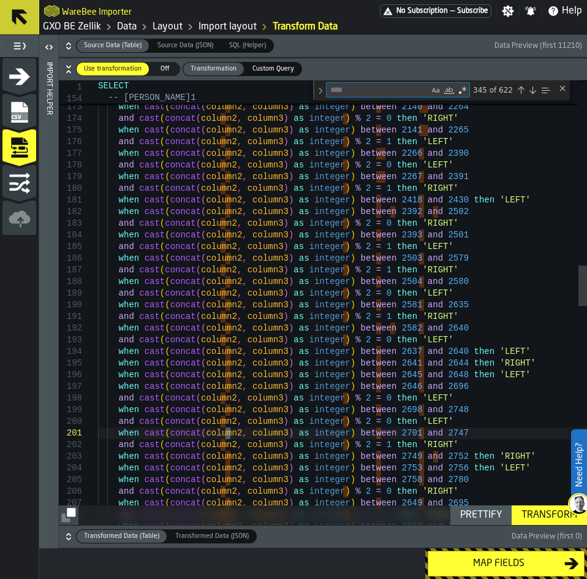
type textarea "**********"
type textarea "**"
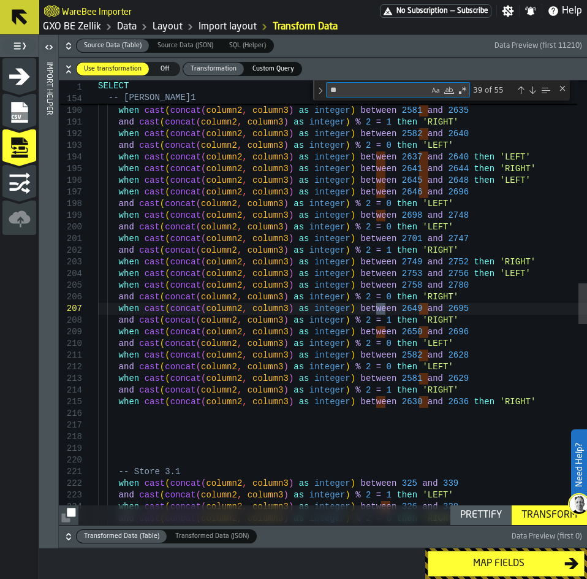
type textarea "**********"
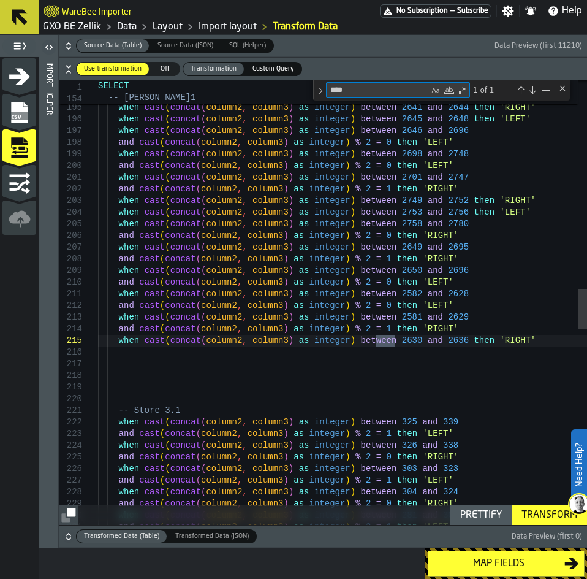
type textarea "****"
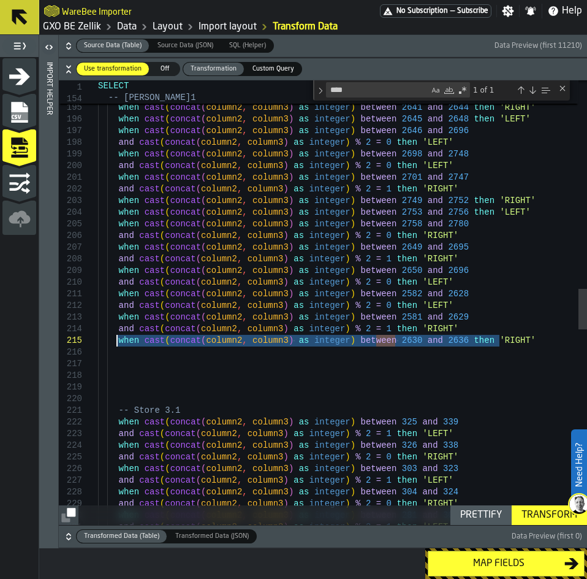
drag, startPoint x: 527, startPoint y: 340, endPoint x: 115, endPoint y: 341, distance: 411.9
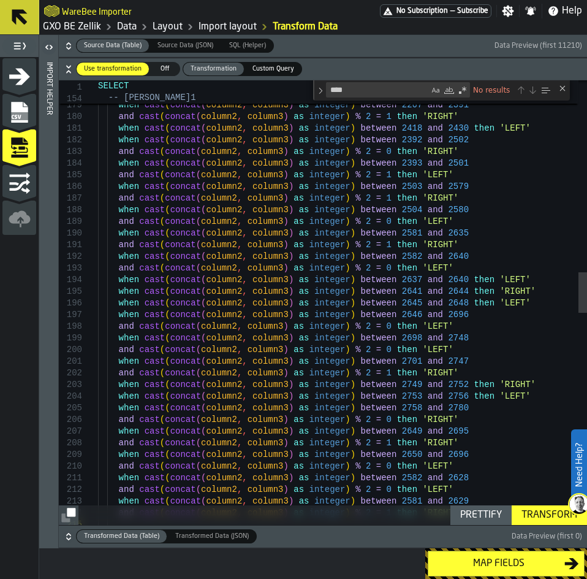
click at [450, 233] on div "and cast ( concat ( column2 , column3 ) as integer ) % 2 = 0 then 'LEFT' when c…" at bounding box center [342, 413] width 489 height 4834
click at [436, 254] on div "and cast ( concat ( column2 , column3 ) as integer ) % 2 = 0 then 'LEFT' when c…" at bounding box center [342, 413] width 489 height 4834
click at [452, 244] on div "and cast ( concat ( column2 , column3 ) as integer ) % 2 = 0 then 'LEFT' when c…" at bounding box center [342, 413] width 489 height 4834
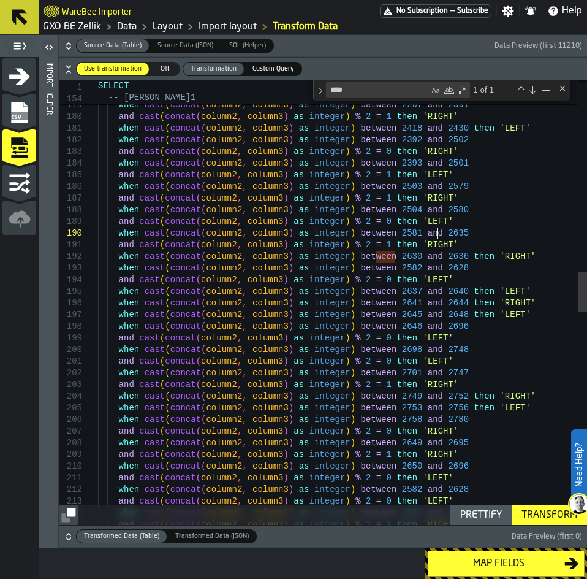
click at [439, 234] on div "and cast ( concat ( column2 , column3 ) as integer ) % 2 = 0 then 'LEFT' when c…" at bounding box center [342, 419] width 489 height 4846
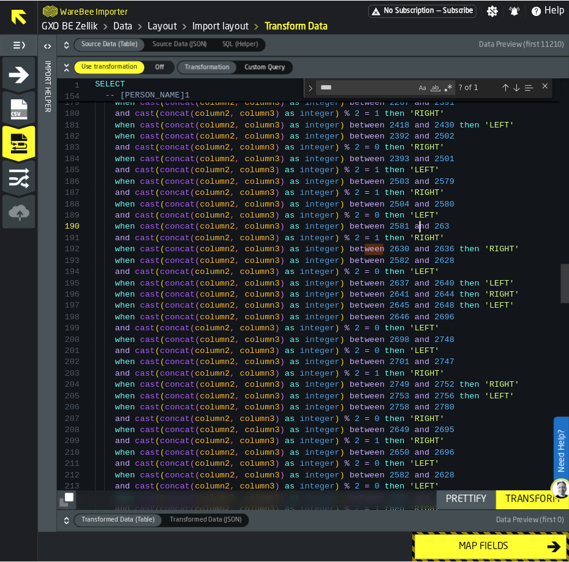
scroll to position [70, 0]
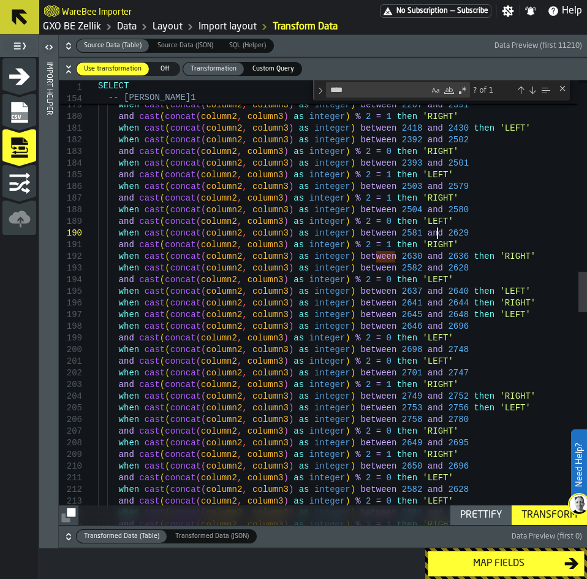
type textarea "**********"
click at [522, 514] on div "Transform" at bounding box center [550, 514] width 66 height 15
click at [511, 566] on div "Map fields" at bounding box center [498, 563] width 131 height 15
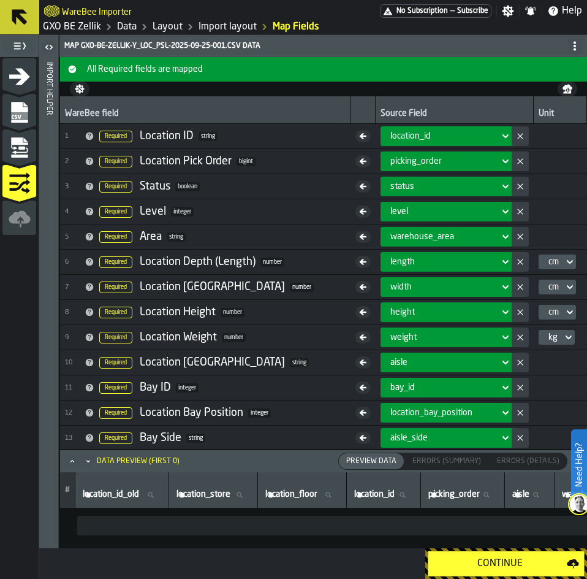
click at [511, 566] on div "Continue" at bounding box center [500, 563] width 134 height 15
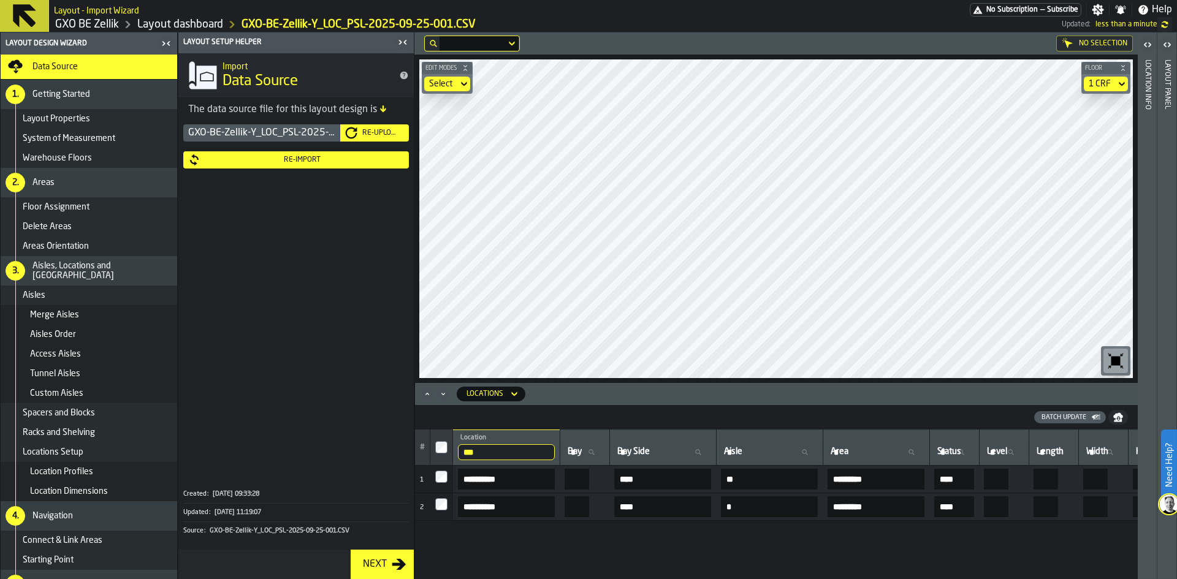
click at [157, 20] on link "Layout dashboard" at bounding box center [180, 24] width 86 height 13
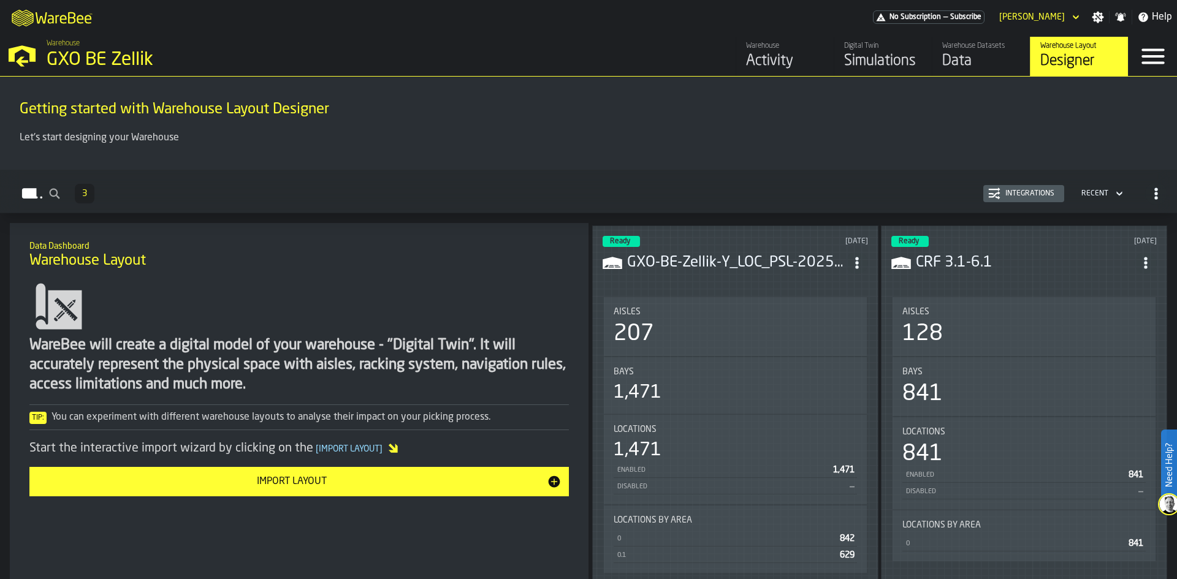
click at [587, 50] on div "Warehouse Datasets" at bounding box center [981, 46] width 78 height 9
